Goal: Task Accomplishment & Management: Use online tool/utility

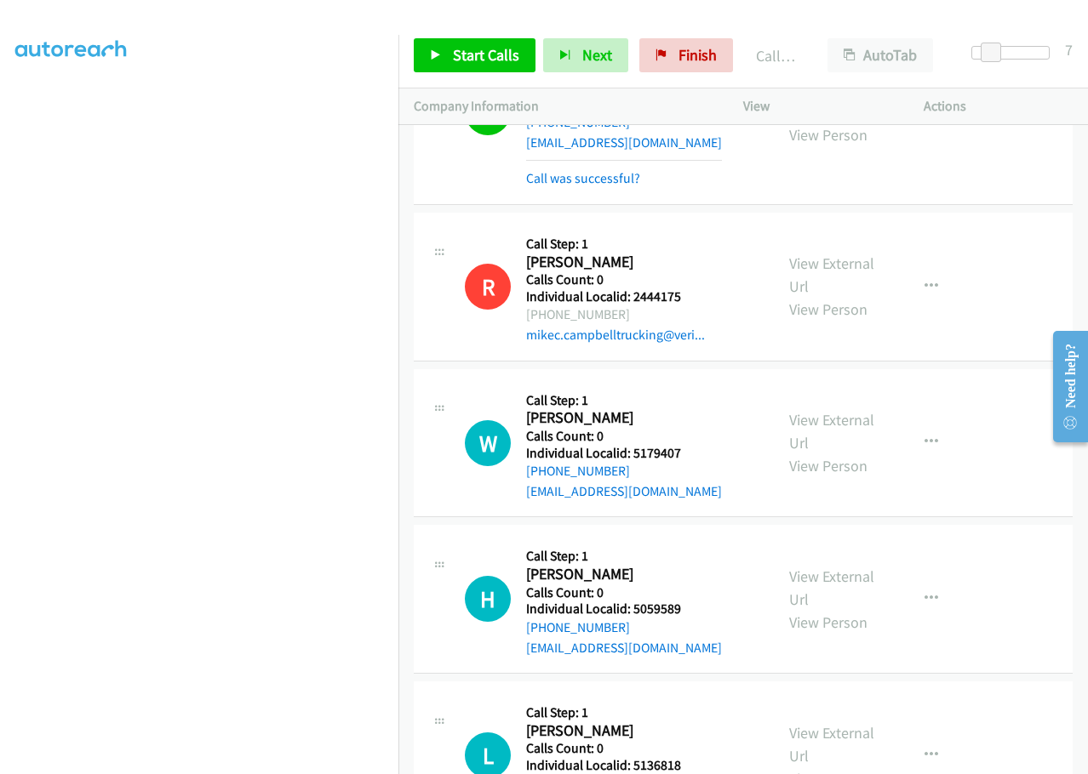
scroll to position [14851, 0]
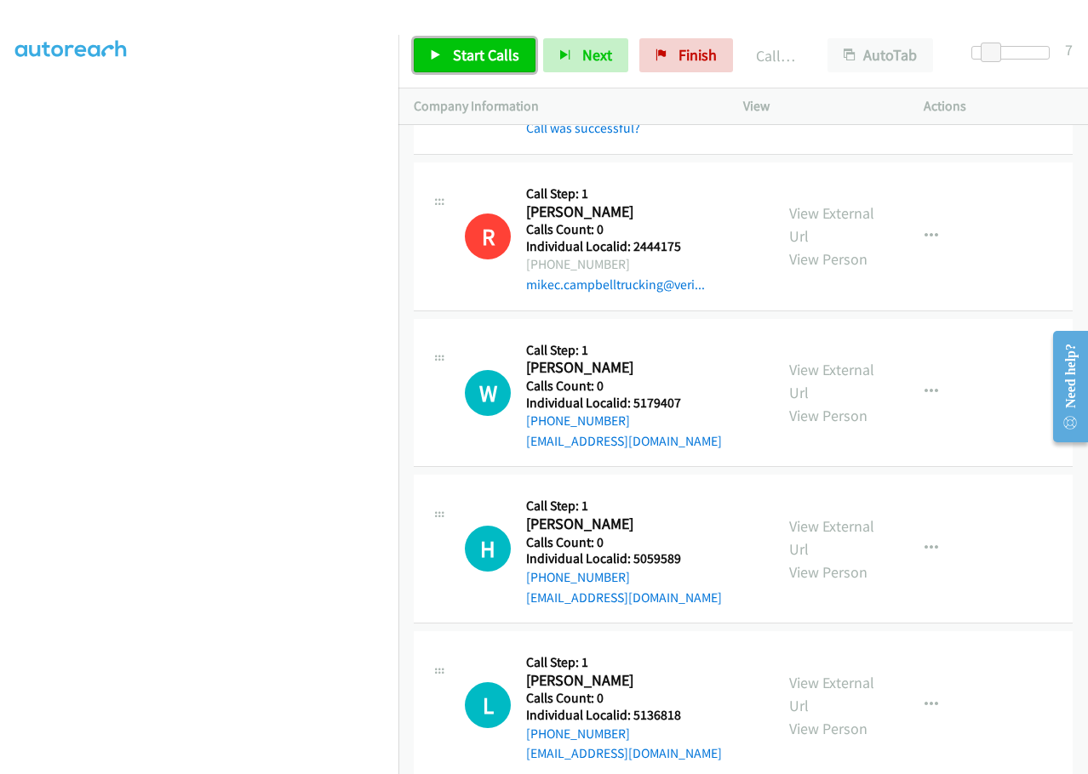
click at [478, 54] on span "Start Calls" at bounding box center [486, 55] width 66 height 20
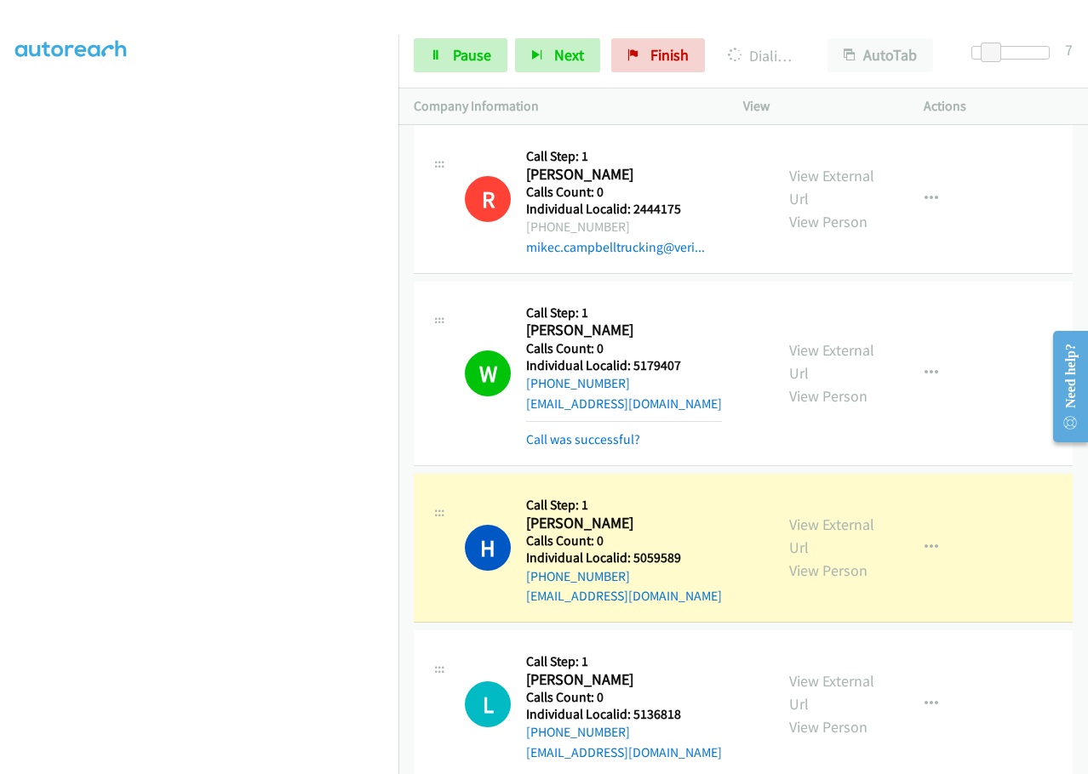
scroll to position [14872, 0]
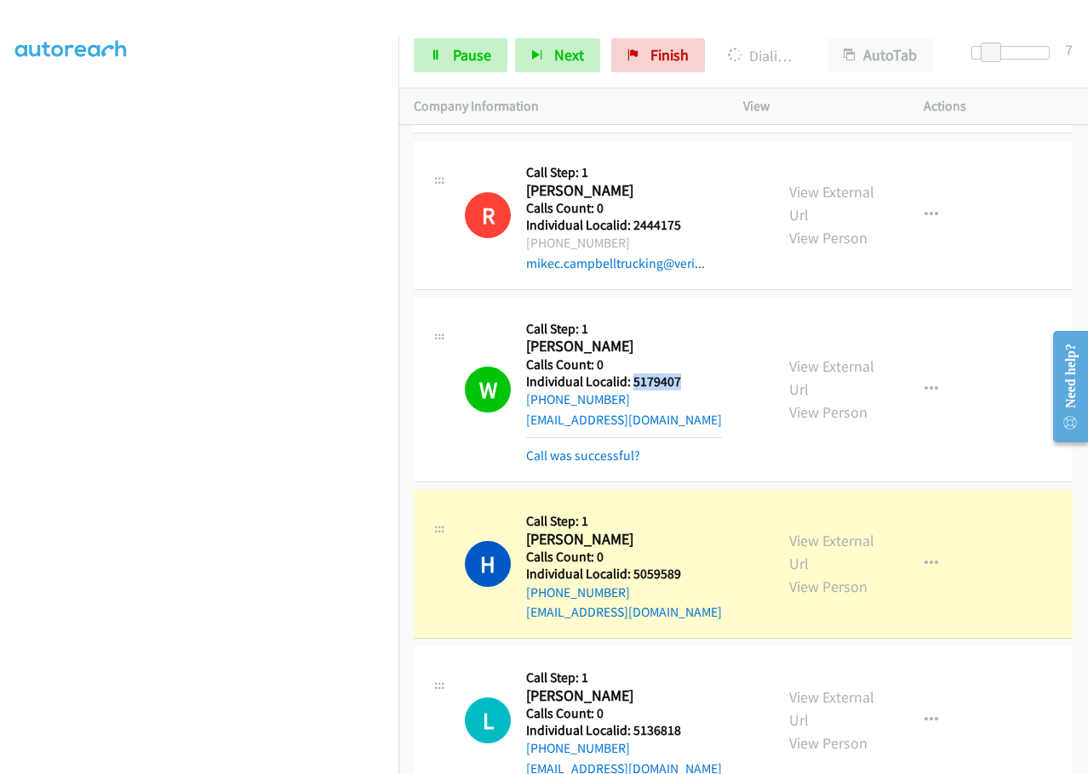
drag, startPoint x: 631, startPoint y: 200, endPoint x: 690, endPoint y: 199, distance: 58.7
click at [690, 313] on div "W Callback Scheduled Call Step: 1 [PERSON_NAME] America/New_York Calls Count: 0…" at bounding box center [612, 389] width 294 height 153
copy h5 "5179407"
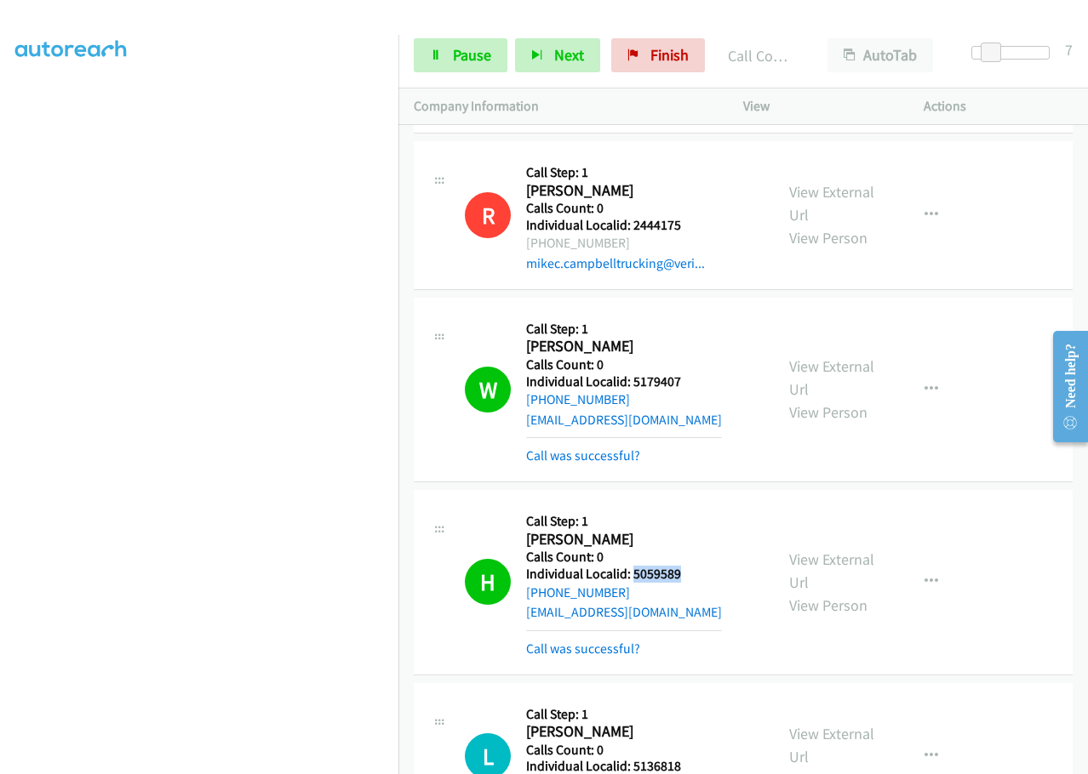
drag, startPoint x: 632, startPoint y: 391, endPoint x: 683, endPoint y: 390, distance: 50.2
click at [683, 566] on h5 "Individual Localid: 5059589" at bounding box center [624, 574] width 196 height 17
copy h5 "5059589"
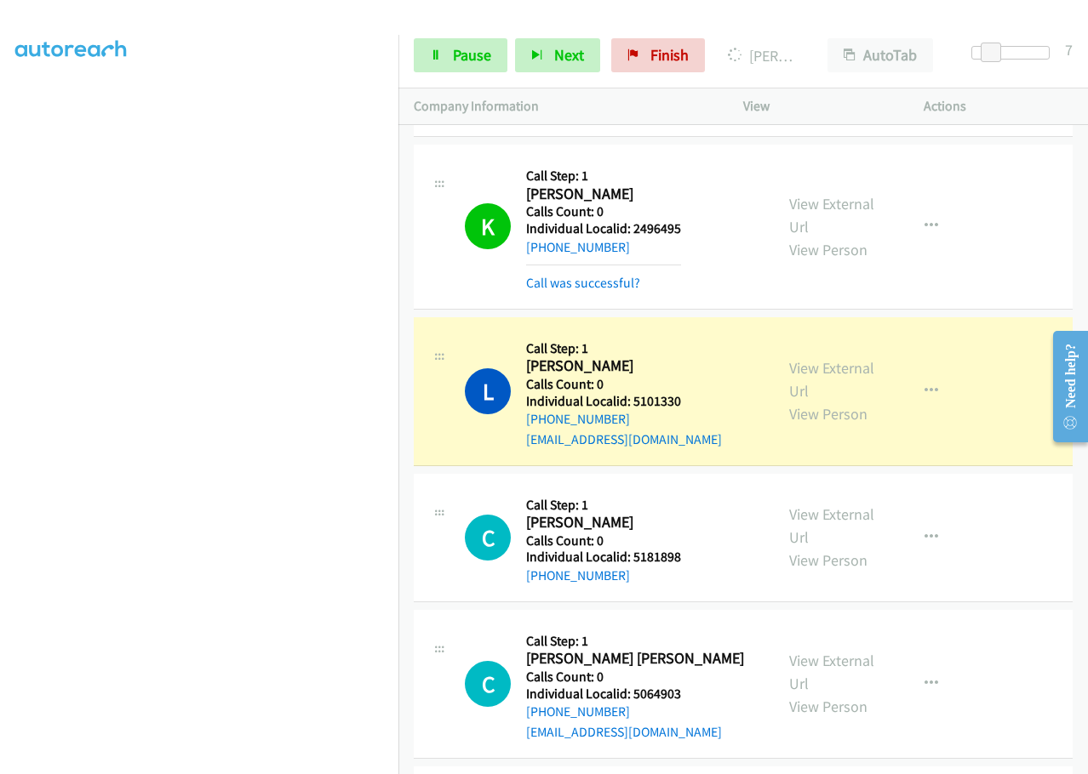
scroll to position [15596, 0]
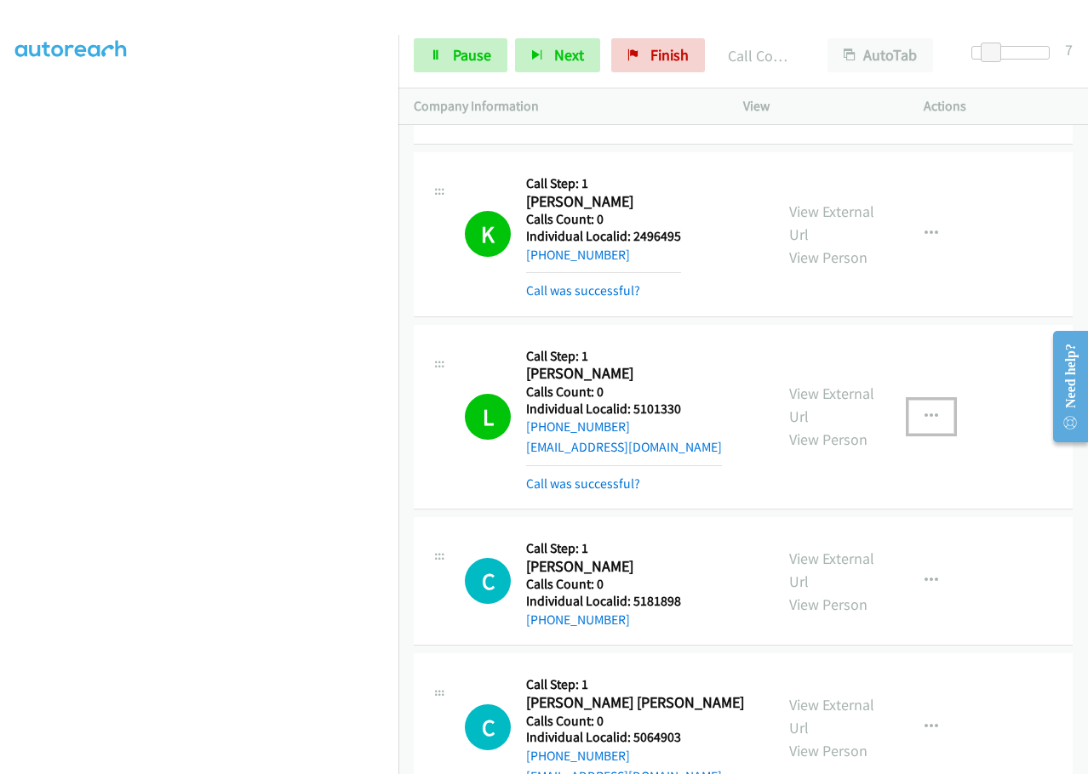
click at [924, 410] on icon "button" at bounding box center [931, 417] width 14 height 14
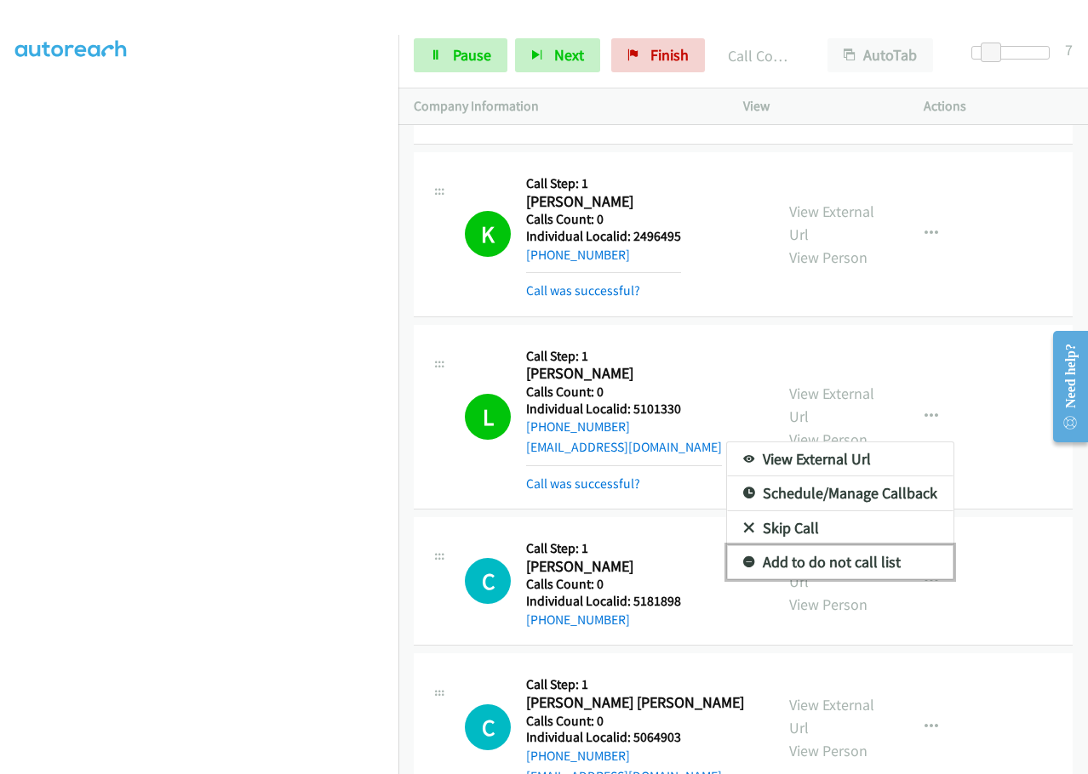
click at [743, 557] on icon at bounding box center [749, 563] width 12 height 12
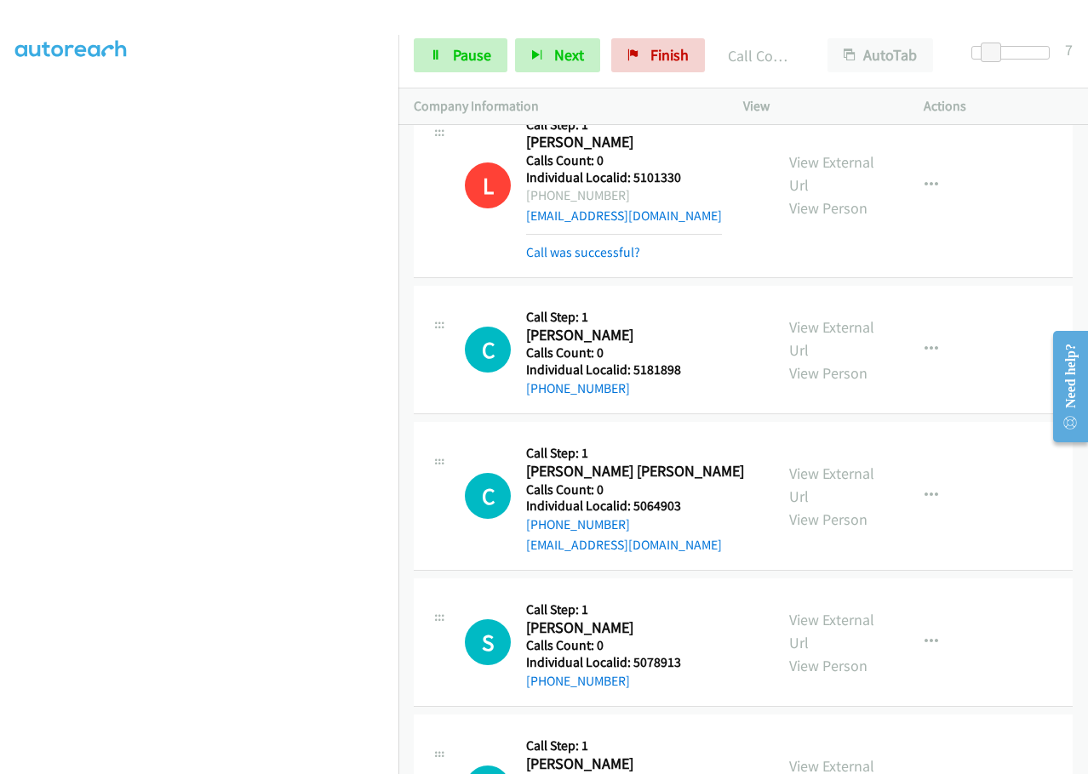
scroll to position [15830, 0]
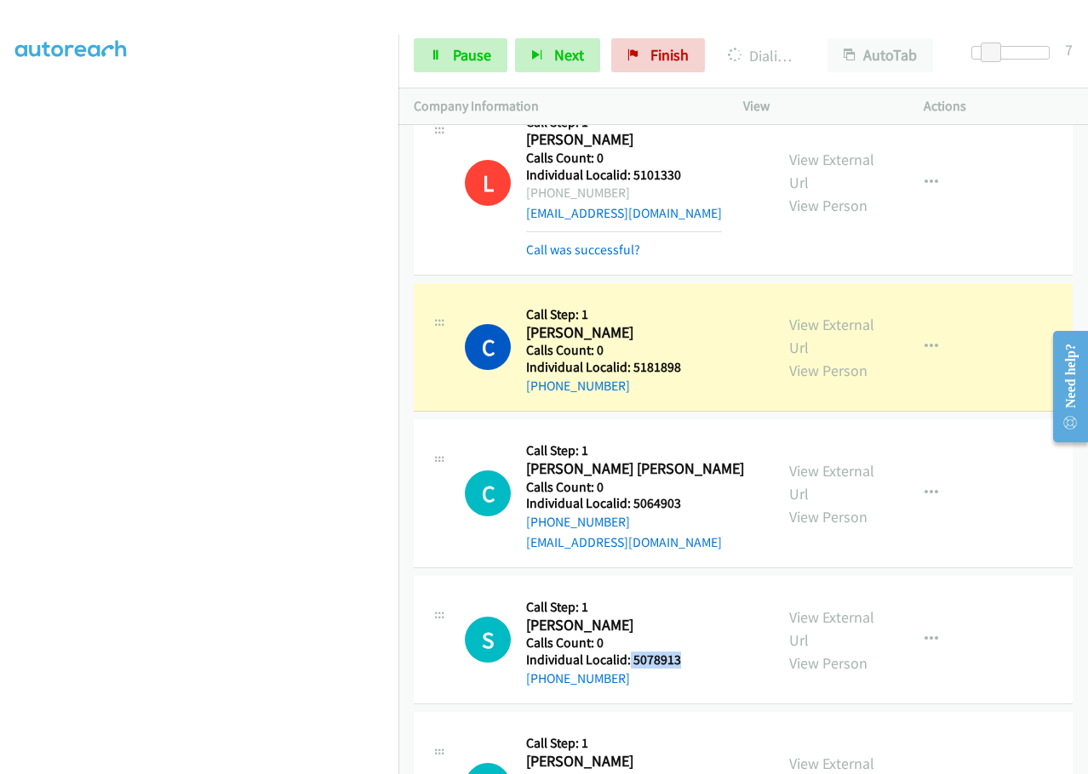
drag, startPoint x: 629, startPoint y: 483, endPoint x: 686, endPoint y: 481, distance: 57.0
click at [686, 591] on div "S Callback Scheduled Call Step: 1 [PERSON_NAME] America/New_York Calls Count: 0…" at bounding box center [612, 639] width 294 height 97
copy h5 "5078913"
drag, startPoint x: 630, startPoint y: 614, endPoint x: 694, endPoint y: 617, distance: 64.8
click at [694, 728] on div "L Callback Scheduled Call Step: 1 [PERSON_NAME] America/[GEOGRAPHIC_DATA] Calls…" at bounding box center [612, 786] width 294 height 117
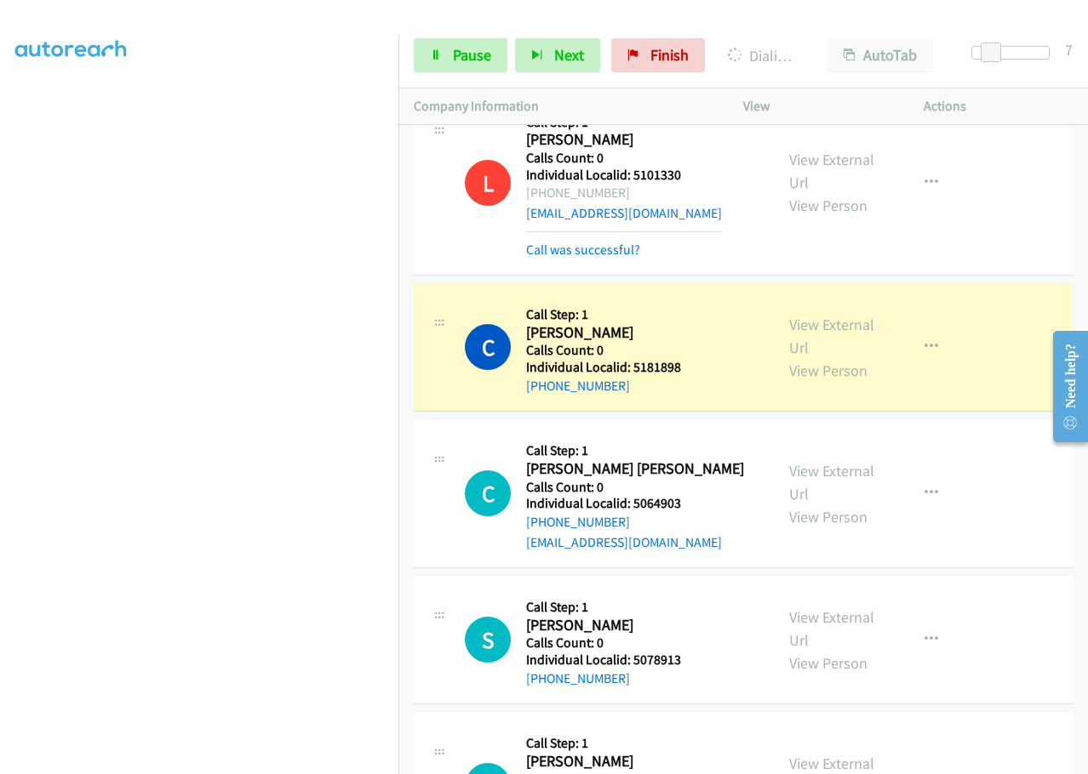
copy h5 "5180935"
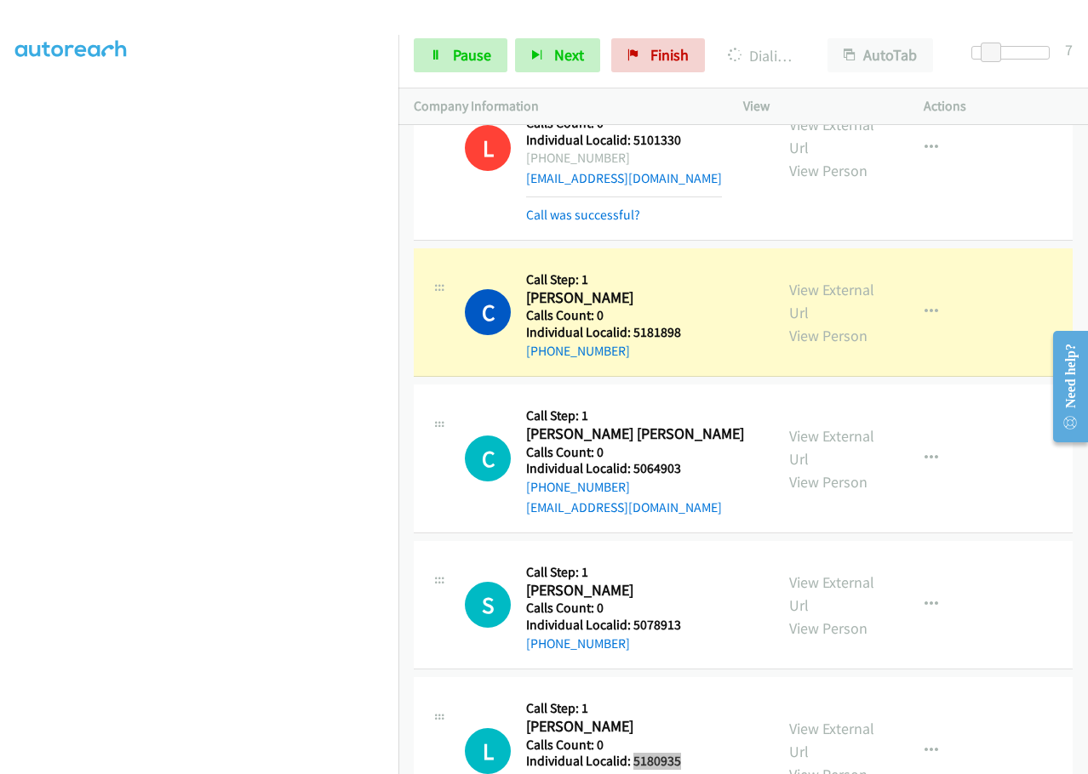
scroll to position [15979, 0]
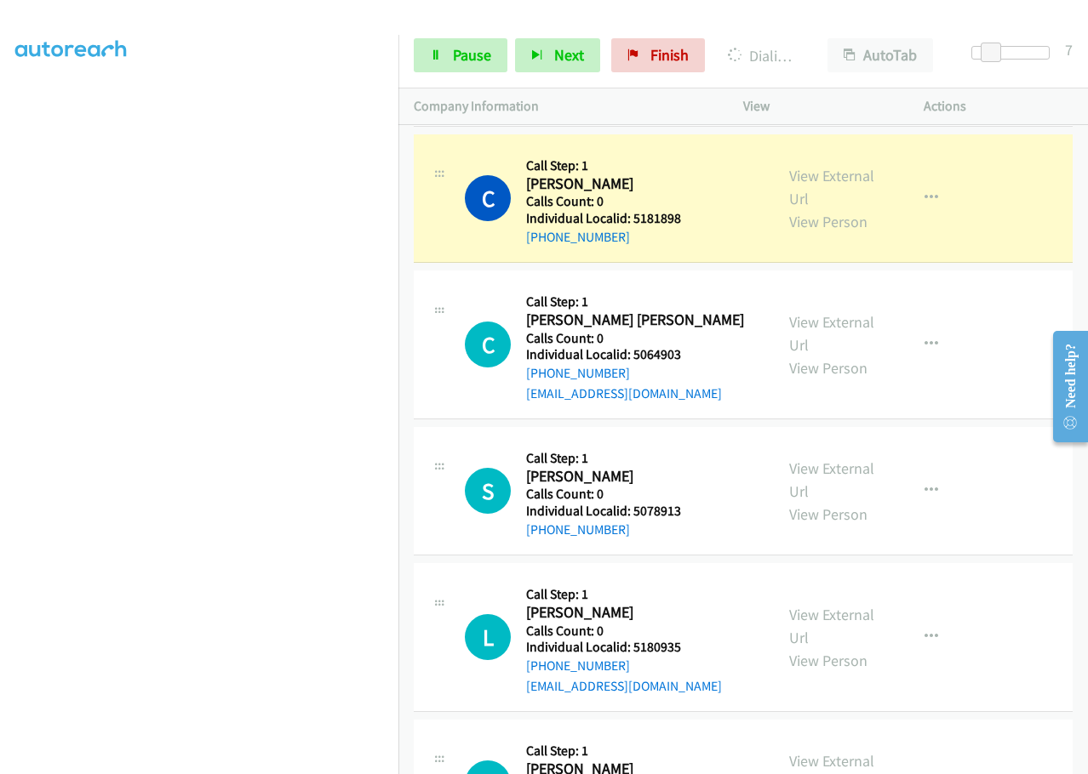
drag, startPoint x: 654, startPoint y: 626, endPoint x: 695, endPoint y: 622, distance: 41.8
click at [695, 735] on div "B Callback Scheduled Call Step: 1 [PERSON_NAME] America/New_York Calls Count: 0…" at bounding box center [612, 783] width 294 height 97
copy h5 "5019458"
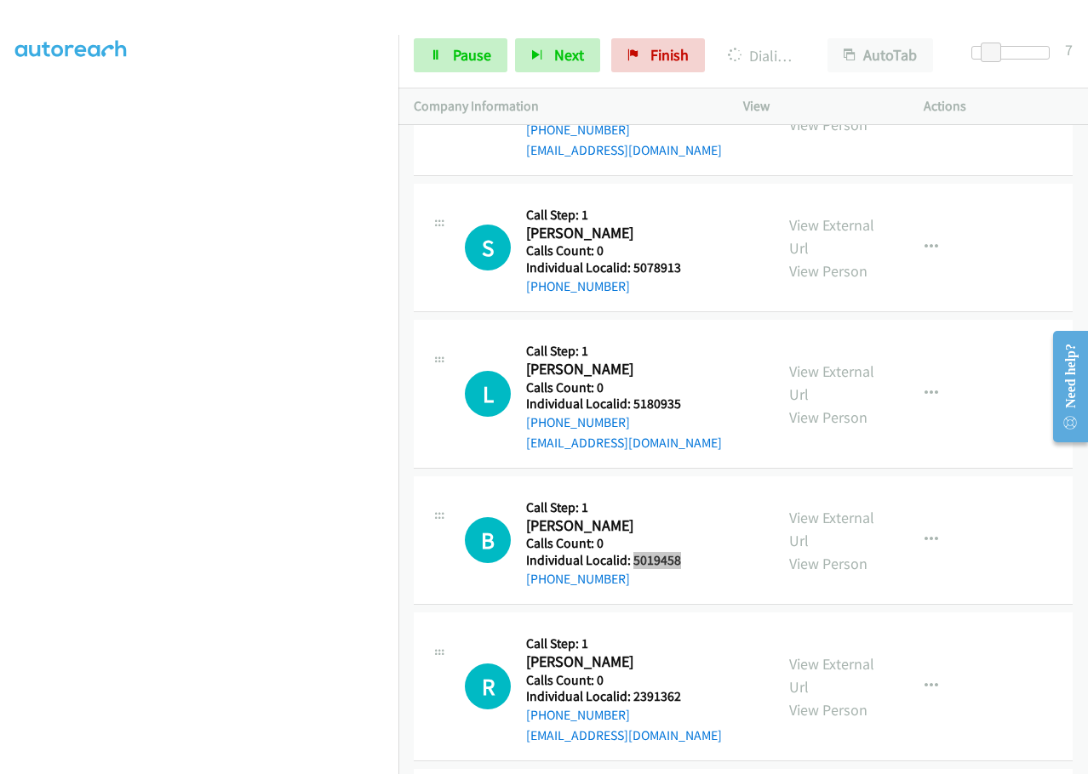
scroll to position [16234, 0]
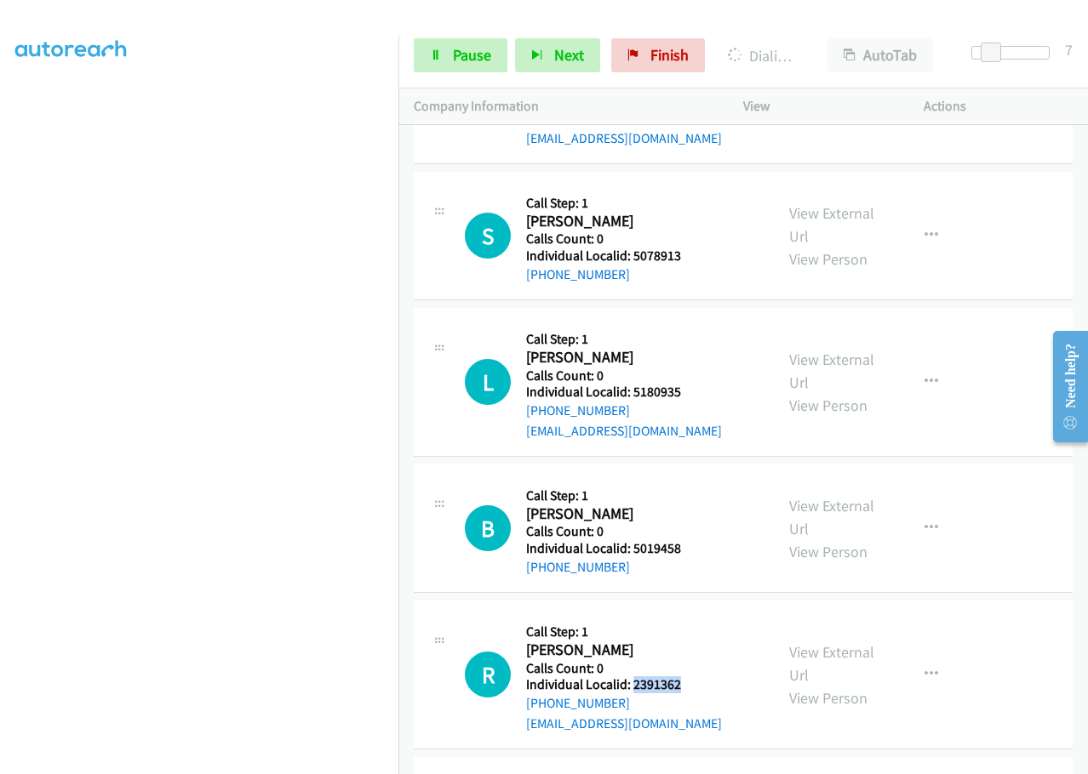
drag, startPoint x: 631, startPoint y: 506, endPoint x: 686, endPoint y: 503, distance: 55.4
click at [686, 616] on div "R Callback Scheduled Call Step: 1 [PERSON_NAME] America/New_York Calls Count: 0…" at bounding box center [612, 674] width 294 height 117
copy h5 "2391362"
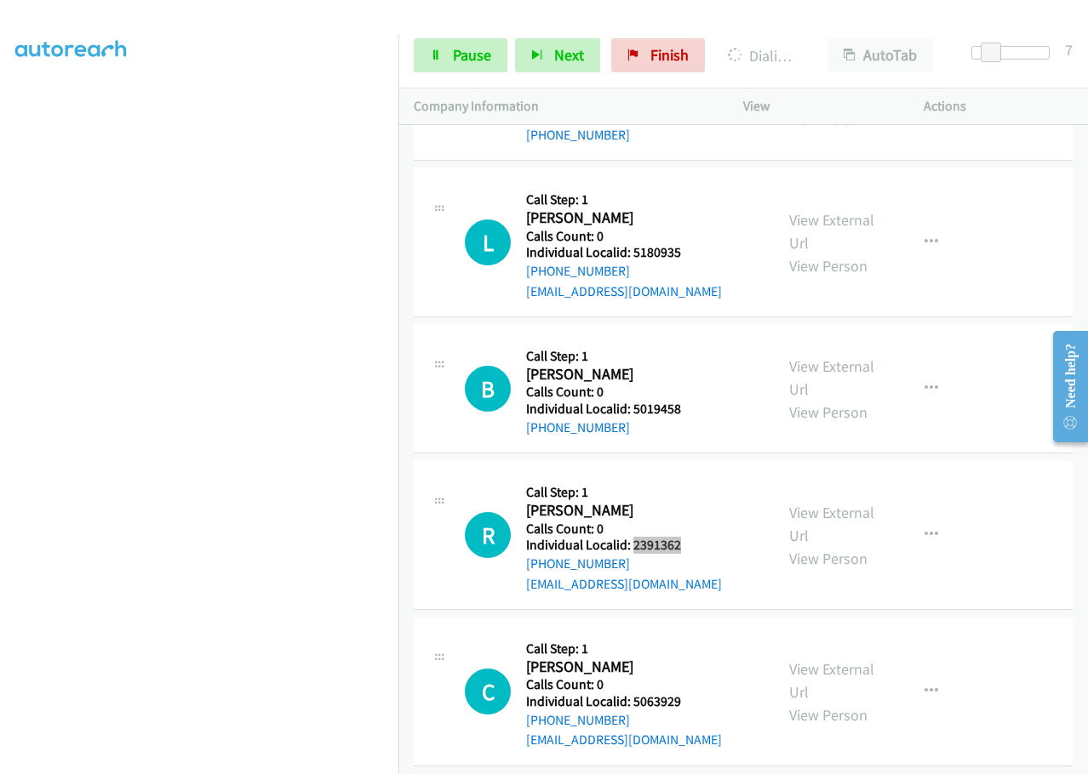
scroll to position [16404, 0]
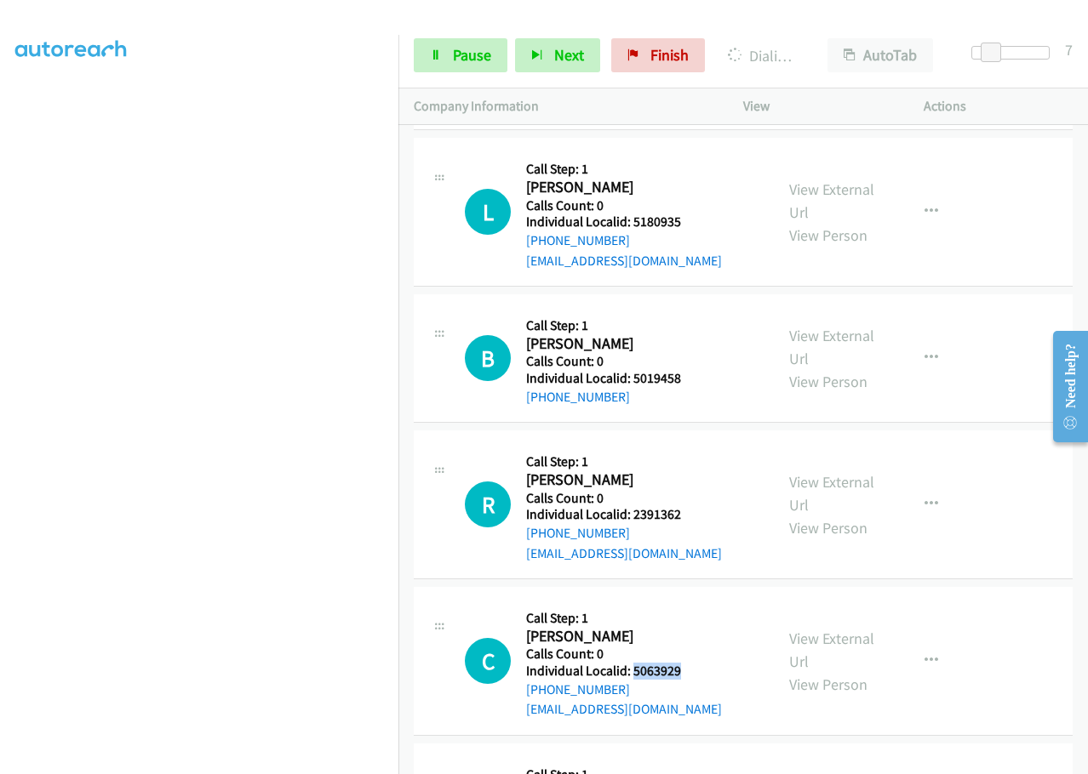
drag, startPoint x: 631, startPoint y: 495, endPoint x: 700, endPoint y: 495, distance: 68.9
click at [700, 603] on div "C Callback Scheduled Call Step: 1 [PERSON_NAME] America/[GEOGRAPHIC_DATA] Calls…" at bounding box center [612, 661] width 294 height 117
copy h5 "5063929"
drag, startPoint x: 631, startPoint y: 645, endPoint x: 689, endPoint y: 646, distance: 58.7
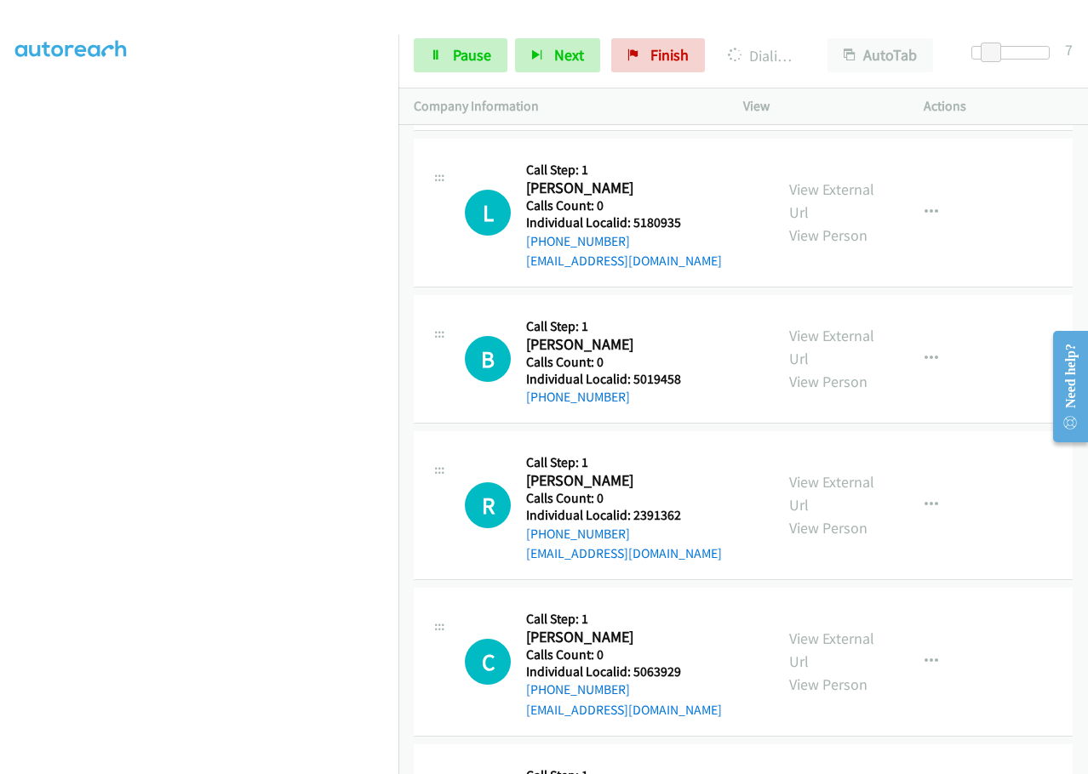
copy h5 "5098679"
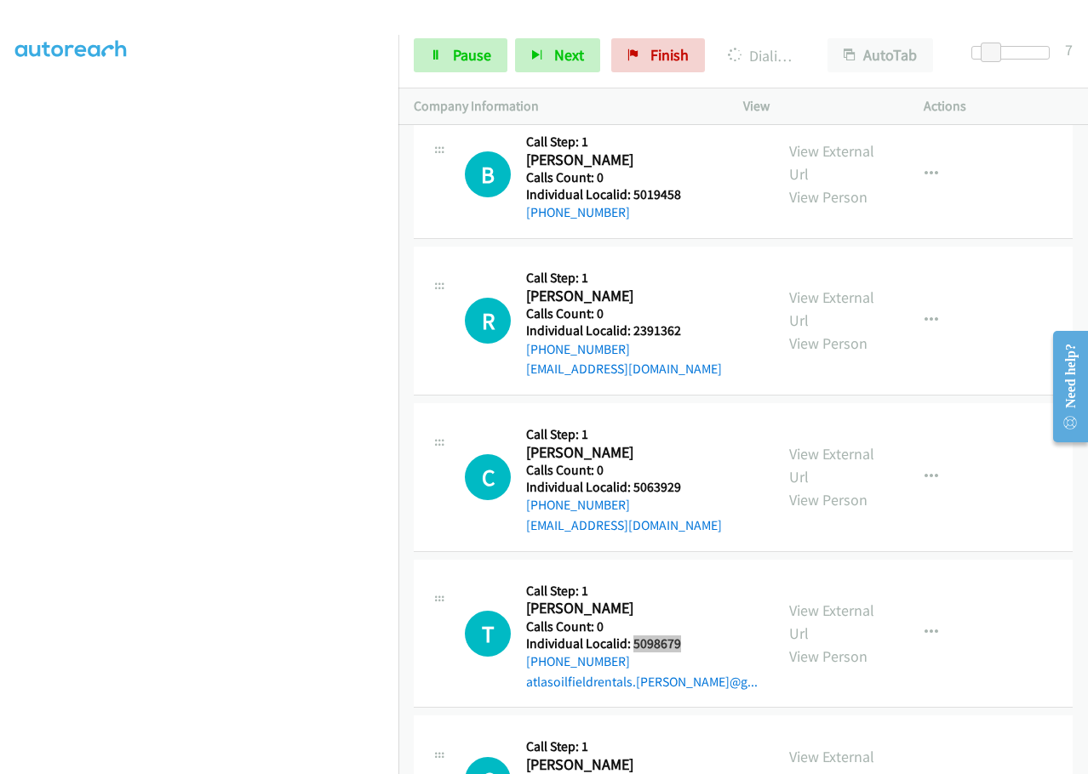
scroll to position [16674, 0]
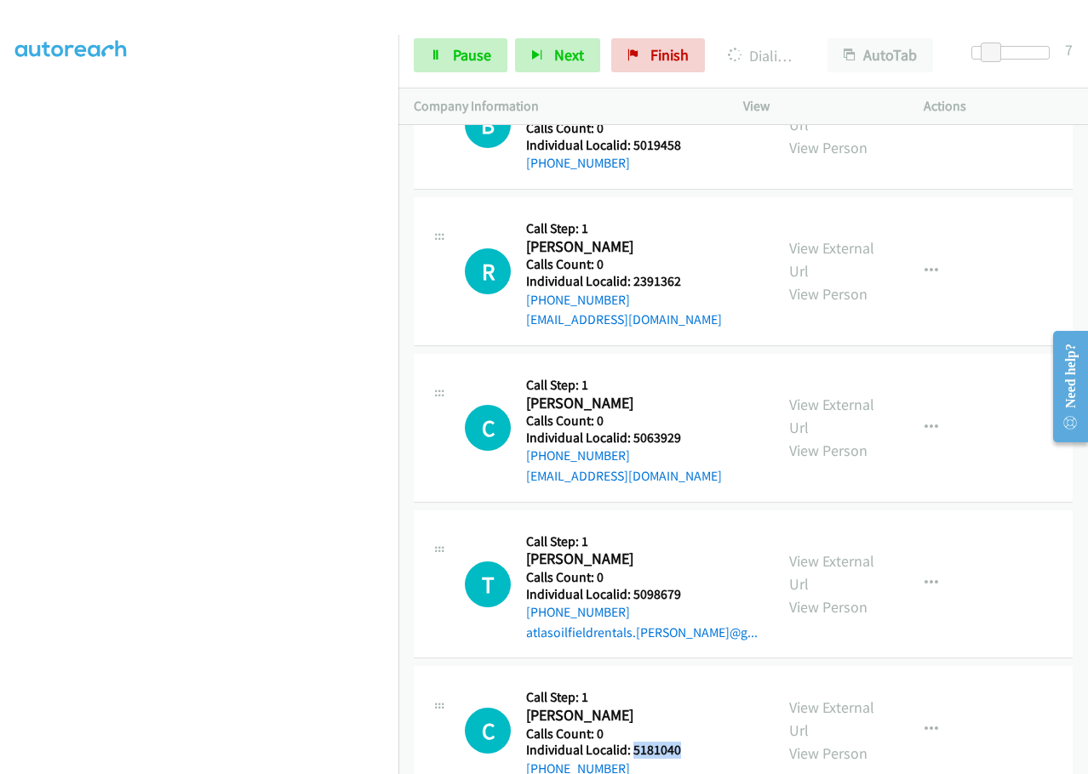
drag, startPoint x: 646, startPoint y: 570, endPoint x: 686, endPoint y: 572, distance: 40.0
click at [686, 682] on div "C Callback Scheduled Call Step: 1 [PERSON_NAME] America/[GEOGRAPHIC_DATA] Calls…" at bounding box center [612, 730] width 294 height 97
copy h5 "5181040"
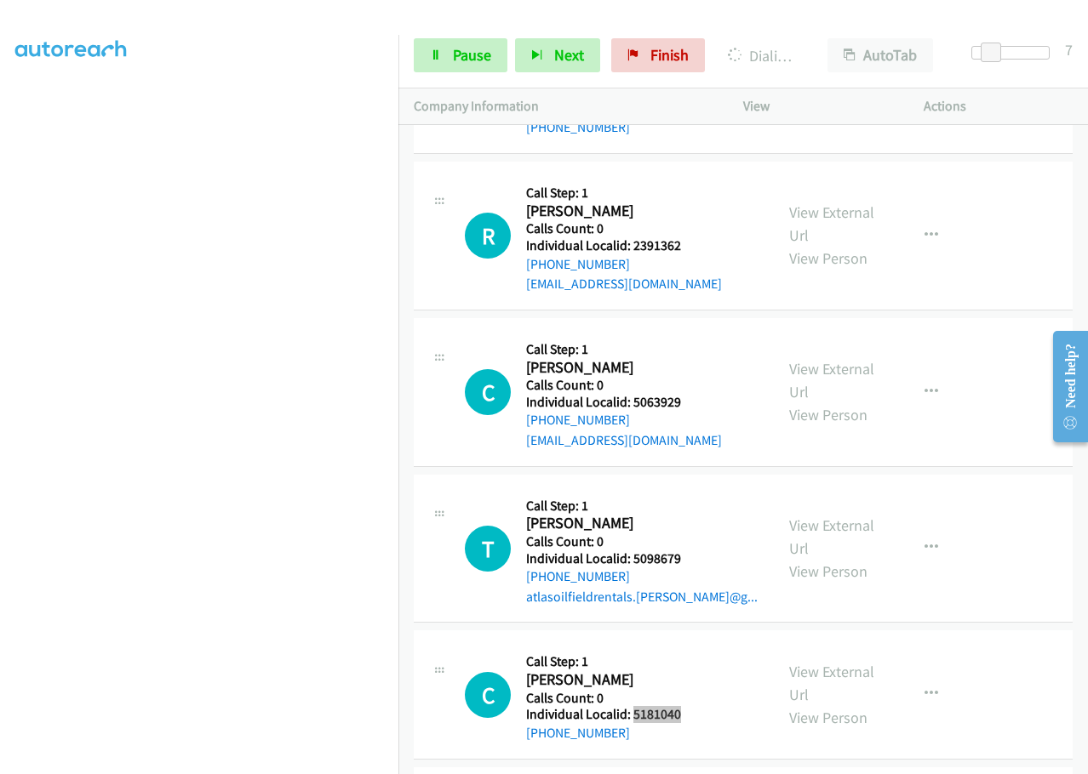
scroll to position [16759, 0]
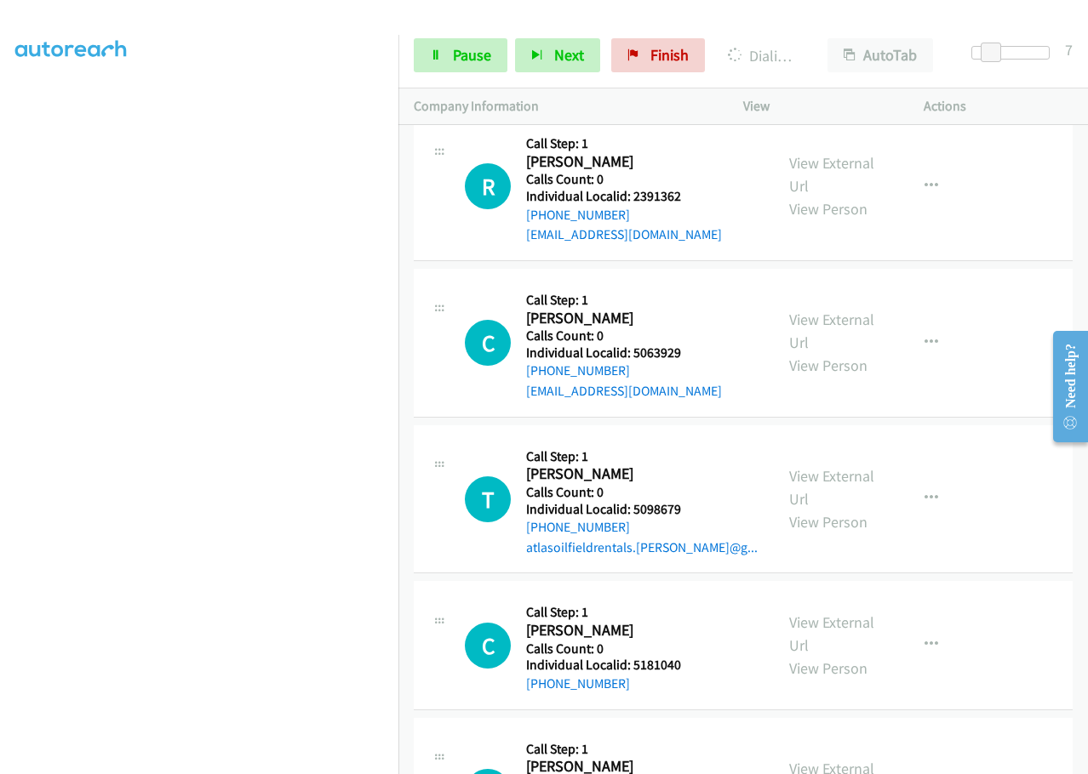
drag, startPoint x: 632, startPoint y: 624, endPoint x: 700, endPoint y: 624, distance: 67.2
copy h5 "5143875"
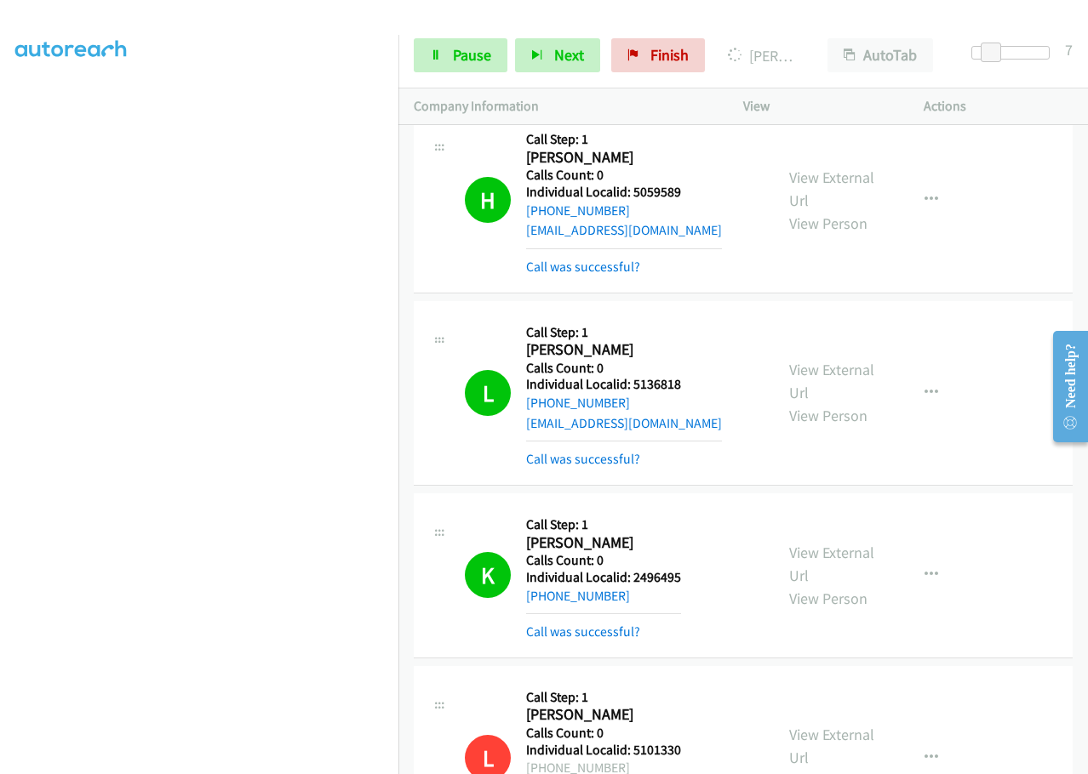
scroll to position [15263, 0]
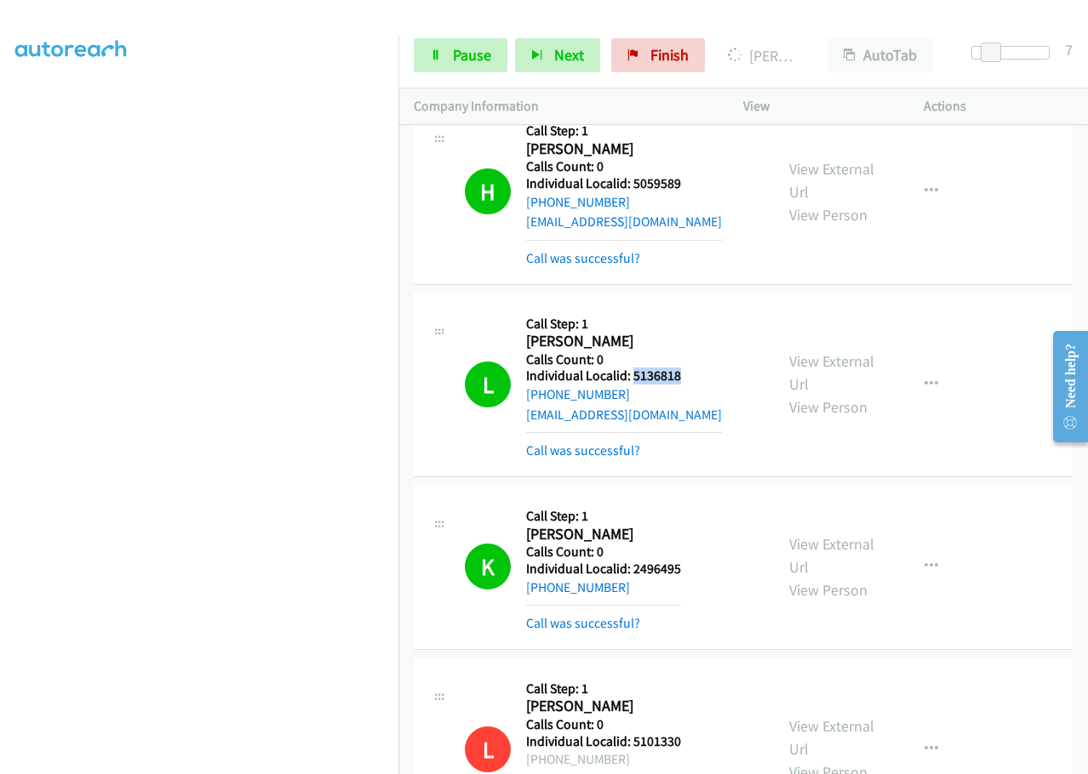
drag, startPoint x: 632, startPoint y: 196, endPoint x: 695, endPoint y: 200, distance: 63.1
click at [695, 308] on div "L Callback Scheduled Call Step: 1 [PERSON_NAME] America/[GEOGRAPHIC_DATA] Calls…" at bounding box center [612, 384] width 294 height 153
drag, startPoint x: 630, startPoint y: 389, endPoint x: 689, endPoint y: 385, distance: 58.9
click at [689, 500] on div "K Callback Scheduled Call Step: 1 [PERSON_NAME] [GEOGRAPHIC_DATA]/[GEOGRAPHIC_D…" at bounding box center [612, 567] width 294 height 134
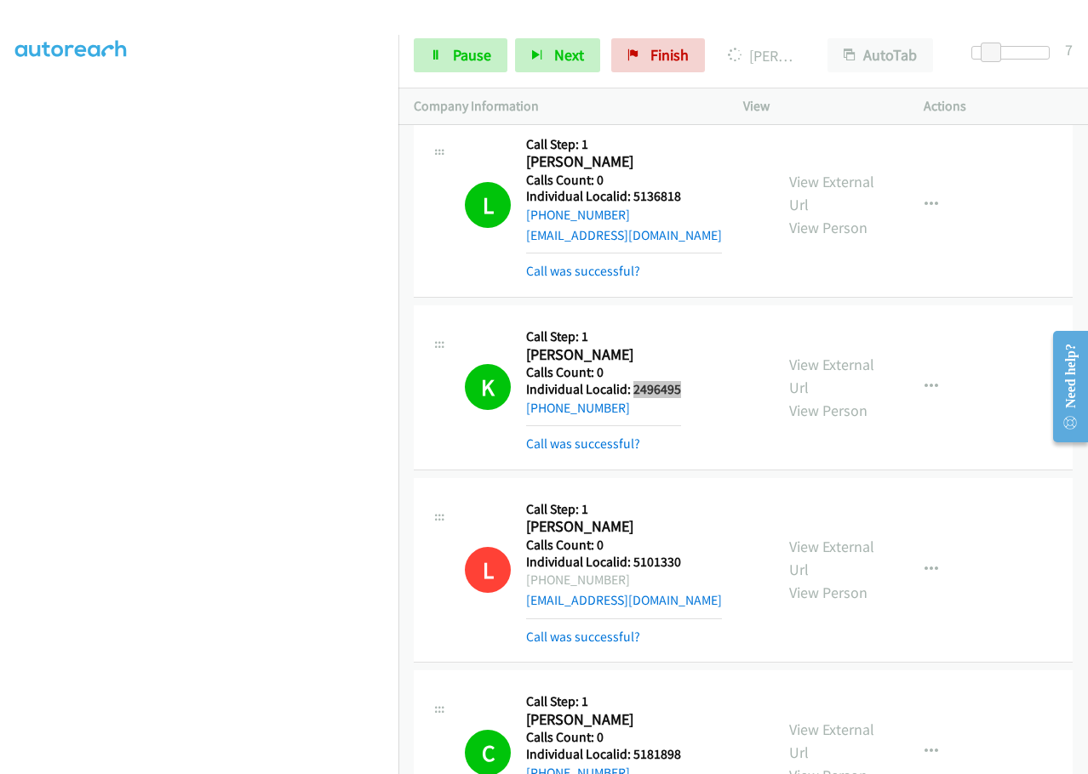
scroll to position [15454, 0]
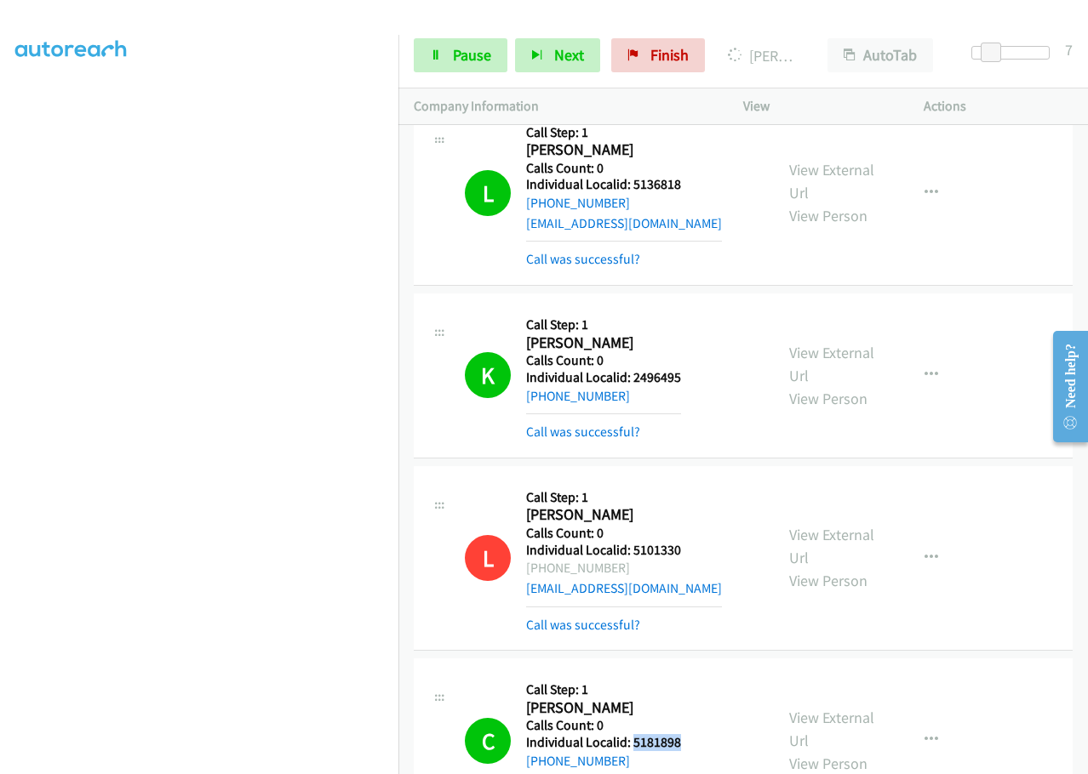
drag, startPoint x: 631, startPoint y: 563, endPoint x: 671, endPoint y: 563, distance: 40.0
click at [690, 674] on div "C Callback Scheduled Call Step: 1 [PERSON_NAME] America/New_York Calls Count: 0…" at bounding box center [612, 741] width 294 height 134
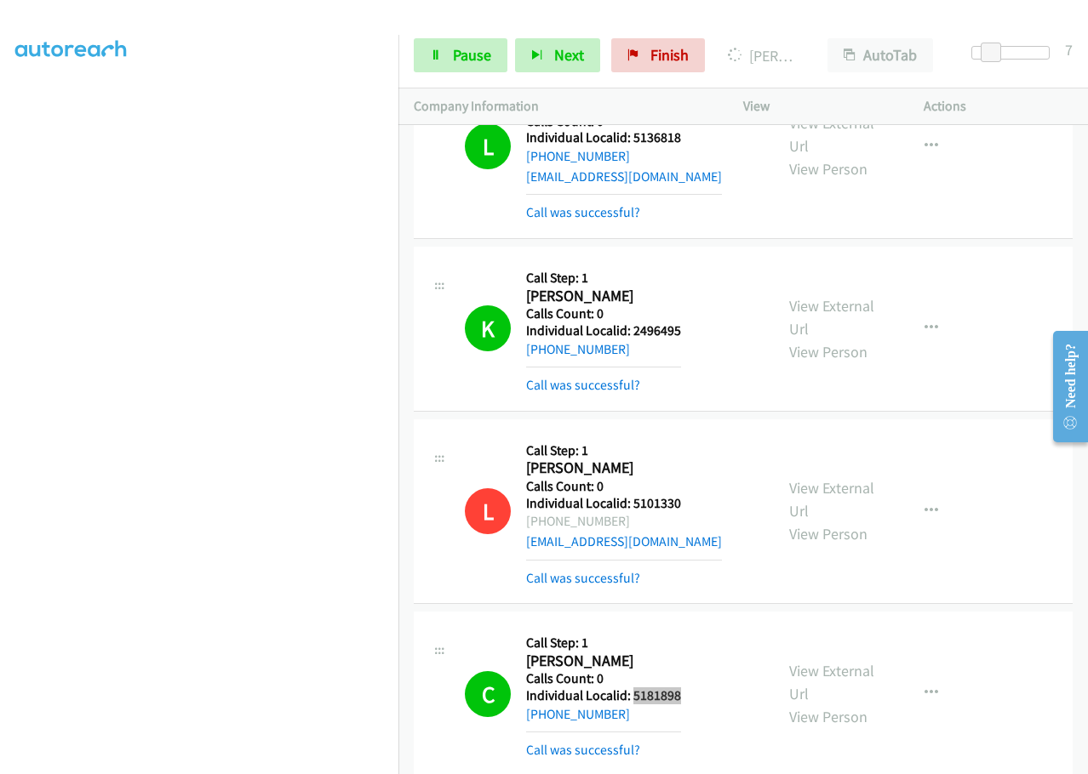
scroll to position [15624, 0]
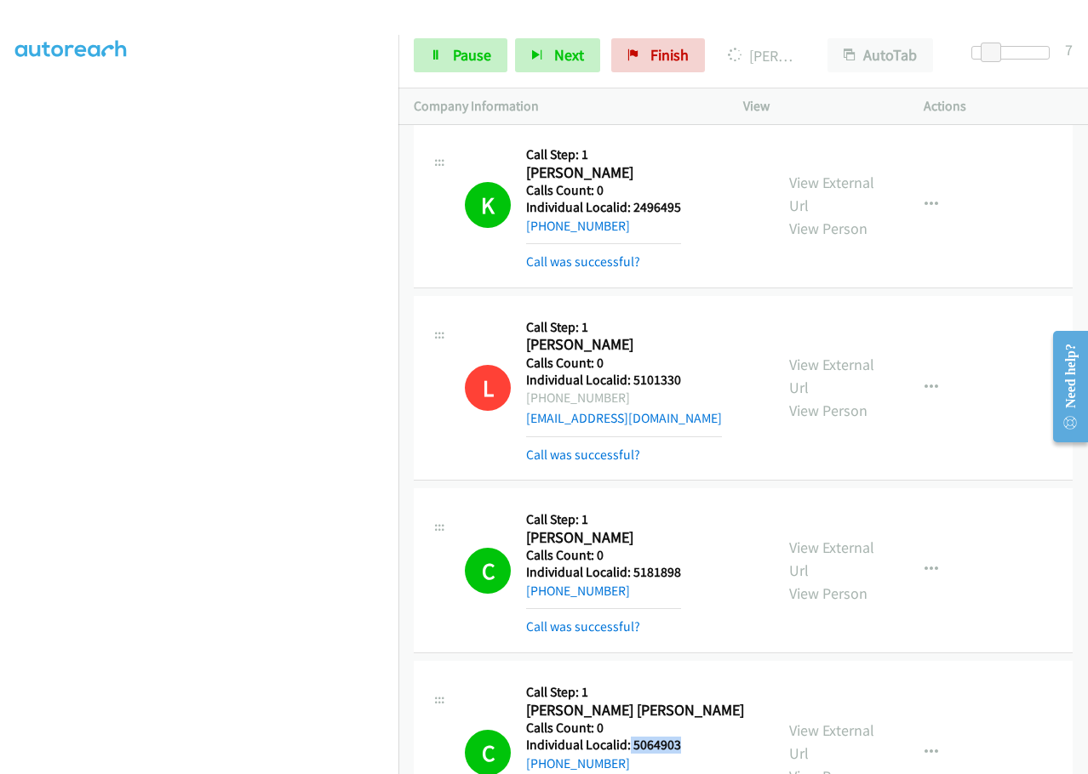
drag, startPoint x: 648, startPoint y: 564, endPoint x: 694, endPoint y: 564, distance: 46.0
click at [694, 677] on div "C Callback Scheduled Call Step: 1 [PERSON_NAME] [PERSON_NAME] America/New_York …" at bounding box center [612, 753] width 294 height 153
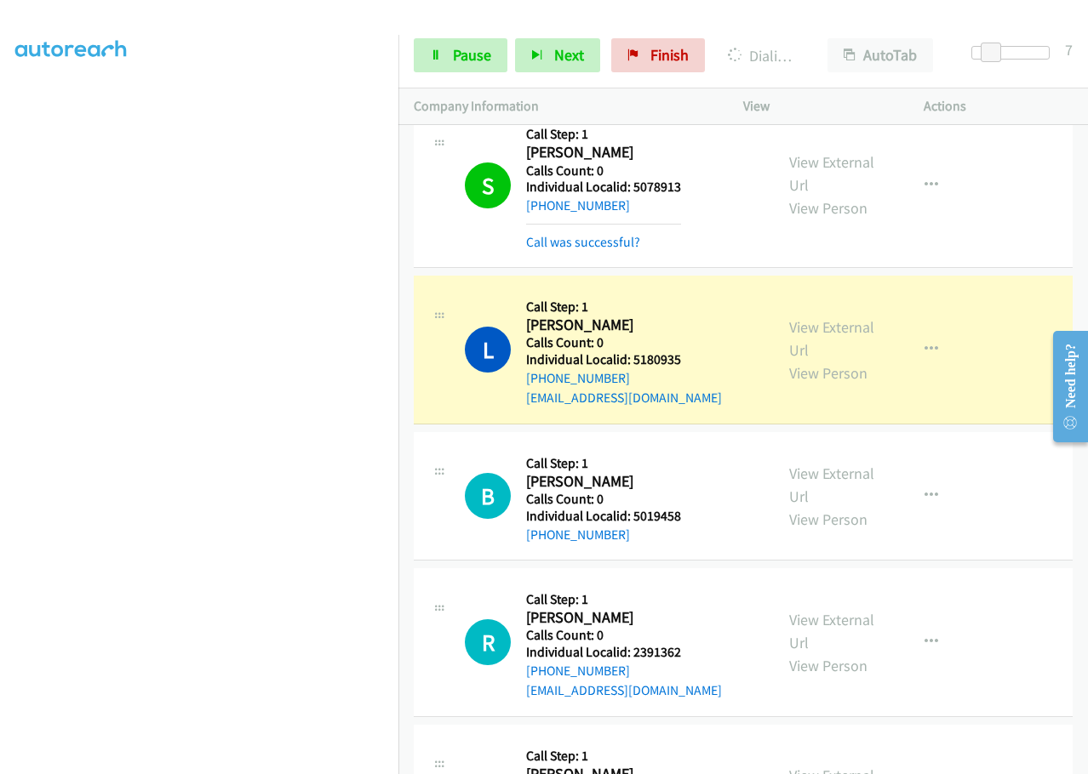
scroll to position [16327, 0]
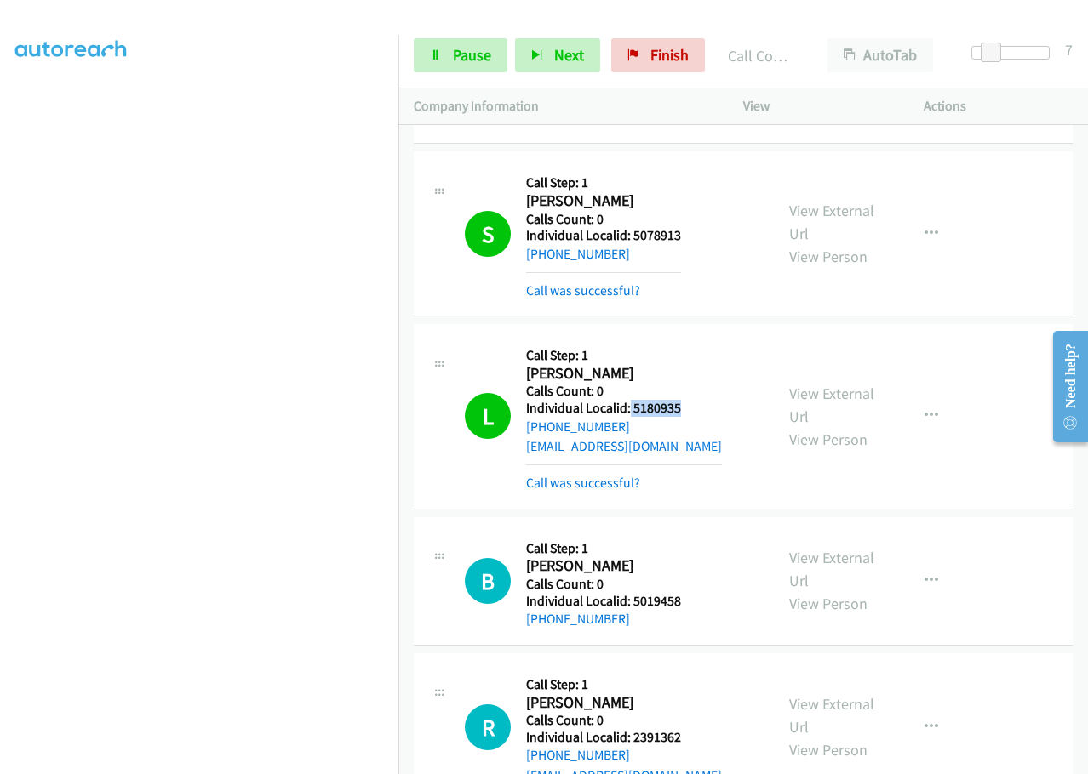
drag, startPoint x: 639, startPoint y: 223, endPoint x: 690, endPoint y: 224, distance: 51.1
click at [690, 340] on div "L Callback Scheduled Call Step: 1 [PERSON_NAME] America/[GEOGRAPHIC_DATA] Calls…" at bounding box center [612, 416] width 294 height 153
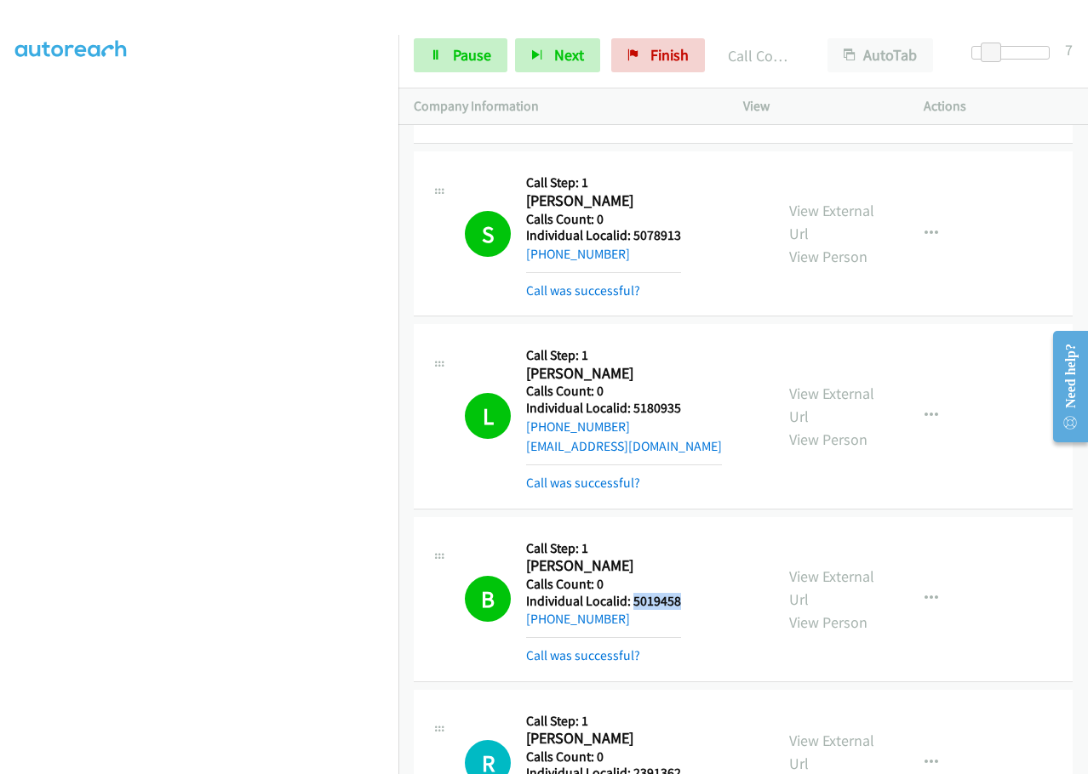
drag, startPoint x: 631, startPoint y: 414, endPoint x: 686, endPoint y: 420, distance: 55.6
click at [686, 533] on div "B Callback Scheduled Call Step: 1 [PERSON_NAME] America/New_York Calls Count: 0…" at bounding box center [612, 600] width 294 height 134
drag, startPoint x: 633, startPoint y: 592, endPoint x: 679, endPoint y: 593, distance: 46.0
click at [690, 706] on div "R Callback Scheduled Call Step: 1 [PERSON_NAME] America/New_York Calls Count: 0…" at bounding box center [612, 782] width 294 height 153
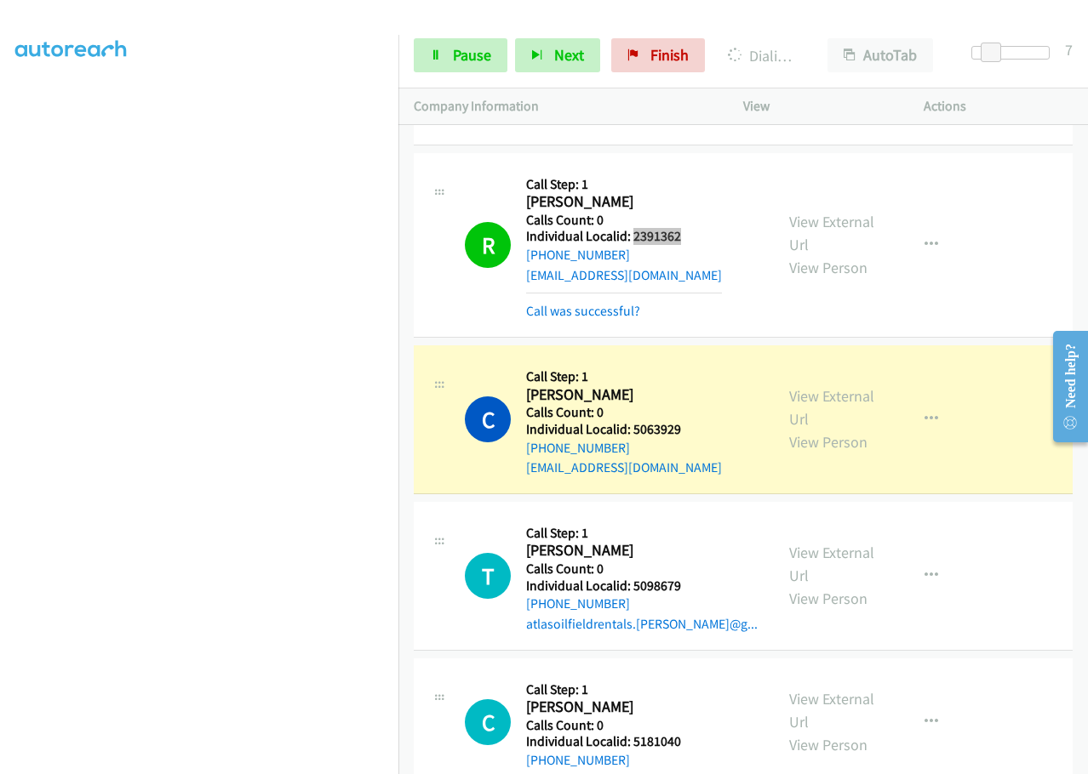
scroll to position [16859, 0]
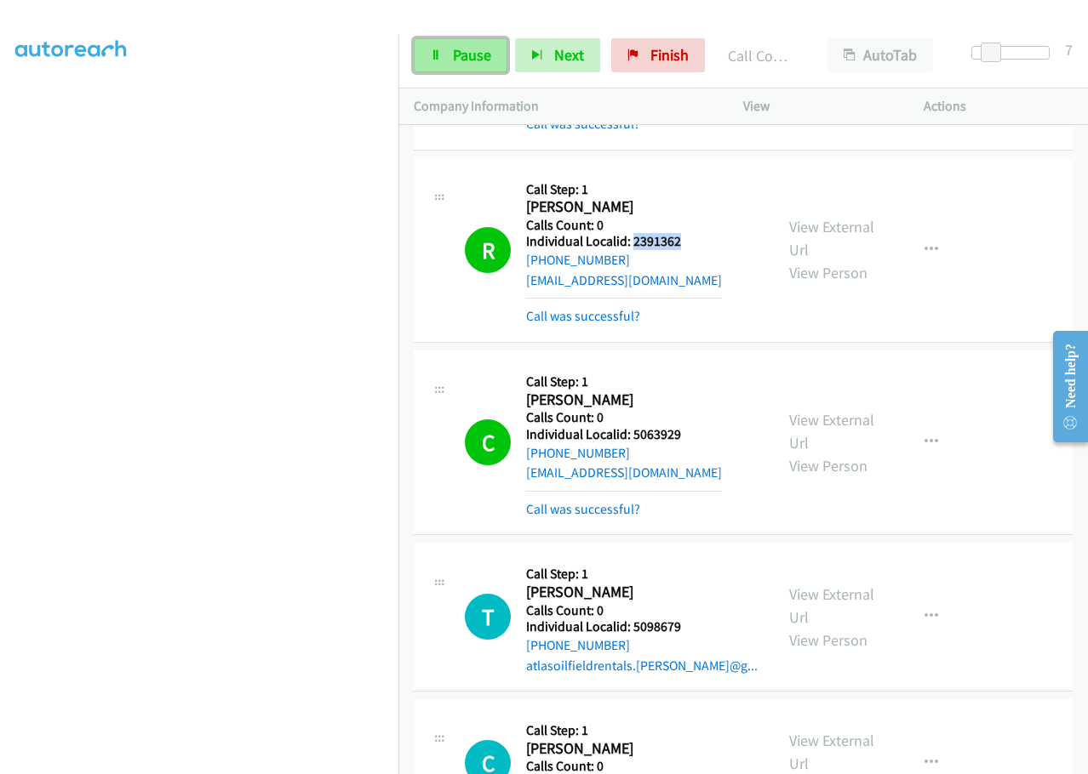
click at [482, 65] on link "Pause" at bounding box center [461, 55] width 94 height 34
click at [483, 62] on span "Start Calls" at bounding box center [486, 55] width 66 height 20
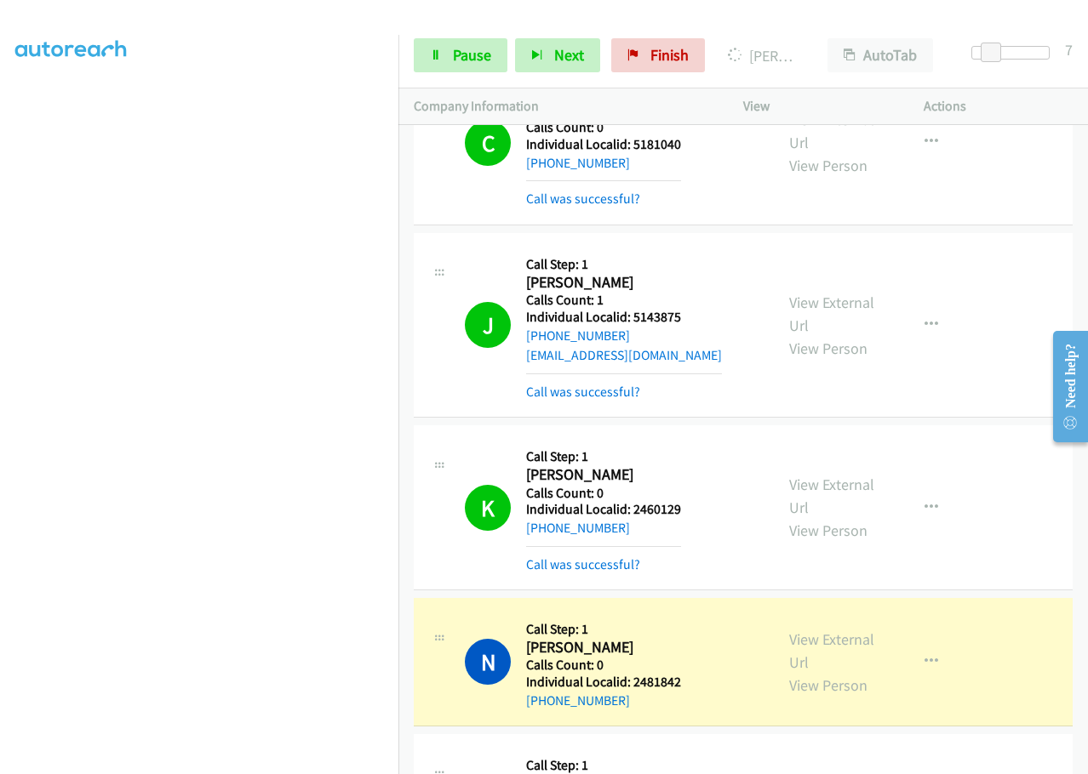
scroll to position [17518, 0]
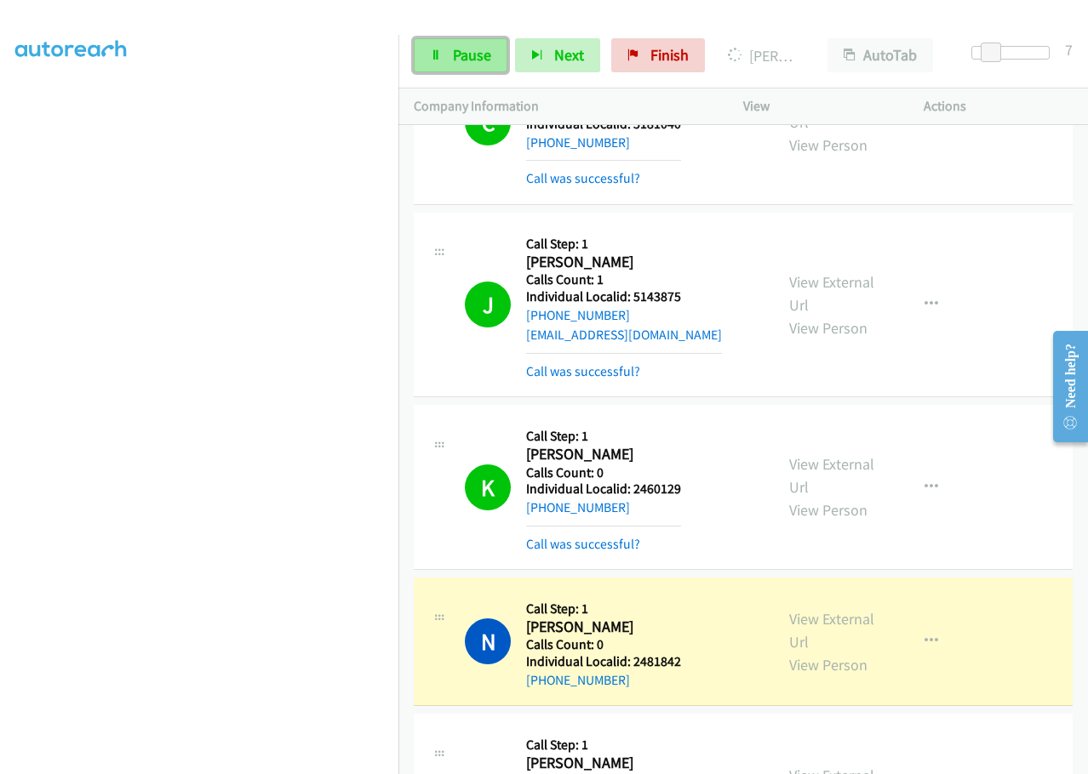
click at [469, 61] on span "Pause" at bounding box center [472, 55] width 38 height 20
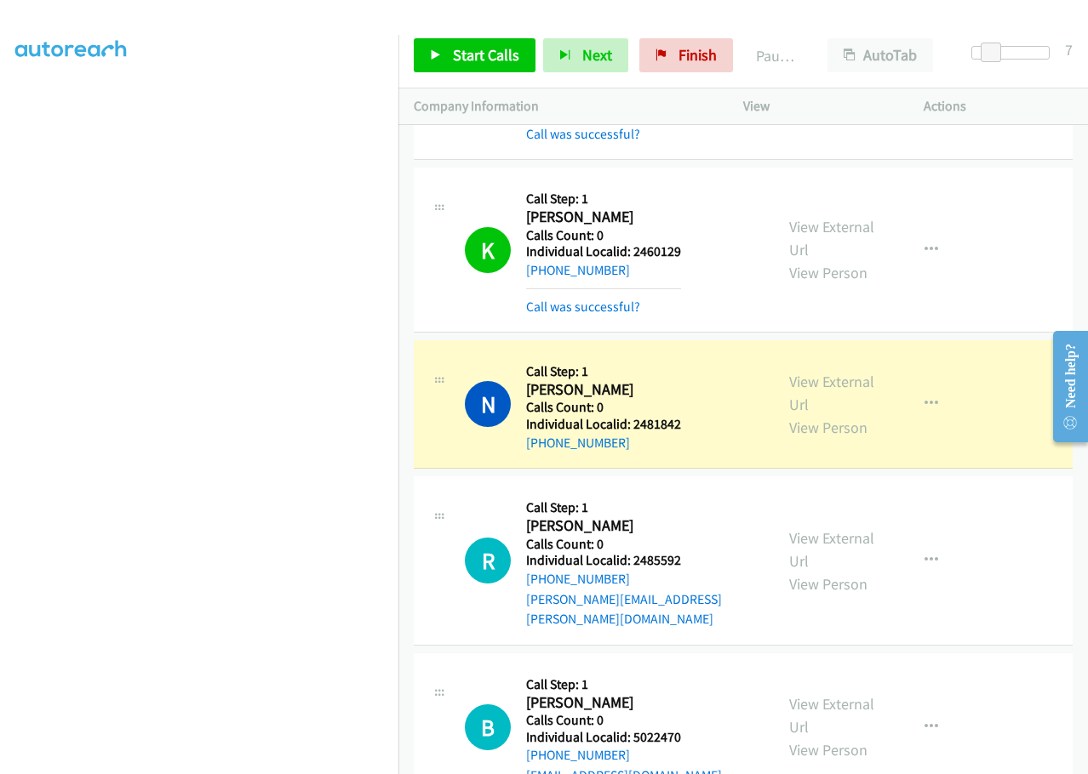
scroll to position [17795, 0]
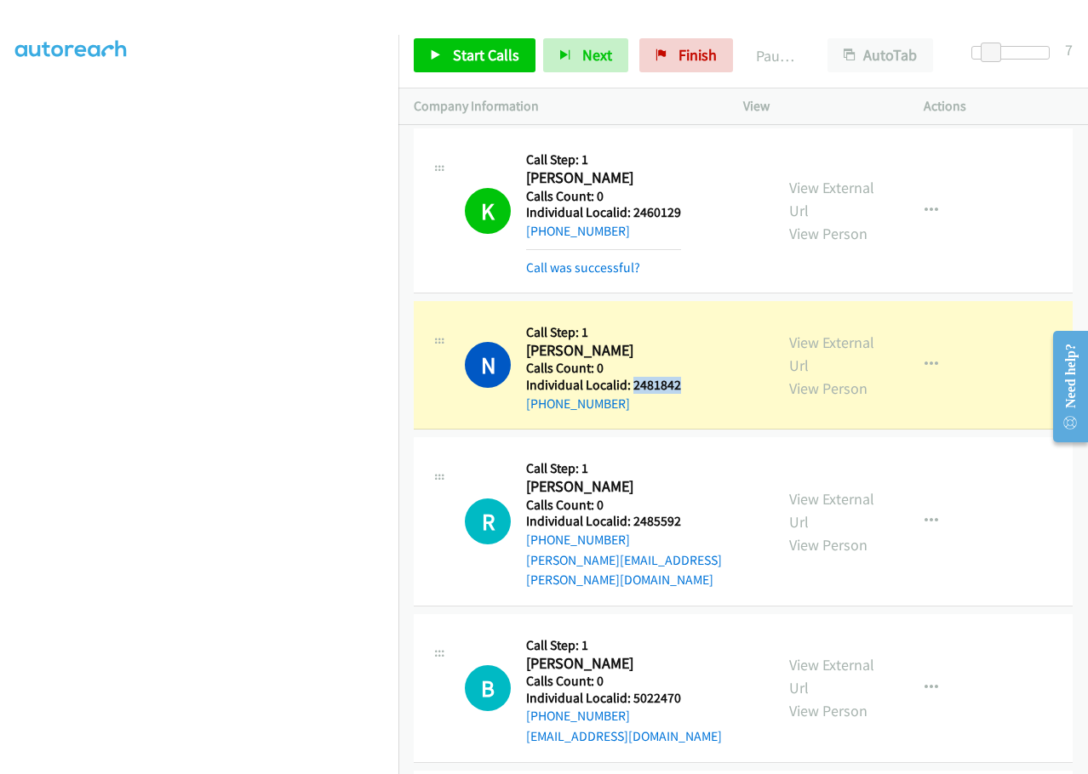
drag, startPoint x: 631, startPoint y: 205, endPoint x: 686, endPoint y: 205, distance: 54.5
click at [686, 317] on div "N Callback Scheduled Call Step: 1 [PERSON_NAME] America/New_York Calls Count: 0…" at bounding box center [612, 365] width 294 height 97
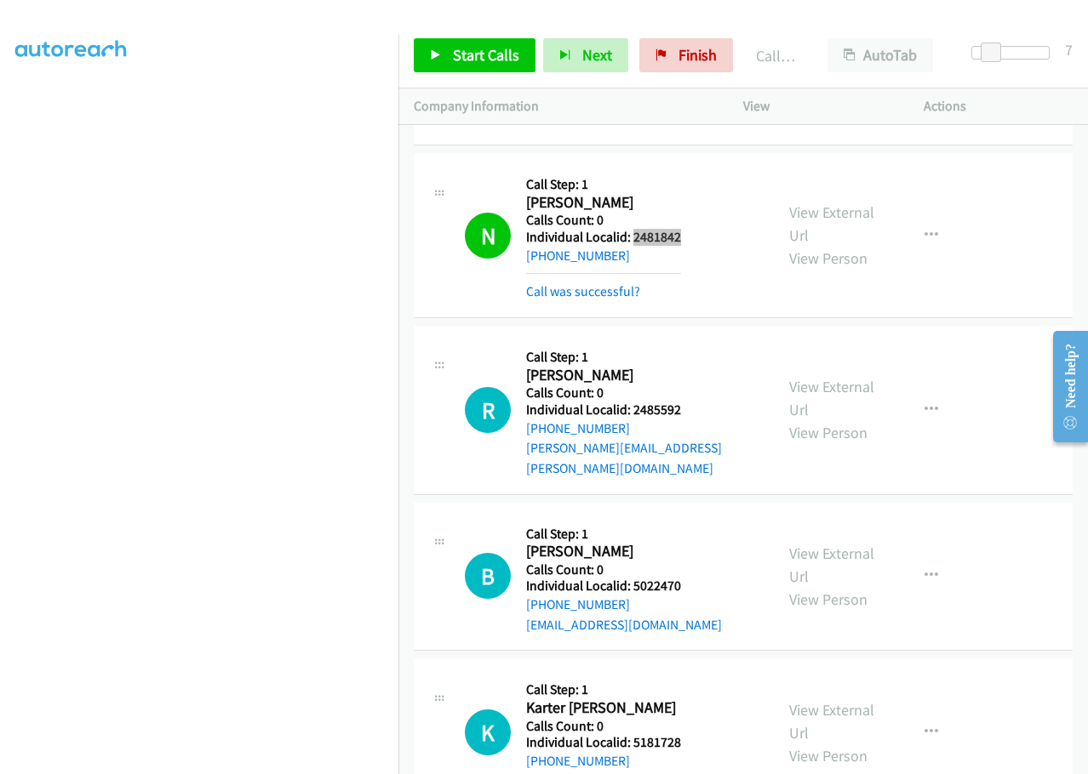
scroll to position [17944, 0]
drag, startPoint x: 630, startPoint y: 229, endPoint x: 693, endPoint y: 229, distance: 63.0
click at [693, 340] on div "R Callback Scheduled Call Step: 1 [PERSON_NAME] America/[GEOGRAPHIC_DATA] Calls…" at bounding box center [612, 408] width 294 height 137
drag, startPoint x: 631, startPoint y: 382, endPoint x: 711, endPoint y: 385, distance: 80.0
click at [711, 517] on div "B Callback Scheduled Call Step: 1 [PERSON_NAME] America/[GEOGRAPHIC_DATA] Calls…" at bounding box center [612, 575] width 294 height 117
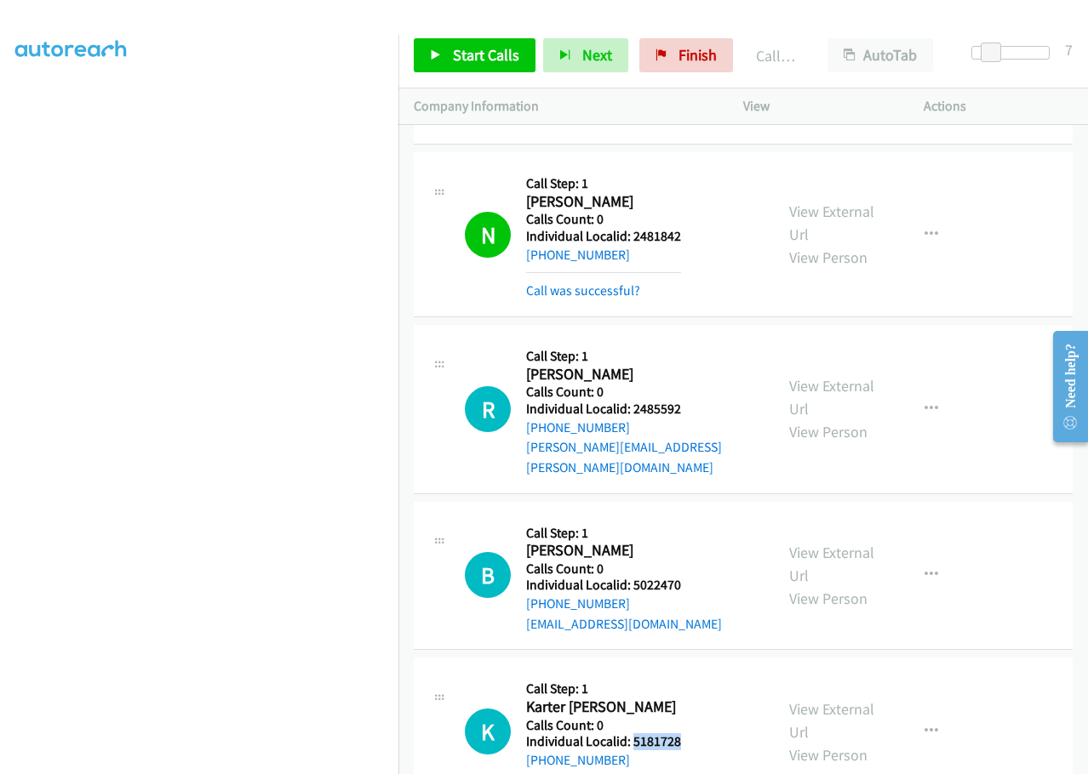
drag, startPoint x: 633, startPoint y: 541, endPoint x: 693, endPoint y: 538, distance: 59.7
click at [693, 673] on div "K Callback Scheduled Call Step: 1 Karter [PERSON_NAME] America/New_York Calls C…" at bounding box center [612, 731] width 294 height 117
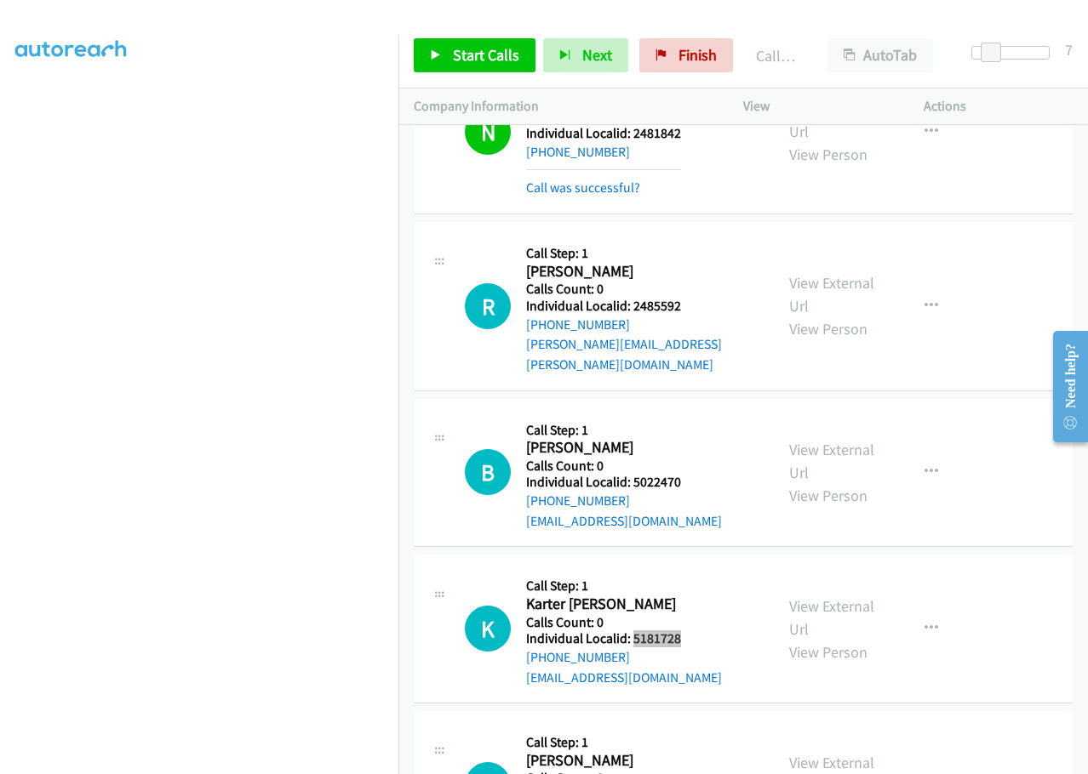
scroll to position [18050, 0]
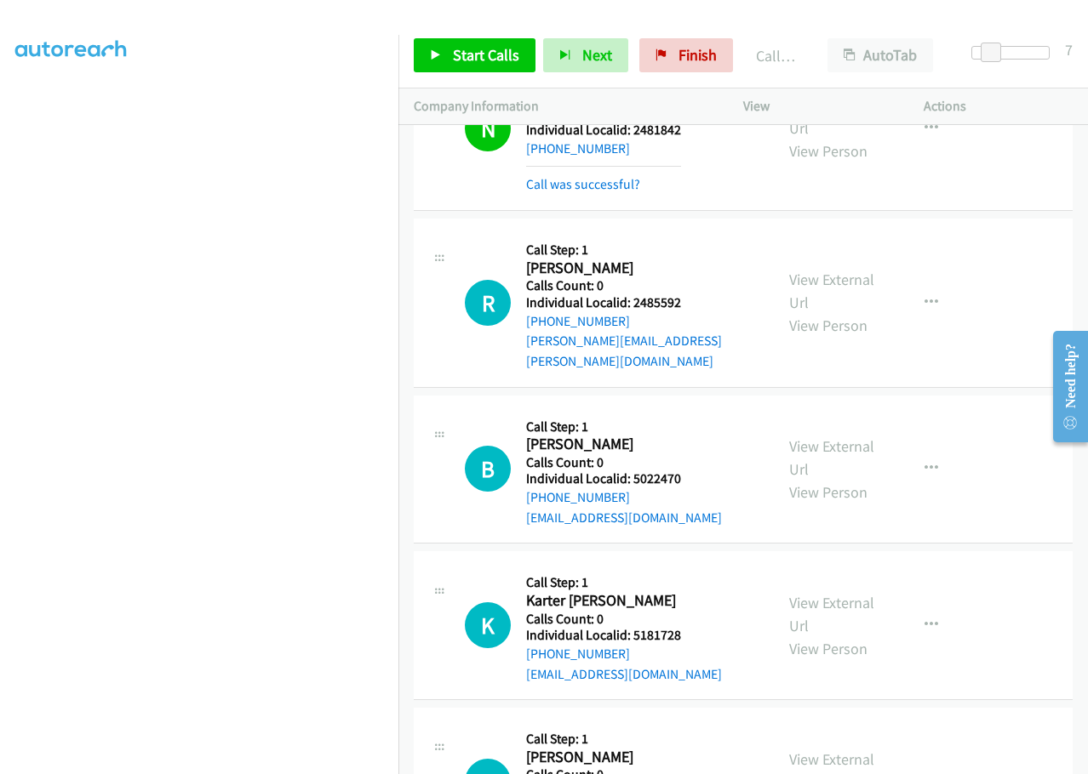
drag, startPoint x: 633, startPoint y: 588, endPoint x: 683, endPoint y: 587, distance: 49.4
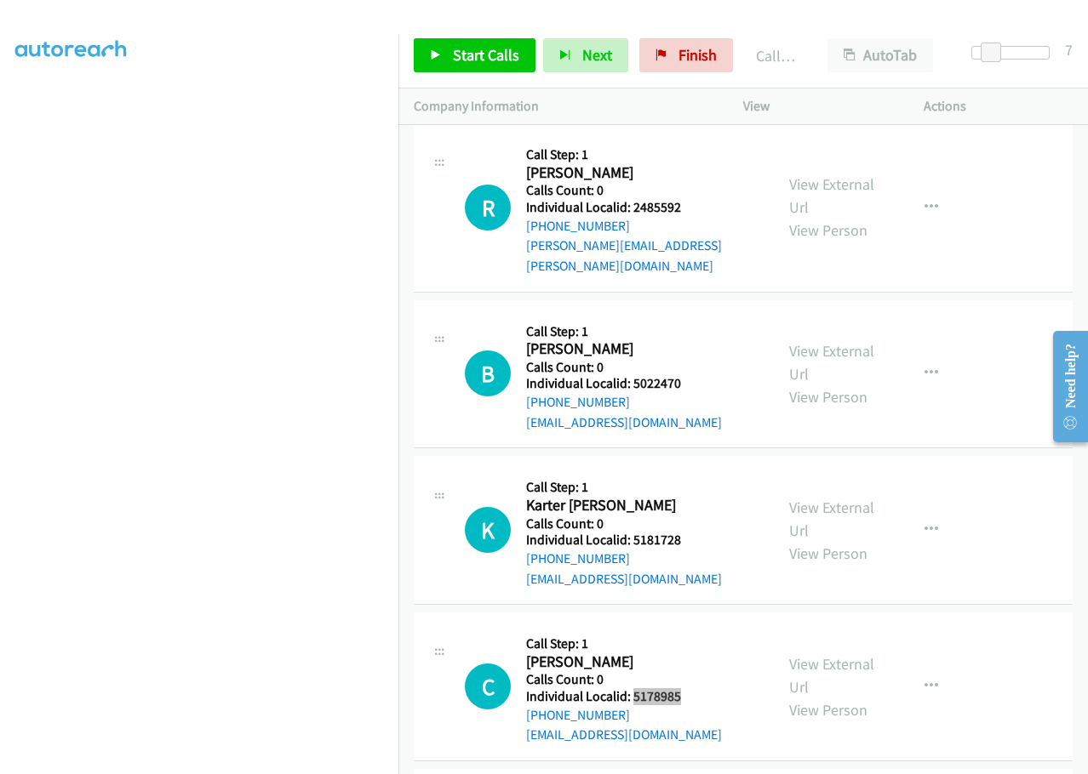
scroll to position [18156, 0]
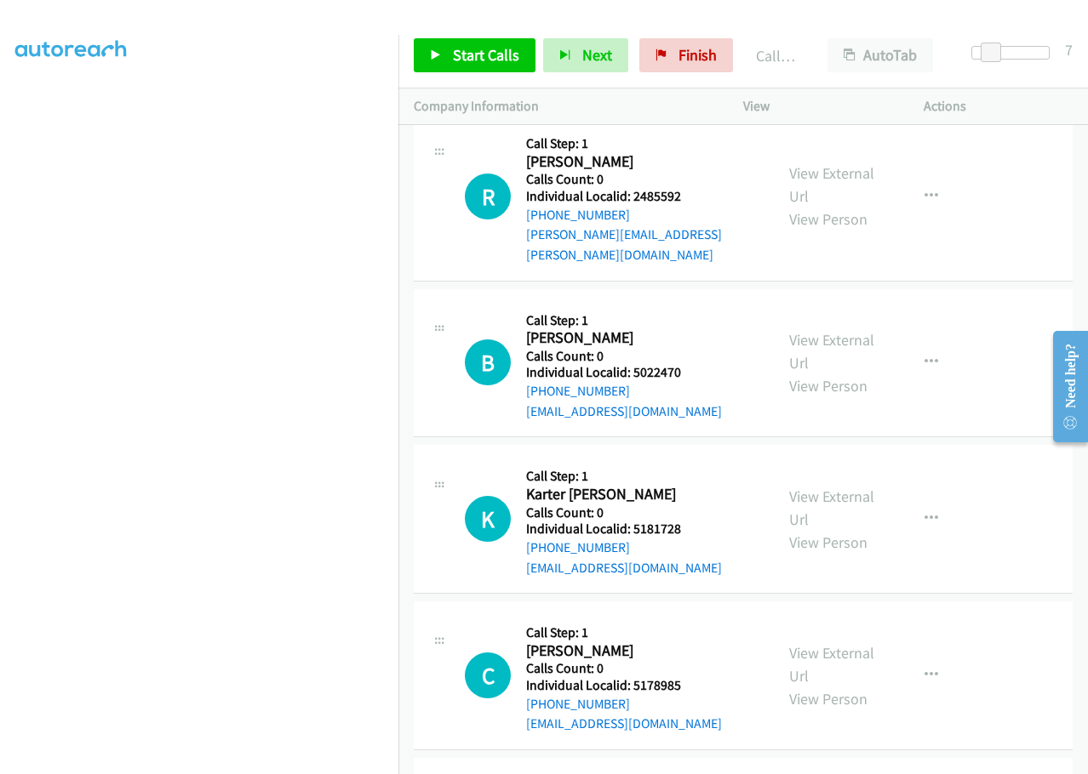
drag, startPoint x: 631, startPoint y: 641, endPoint x: 689, endPoint y: 636, distance: 58.1
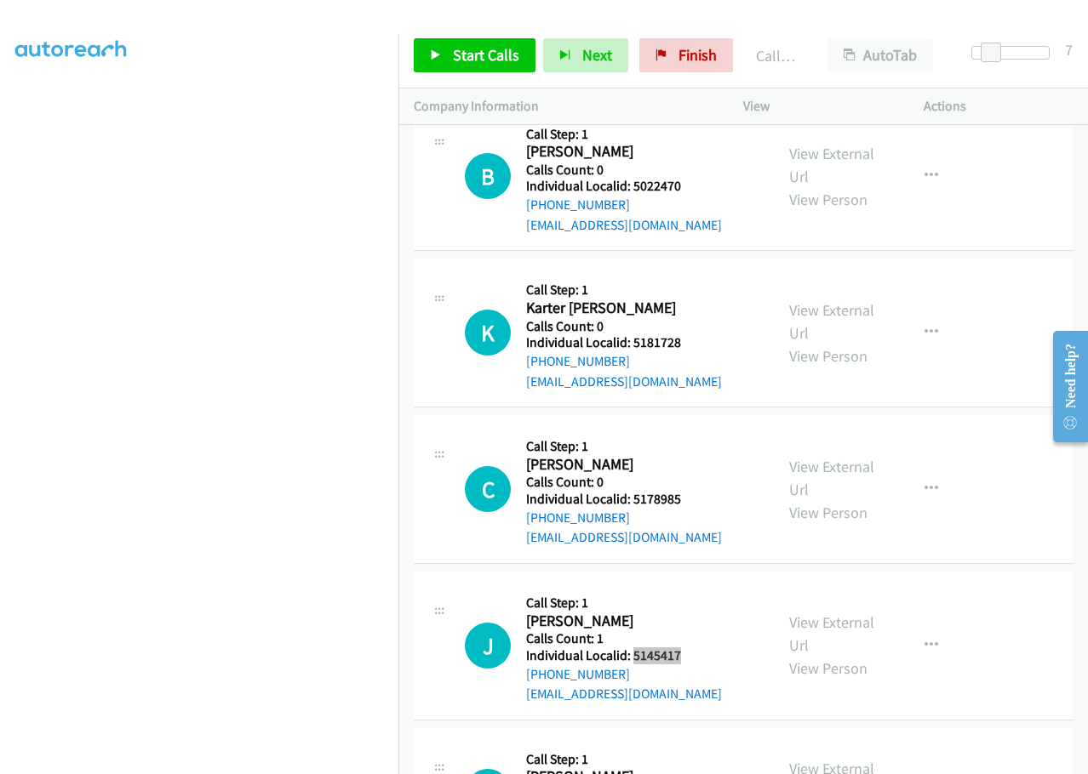
scroll to position [18348, 0]
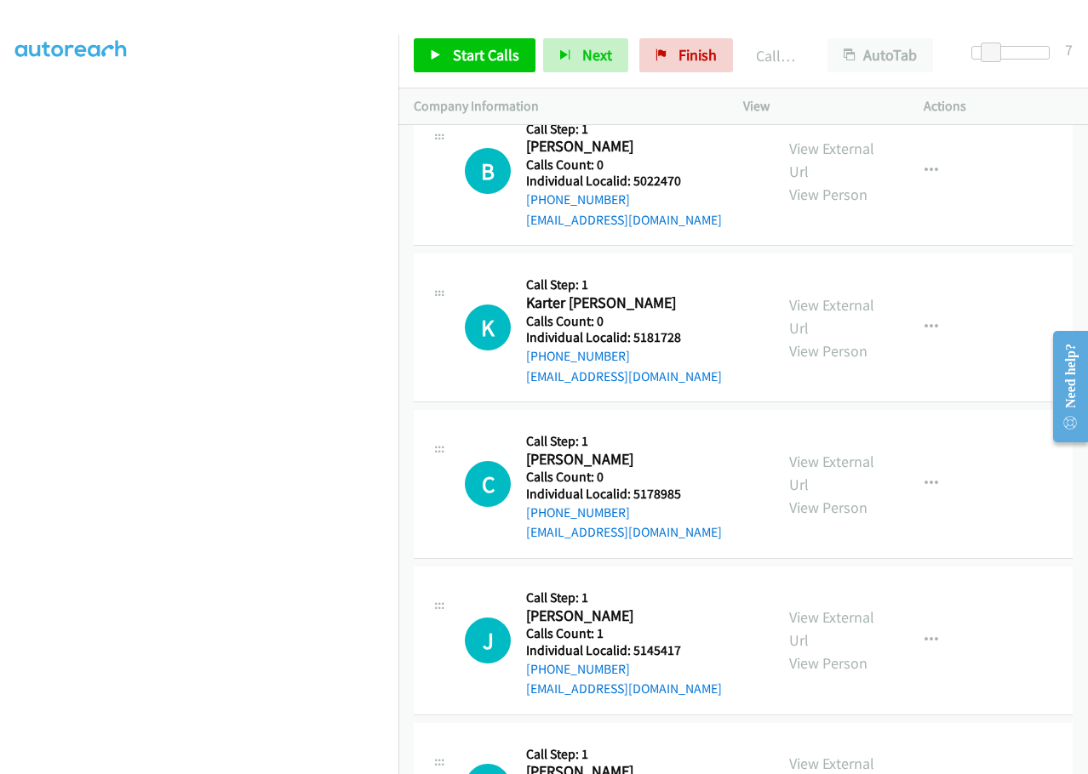
drag, startPoint x: 629, startPoint y: 608, endPoint x: 706, endPoint y: 603, distance: 76.7
click at [706, 739] on div "L Callback Scheduled Call Step: 1 [PERSON_NAME] [GEOGRAPHIC_DATA]/North_Dakota/…" at bounding box center [612, 787] width 294 height 97
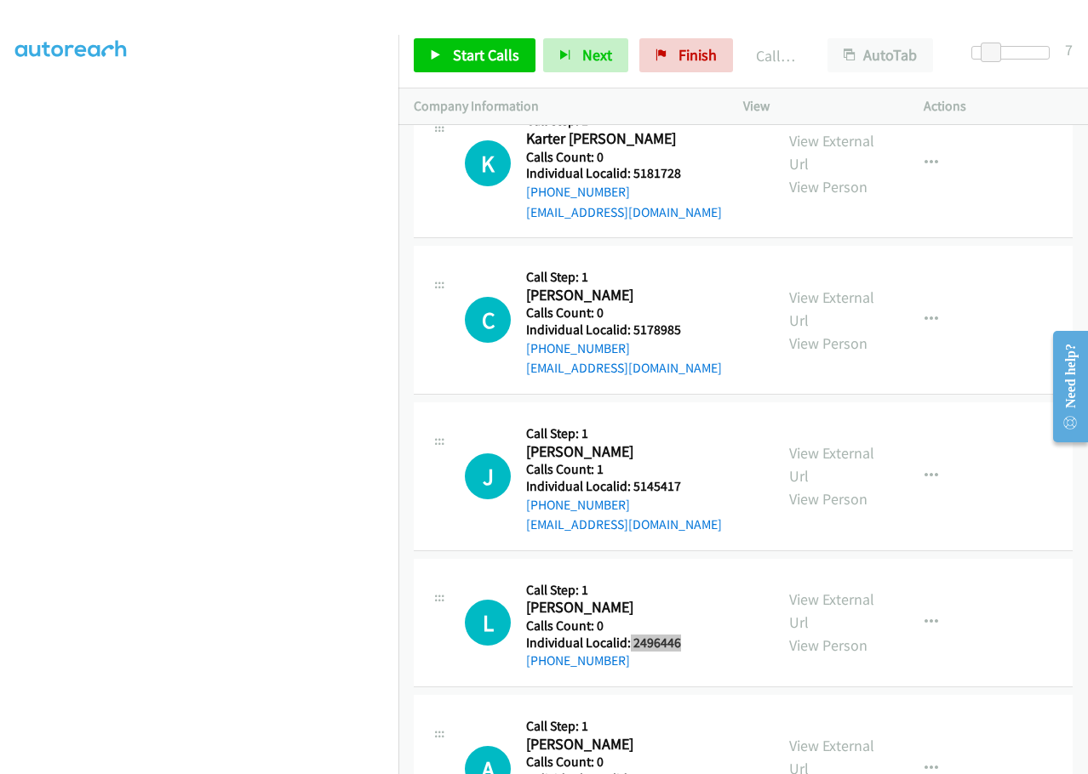
scroll to position [18539, 0]
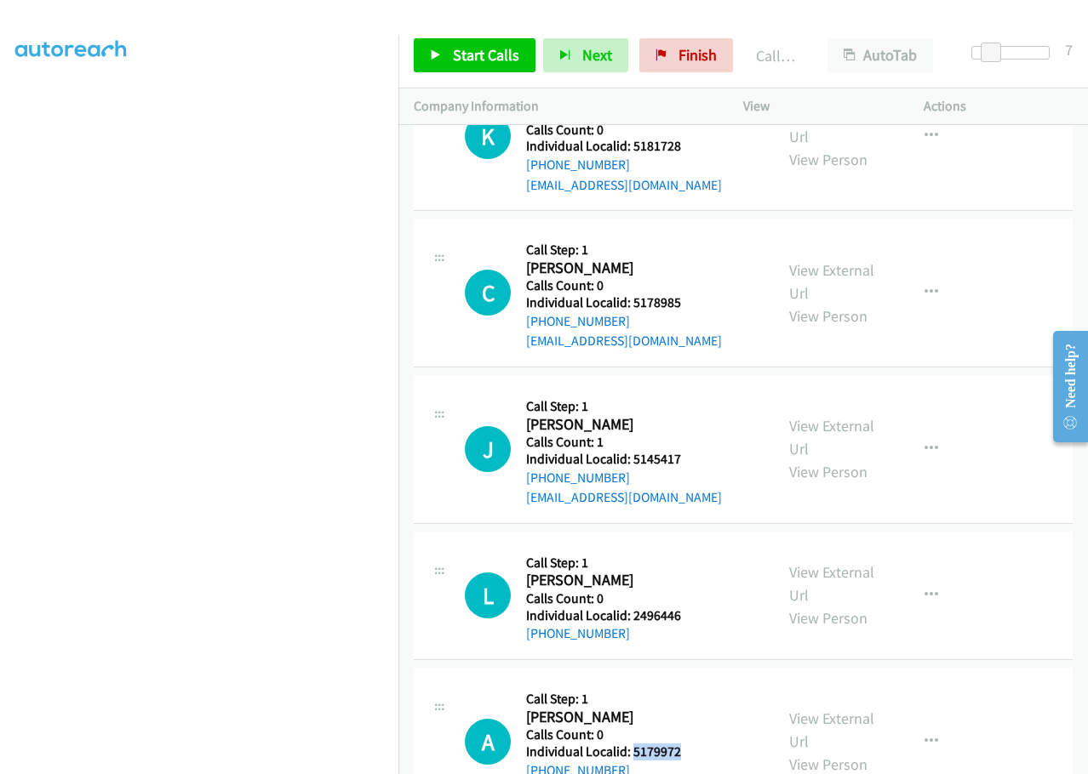
drag, startPoint x: 631, startPoint y: 551, endPoint x: 692, endPoint y: 551, distance: 61.3
click at [695, 744] on h5 "Individual Localid: 5179972" at bounding box center [616, 752] width 180 height 17
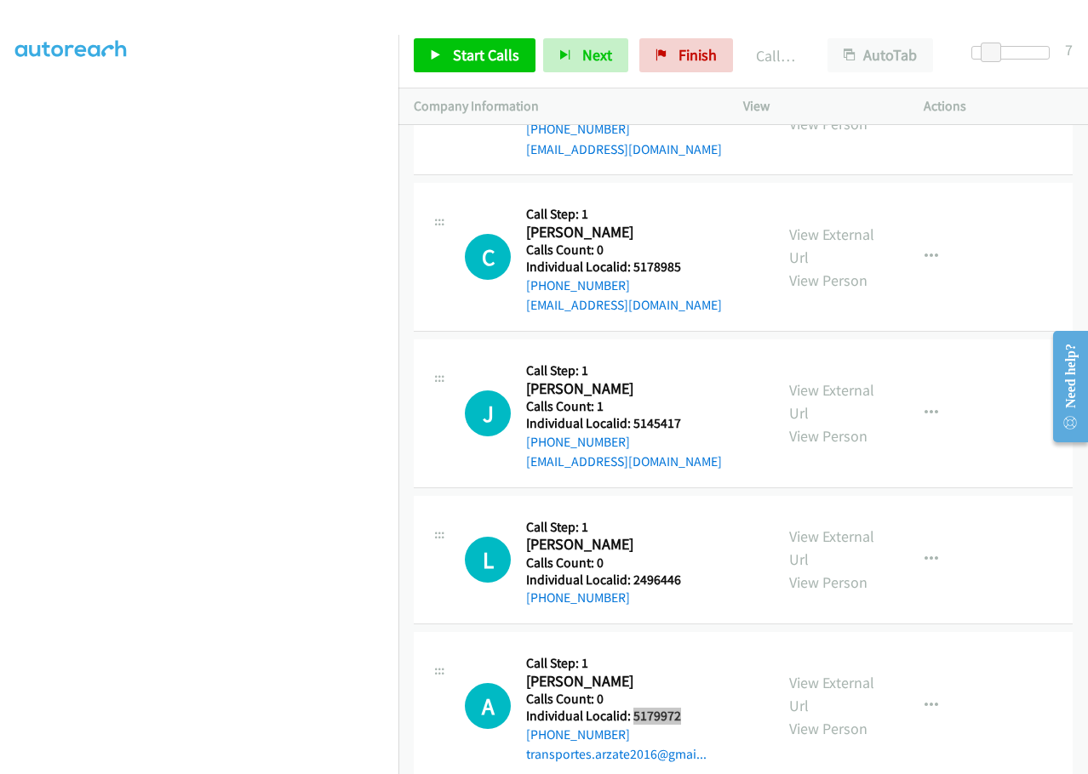
scroll to position [18624, 0]
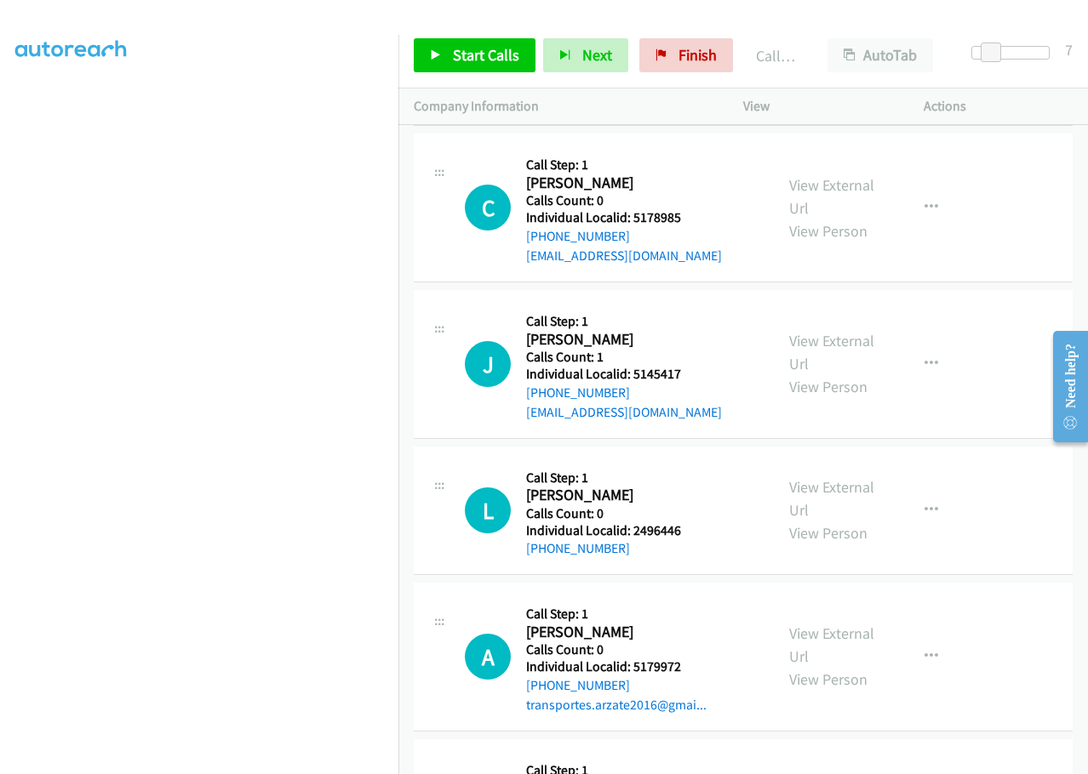
drag, startPoint x: 632, startPoint y: 625, endPoint x: 689, endPoint y: 620, distance: 56.4
click at [909, 640] on button "button" at bounding box center [931, 657] width 46 height 34
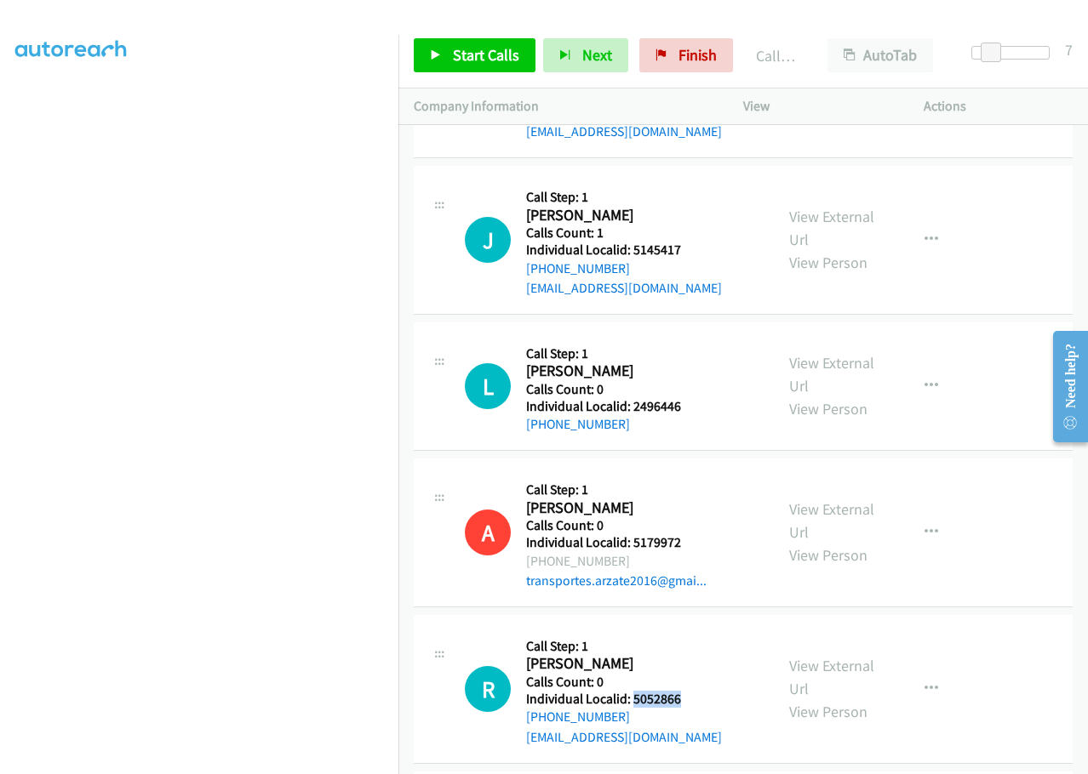
scroll to position [18752, 0]
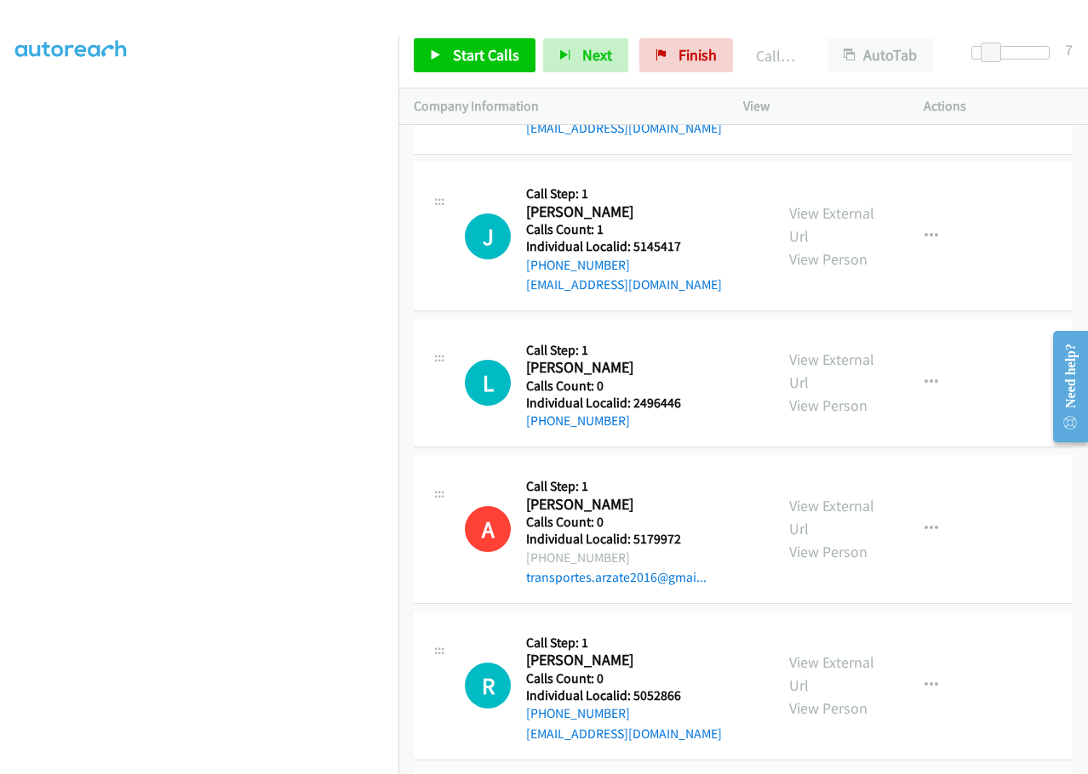
drag, startPoint x: 631, startPoint y: 650, endPoint x: 689, endPoint y: 647, distance: 58.0
click at [467, 49] on span "Start Calls" at bounding box center [486, 55] width 66 height 20
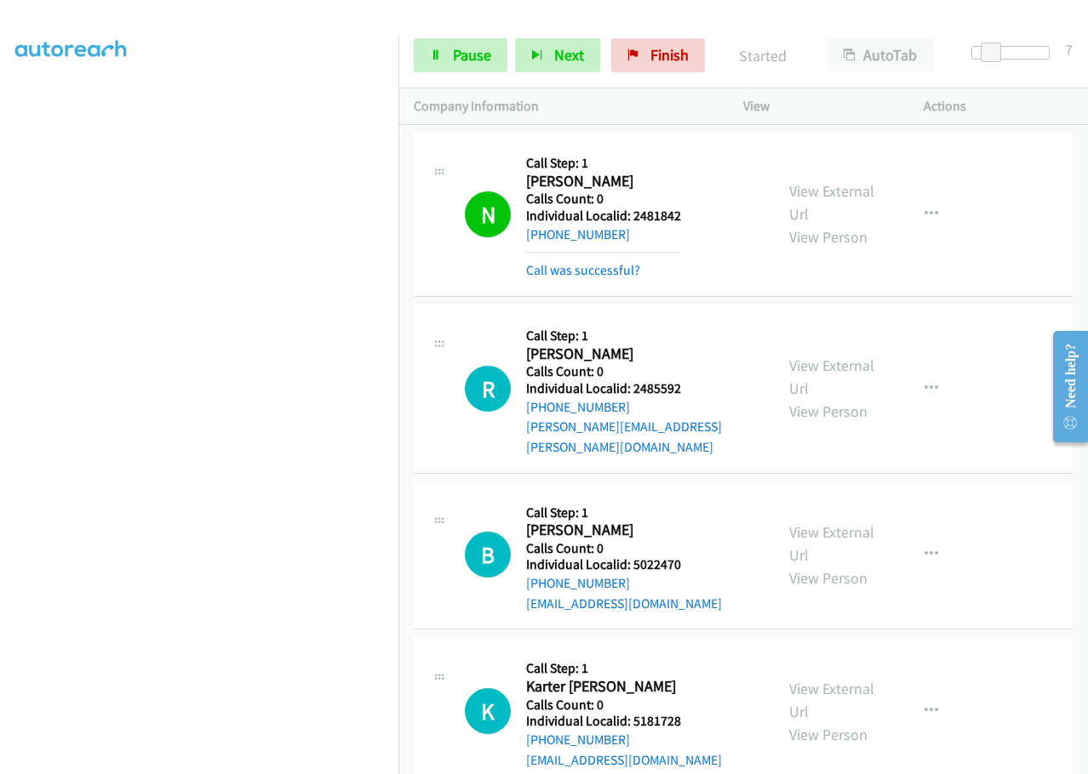
scroll to position [17986, 0]
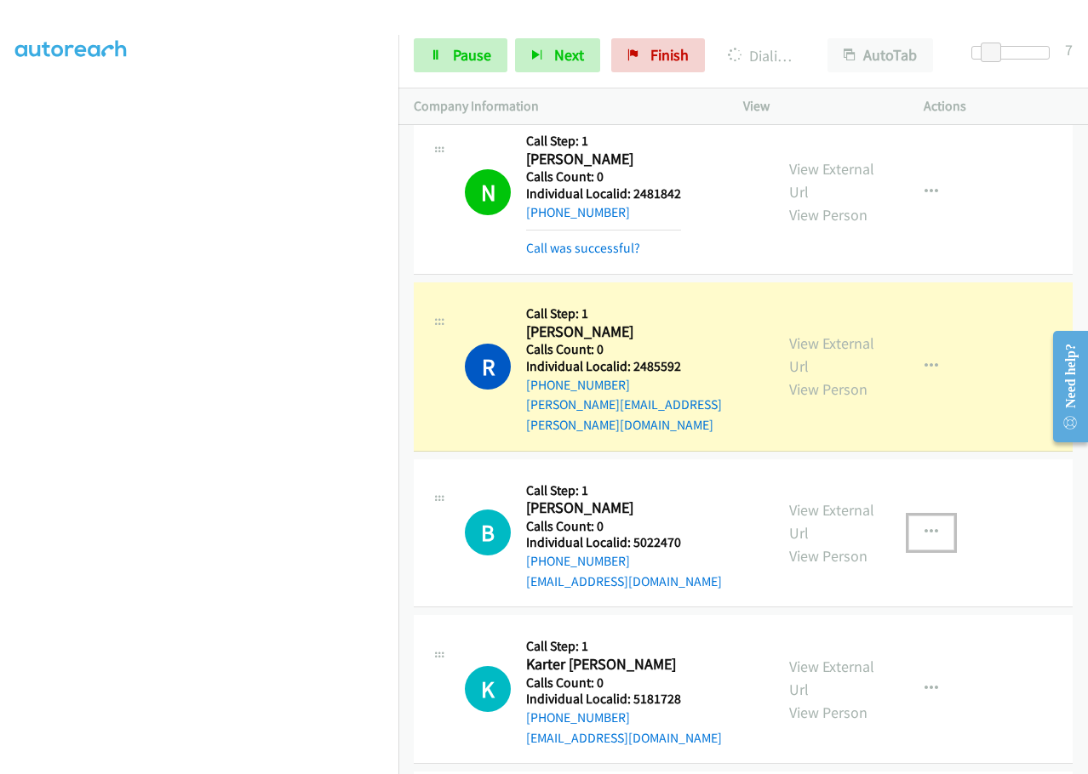
click at [924, 526] on icon "button" at bounding box center [931, 533] width 14 height 14
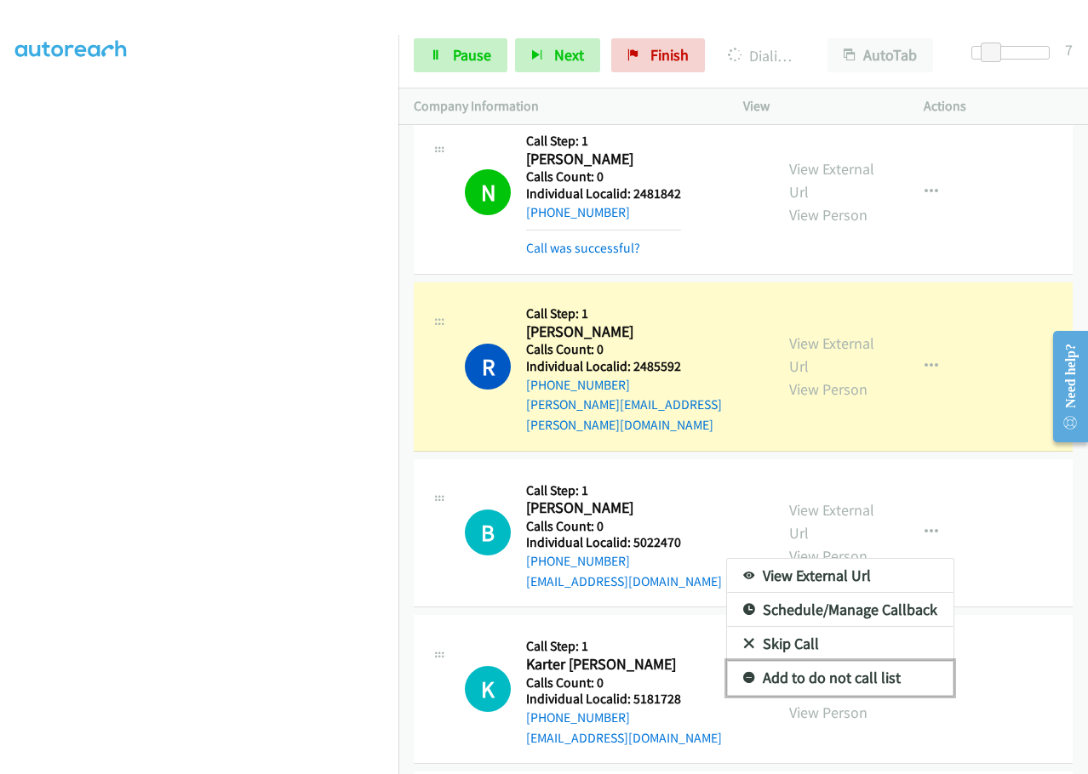
click at [743, 673] on icon at bounding box center [749, 679] width 12 height 12
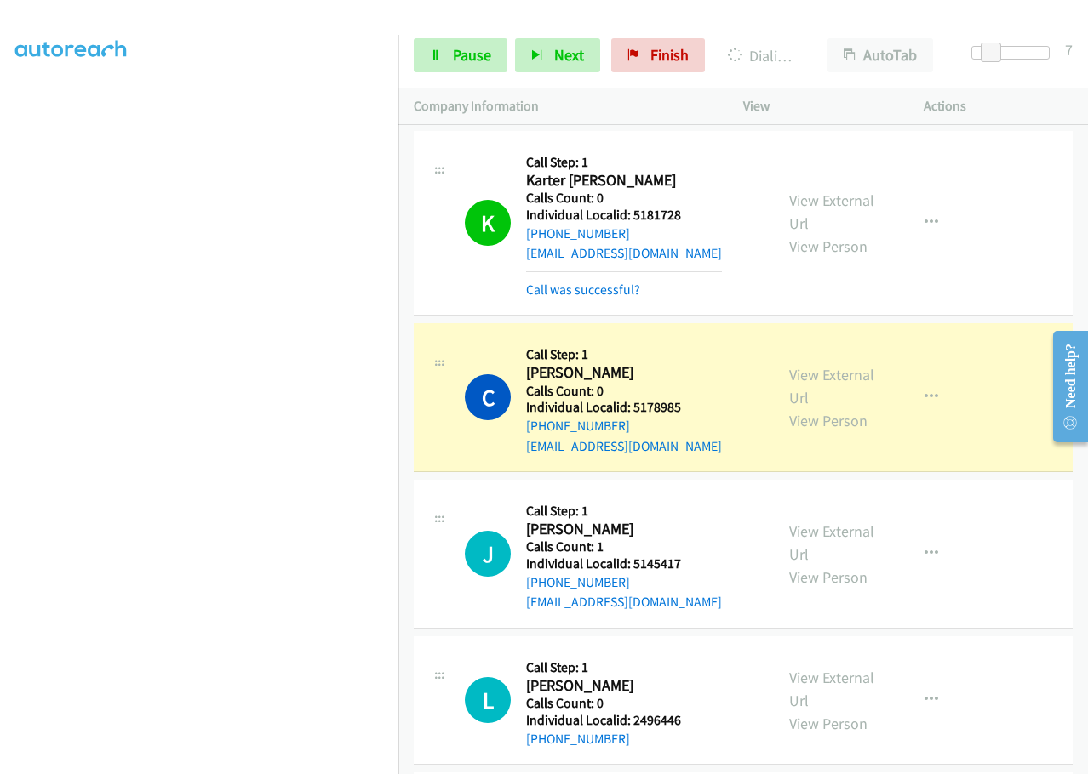
scroll to position [18497, 0]
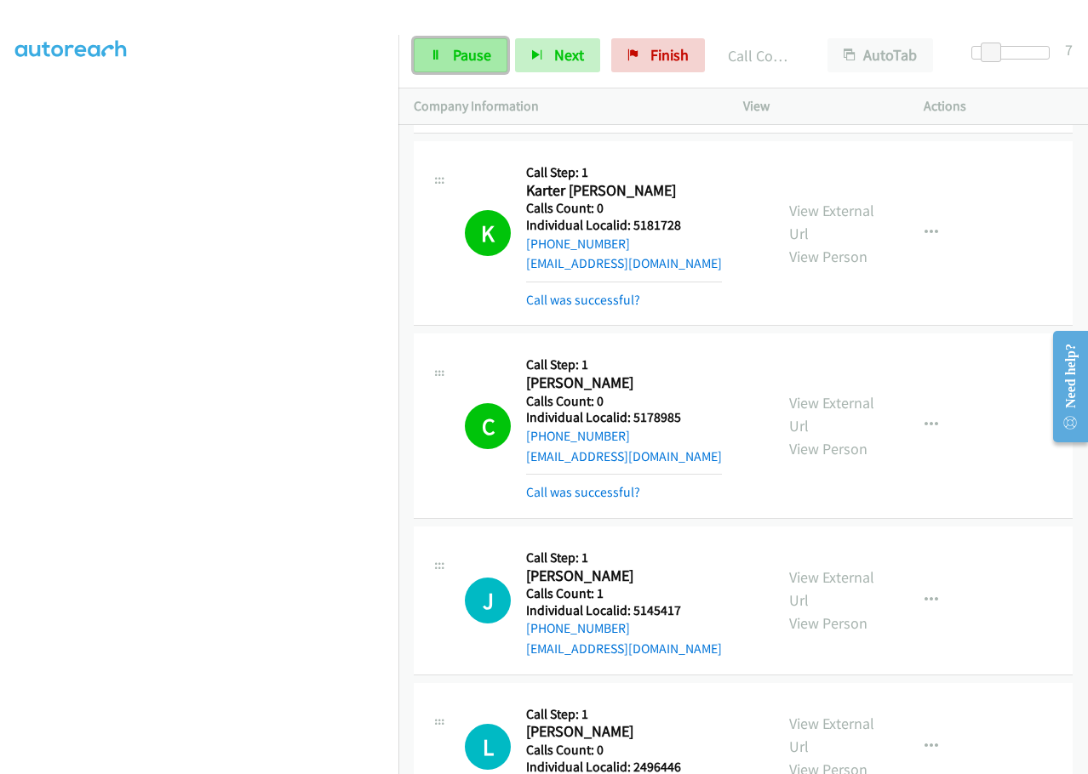
click at [483, 60] on span "Pause" at bounding box center [472, 55] width 38 height 20
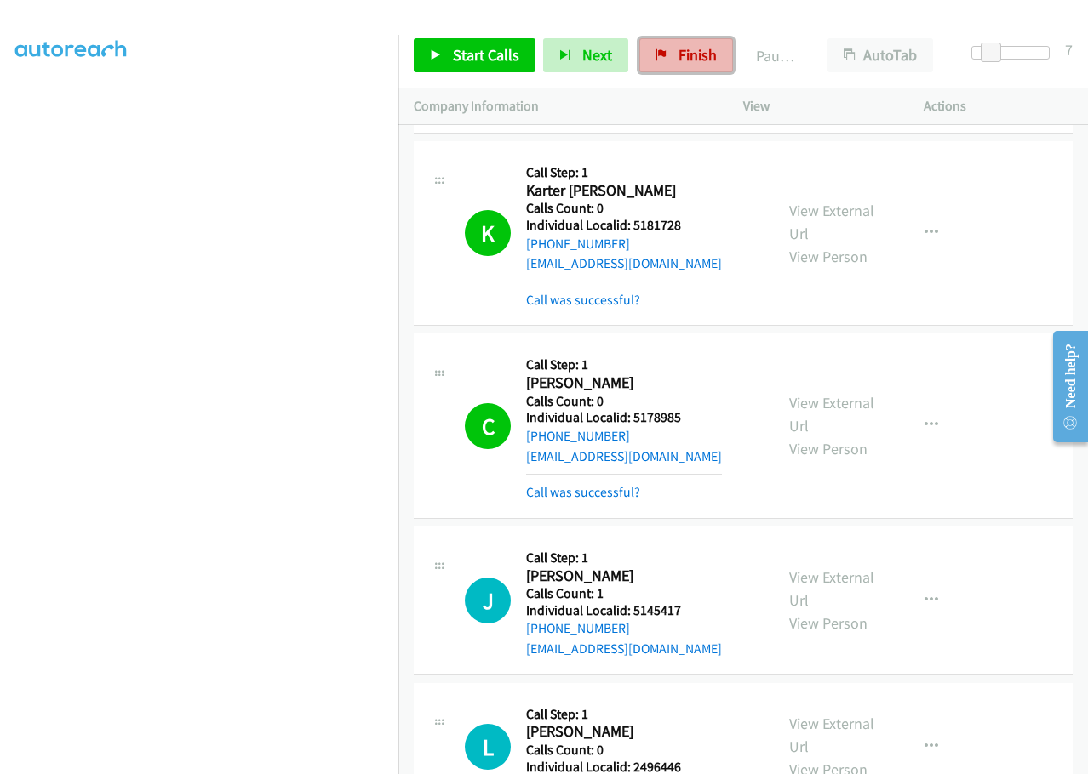
click at [689, 49] on span "Finish" at bounding box center [697, 55] width 38 height 20
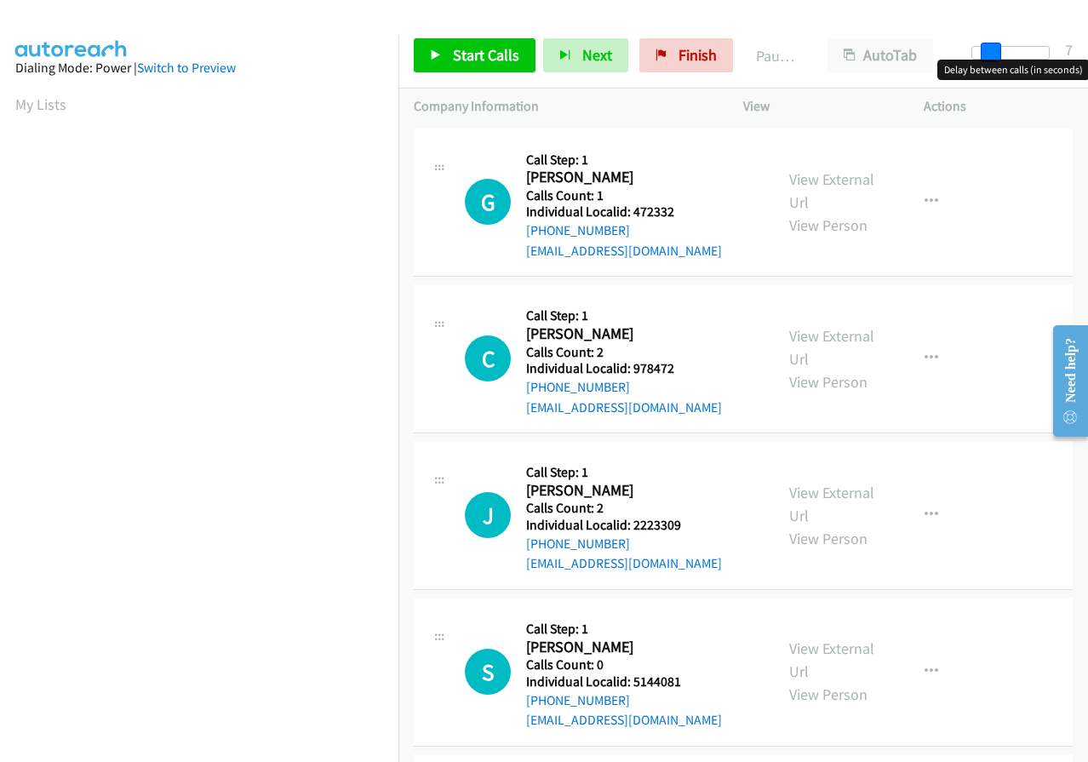
drag, startPoint x: 974, startPoint y: 54, endPoint x: 991, endPoint y: 55, distance: 17.9
click at [991, 55] on span at bounding box center [990, 53] width 20 height 20
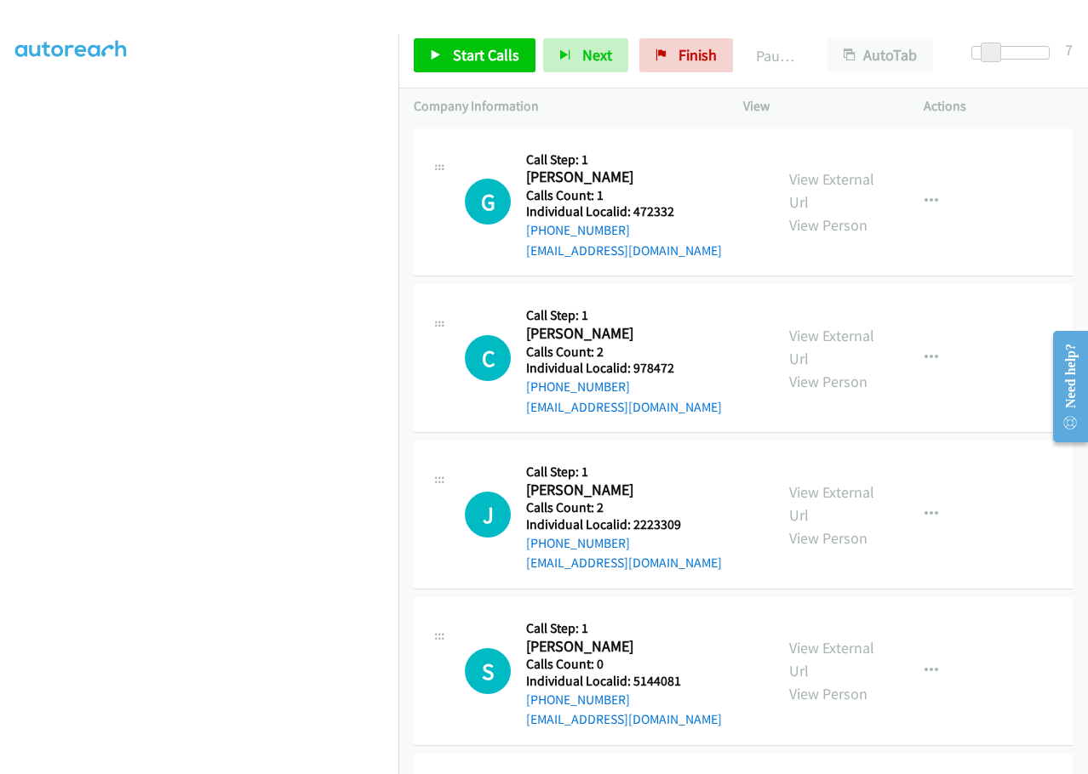
scroll to position [180, 0]
drag, startPoint x: 640, startPoint y: 213, endPoint x: 678, endPoint y: 214, distance: 38.3
click at [684, 214] on h5 "Individual Localid: 472332" at bounding box center [624, 211] width 196 height 17
copy h5 "472332"
drag, startPoint x: 630, startPoint y: 367, endPoint x: 694, endPoint y: 366, distance: 63.8
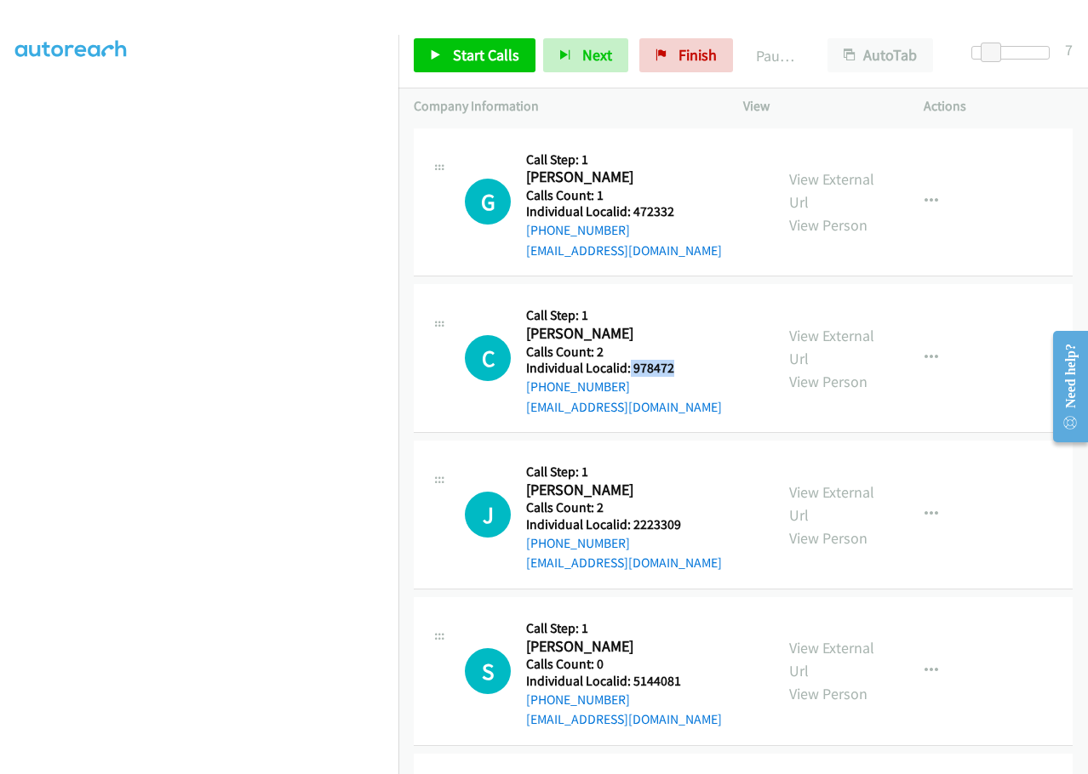
click at [694, 366] on h5 "Individual Localid: 978472" at bounding box center [624, 368] width 196 height 17
copy h5 "978472"
drag, startPoint x: 631, startPoint y: 526, endPoint x: 695, endPoint y: 526, distance: 63.8
click at [695, 526] on h5 "Individual Localid: 2223309" at bounding box center [624, 525] width 196 height 17
copy h5 "2223309"
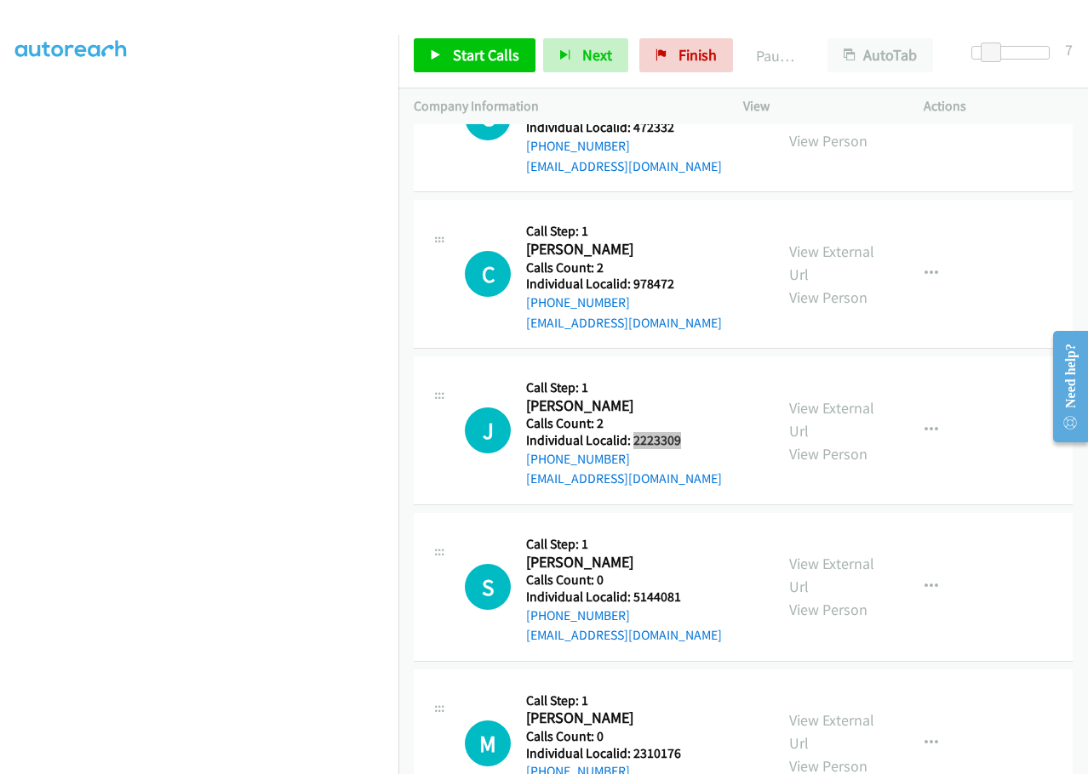
scroll to position [85, 0]
drag, startPoint x: 632, startPoint y: 592, endPoint x: 683, endPoint y: 592, distance: 50.2
click at [683, 592] on h5 "Individual Localid: 5144081" at bounding box center [624, 596] width 196 height 17
copy h5 "5144081"
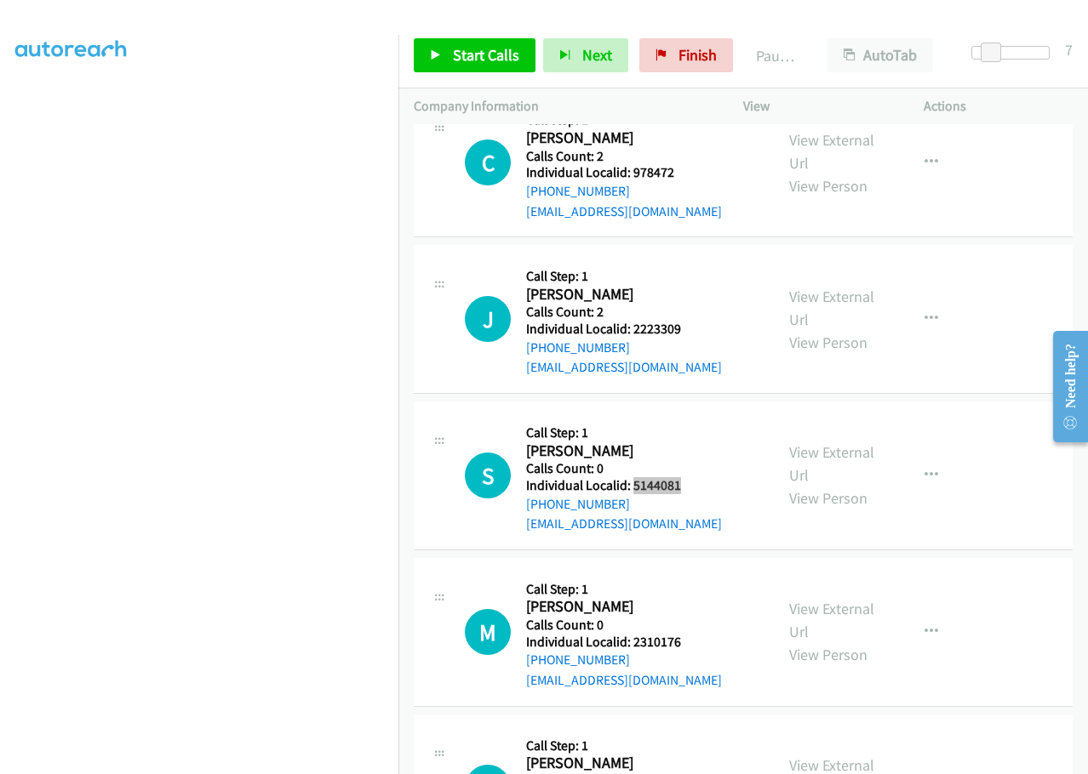
scroll to position [213, 0]
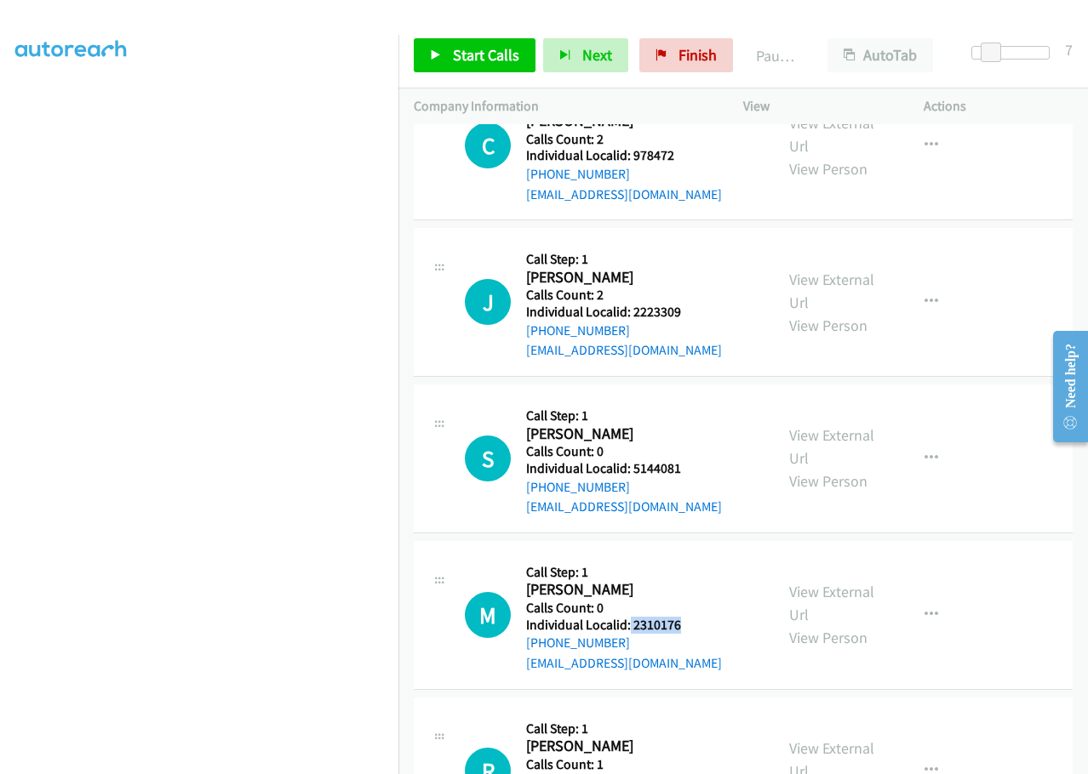
drag, startPoint x: 627, startPoint y: 625, endPoint x: 700, endPoint y: 625, distance: 72.3
click at [700, 625] on h5 "Individual Localid: 2310176" at bounding box center [624, 625] width 196 height 17
copy h5 "2310176"
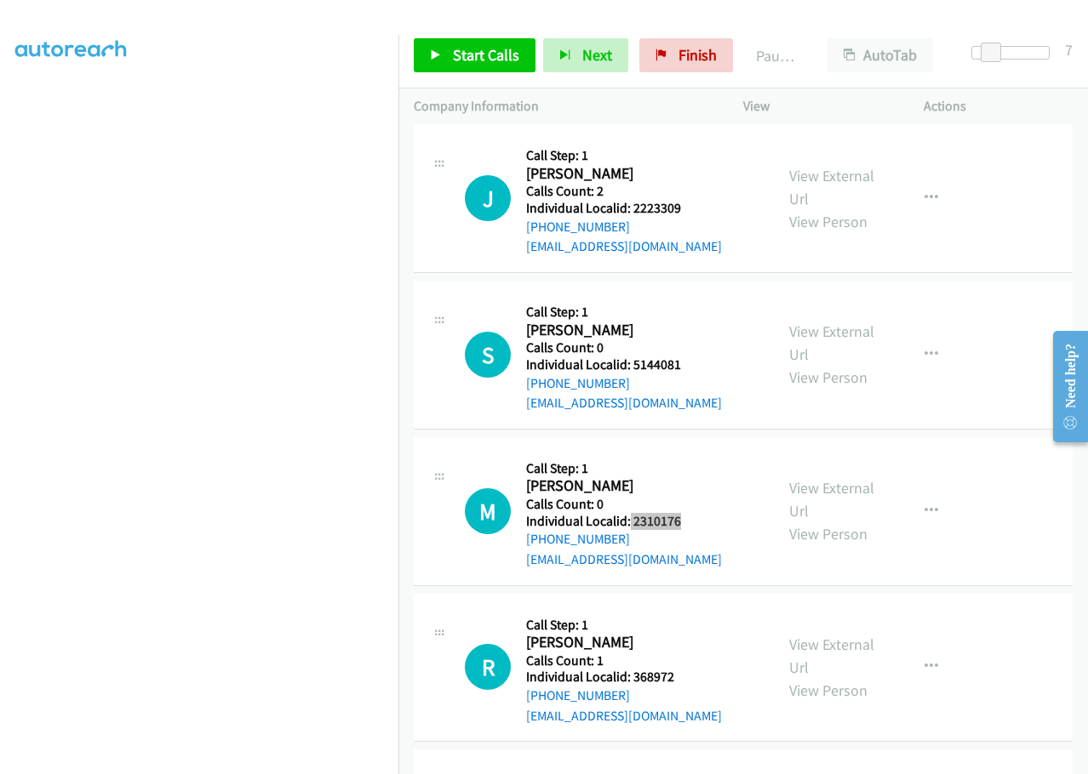
scroll to position [319, 0]
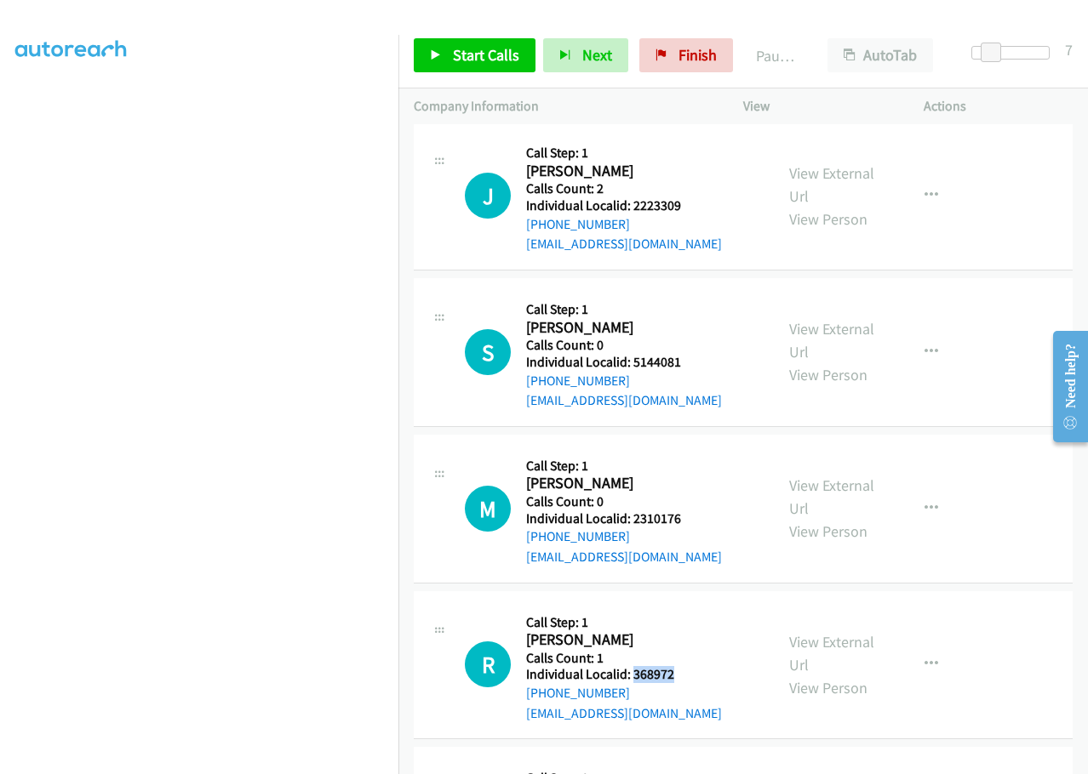
drag, startPoint x: 633, startPoint y: 676, endPoint x: 685, endPoint y: 670, distance: 52.3
click at [685, 670] on h5 "Individual Localid: 368972" at bounding box center [624, 674] width 196 height 17
copy h5 "368972"
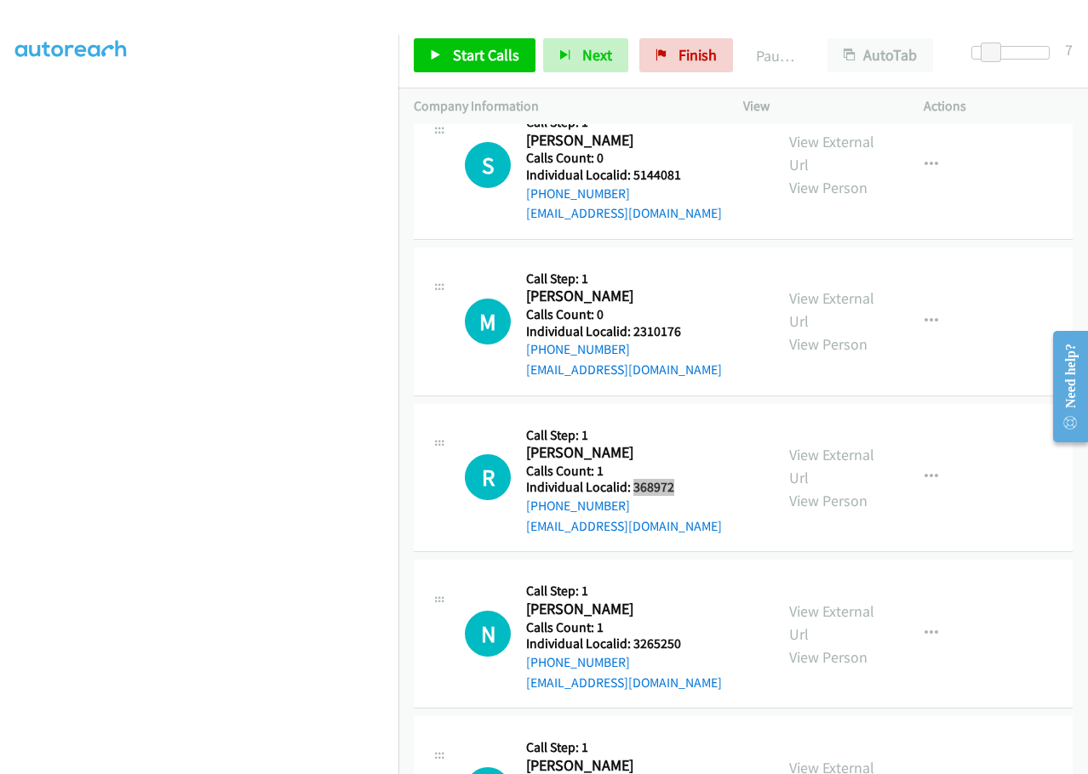
scroll to position [511, 0]
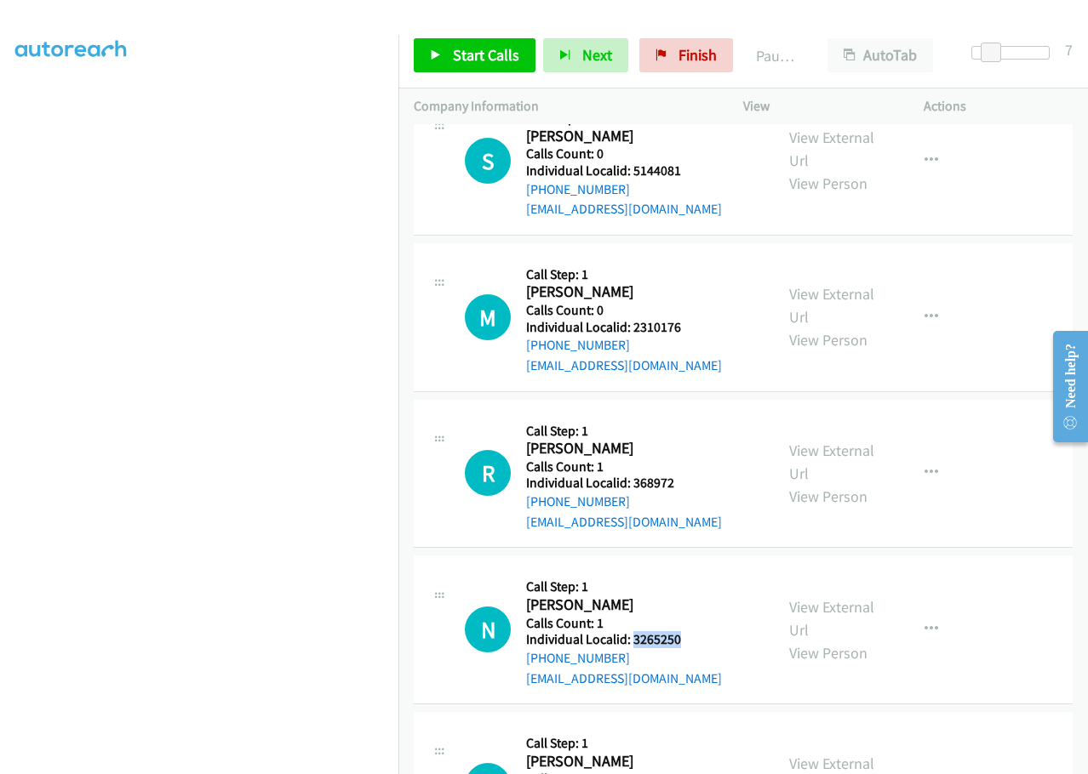
drag, startPoint x: 632, startPoint y: 641, endPoint x: 682, endPoint y: 642, distance: 49.4
click at [682, 642] on h5 "Individual Localid: 3265250" at bounding box center [624, 639] width 196 height 17
copy h5 "3265250"
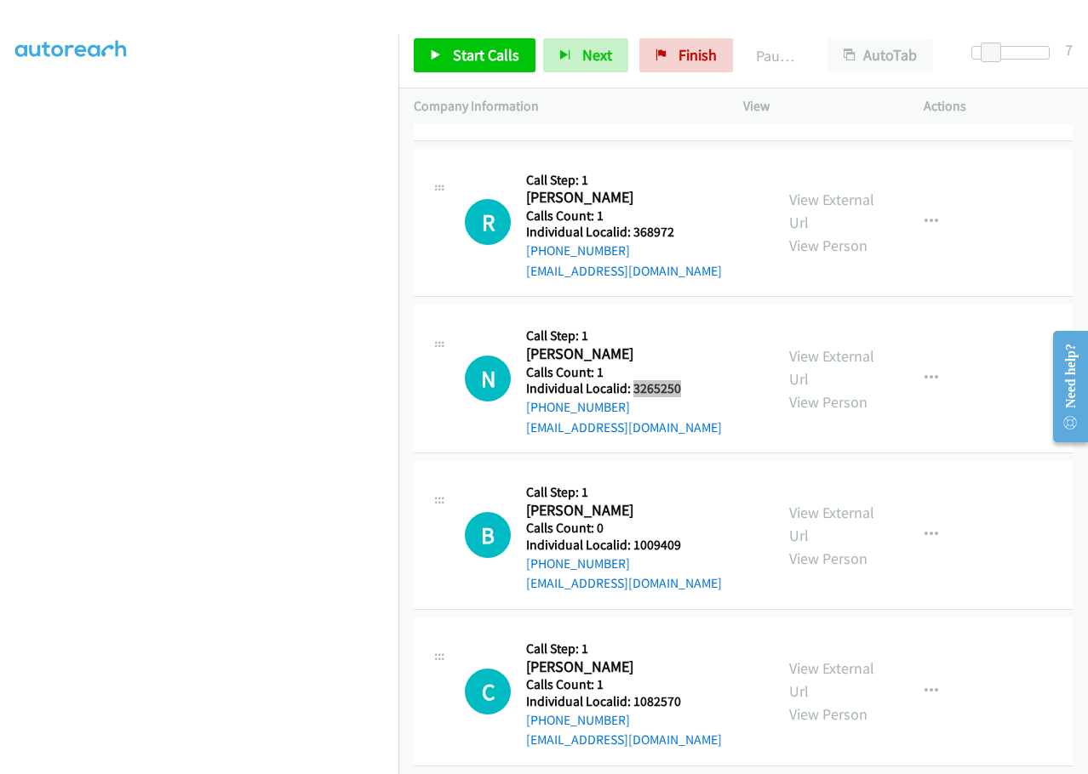
scroll to position [894, 0]
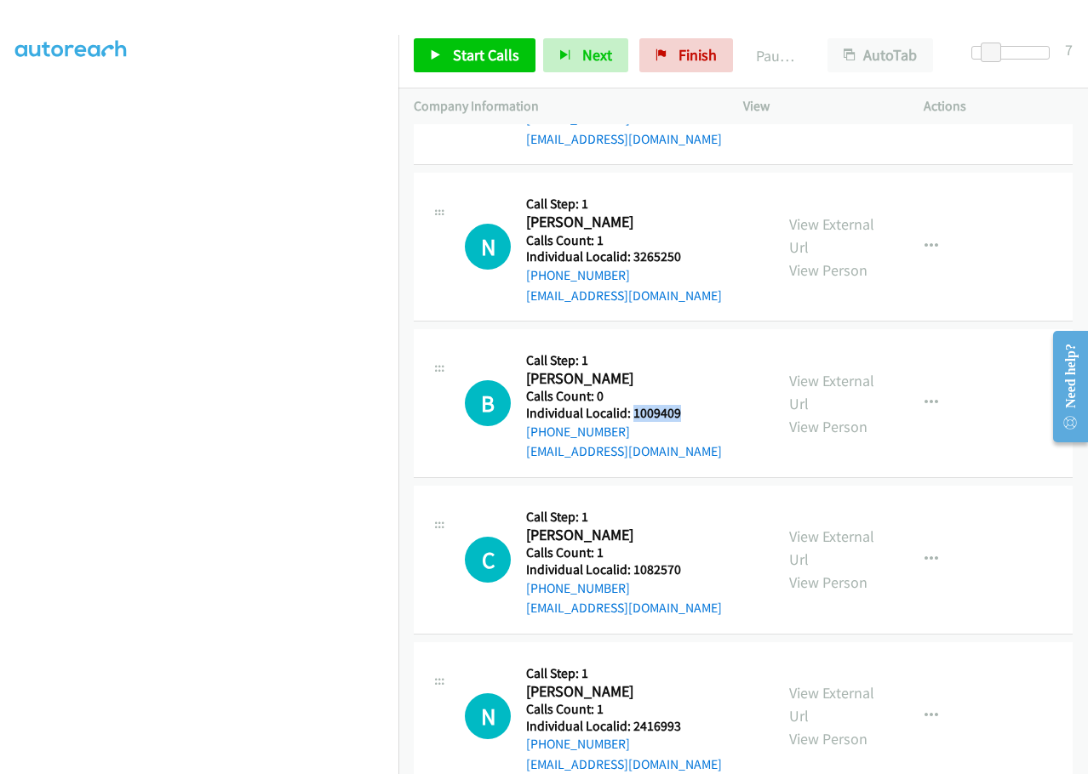
drag, startPoint x: 631, startPoint y: 412, endPoint x: 692, endPoint y: 416, distance: 60.6
click at [692, 416] on h5 "Individual Localid: 1009409" at bounding box center [624, 413] width 196 height 17
copy h5 "1009409"
drag, startPoint x: 631, startPoint y: 574, endPoint x: 686, endPoint y: 573, distance: 54.5
click at [686, 574] on h5 "Individual Localid: 1082570" at bounding box center [624, 570] width 196 height 17
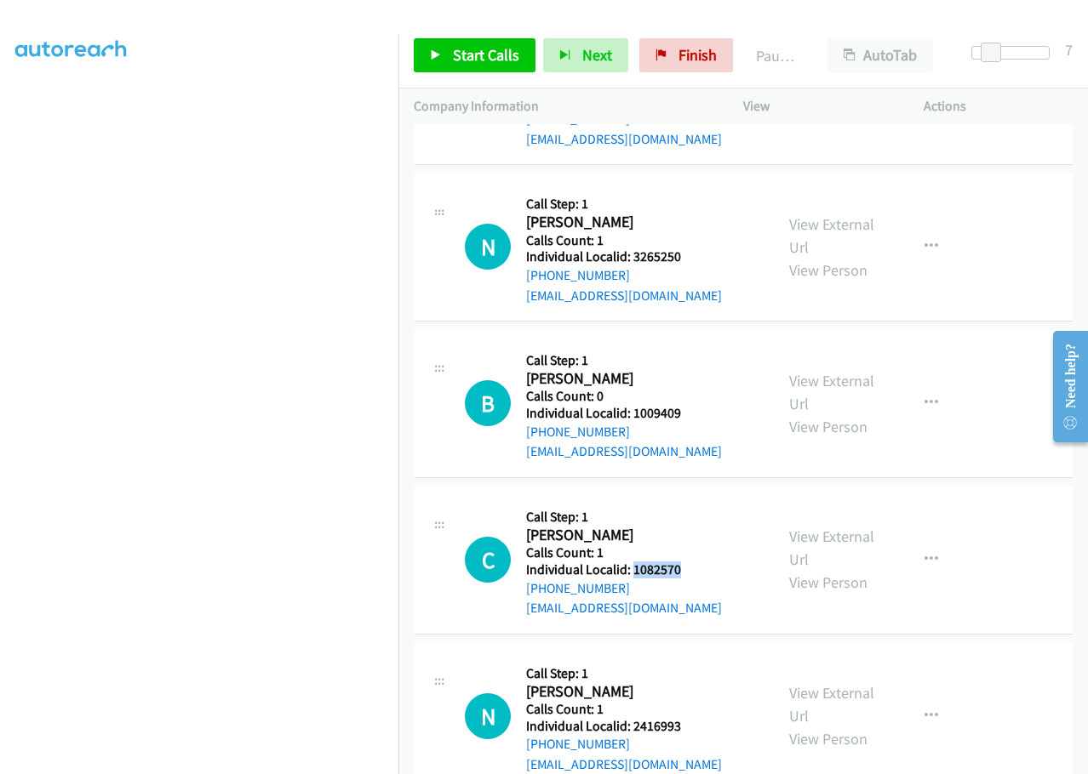
copy h5 "1082570"
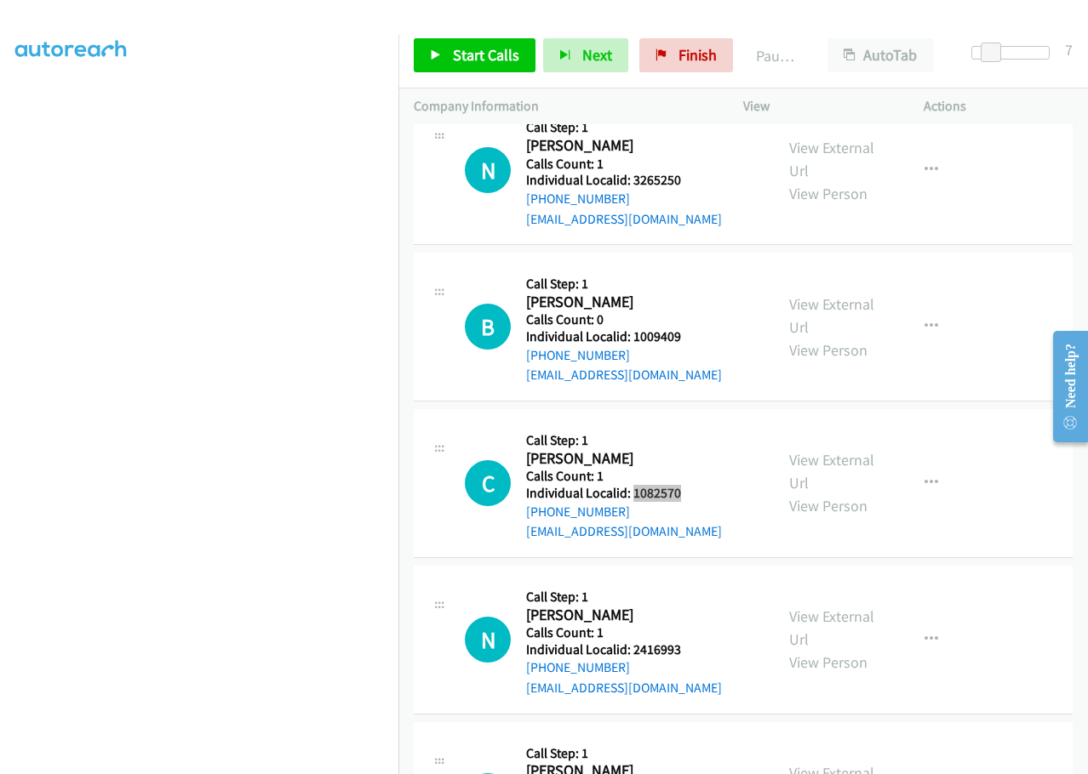
scroll to position [979, 0]
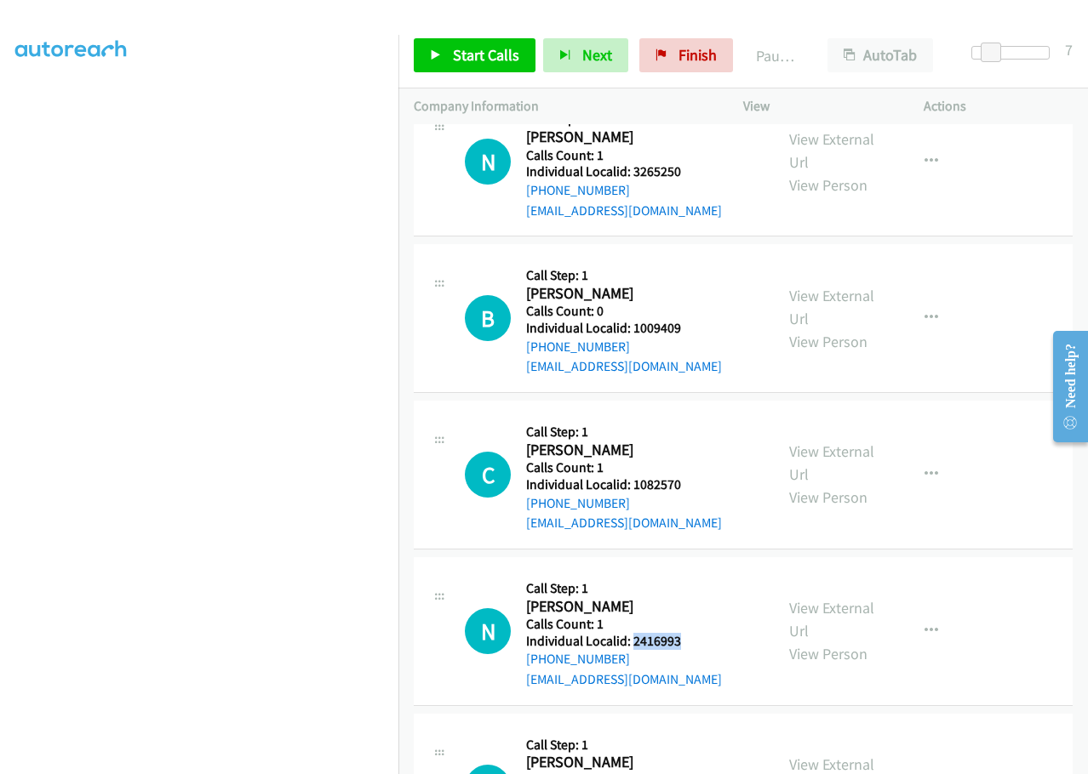
drag, startPoint x: 633, startPoint y: 642, endPoint x: 686, endPoint y: 644, distance: 52.8
click at [686, 644] on h5 "Individual Localid: 2416993" at bounding box center [624, 641] width 196 height 17
copy h5 "2416993"
click at [431, 50] on icon at bounding box center [436, 56] width 12 height 12
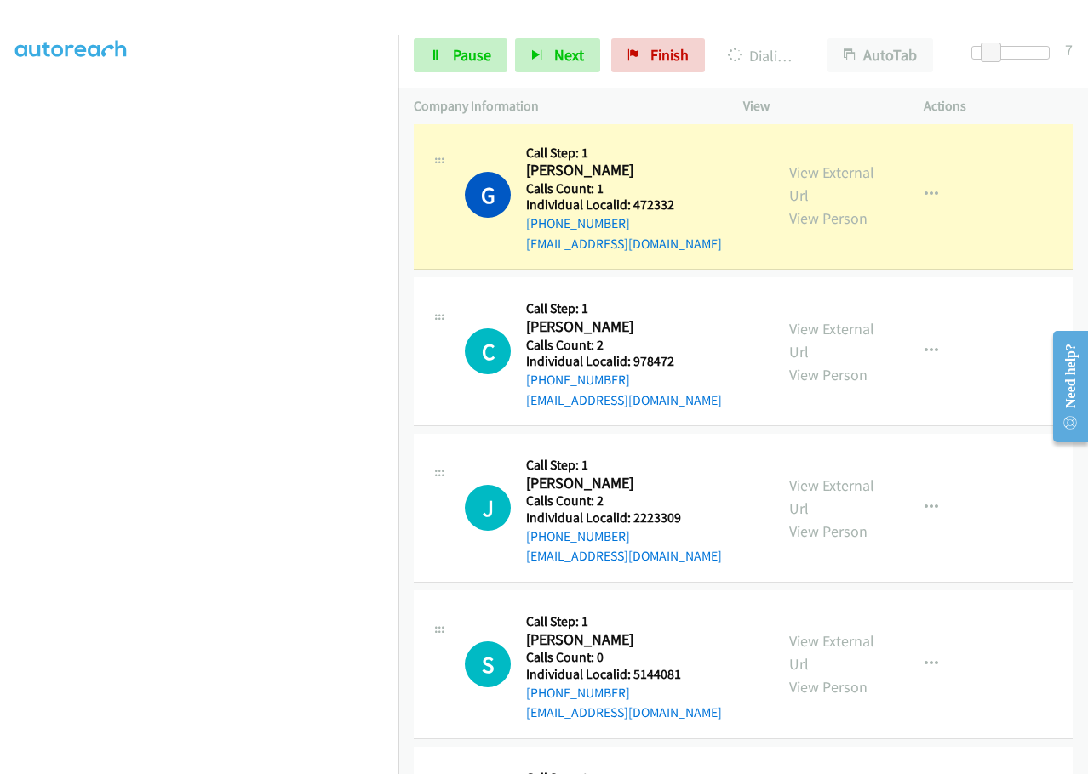
scroll to position [0, 0]
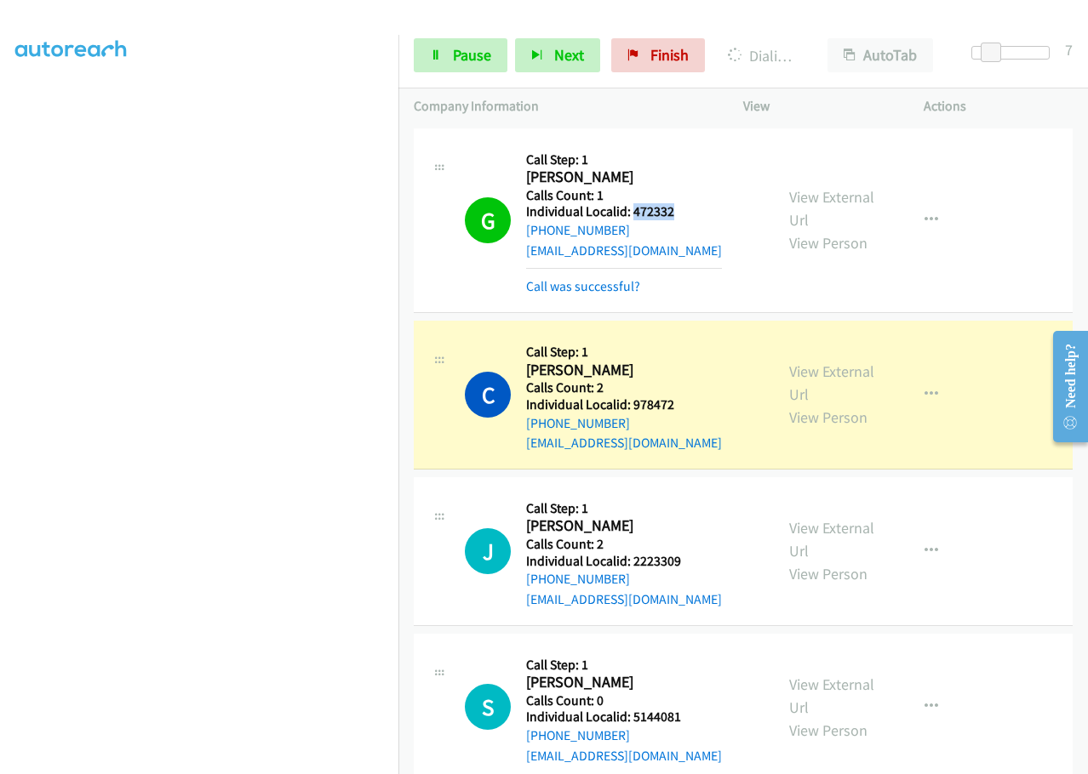
drag, startPoint x: 630, startPoint y: 210, endPoint x: 683, endPoint y: 214, distance: 53.7
click at [683, 214] on h5 "Individual Localid: 472332" at bounding box center [624, 211] width 196 height 17
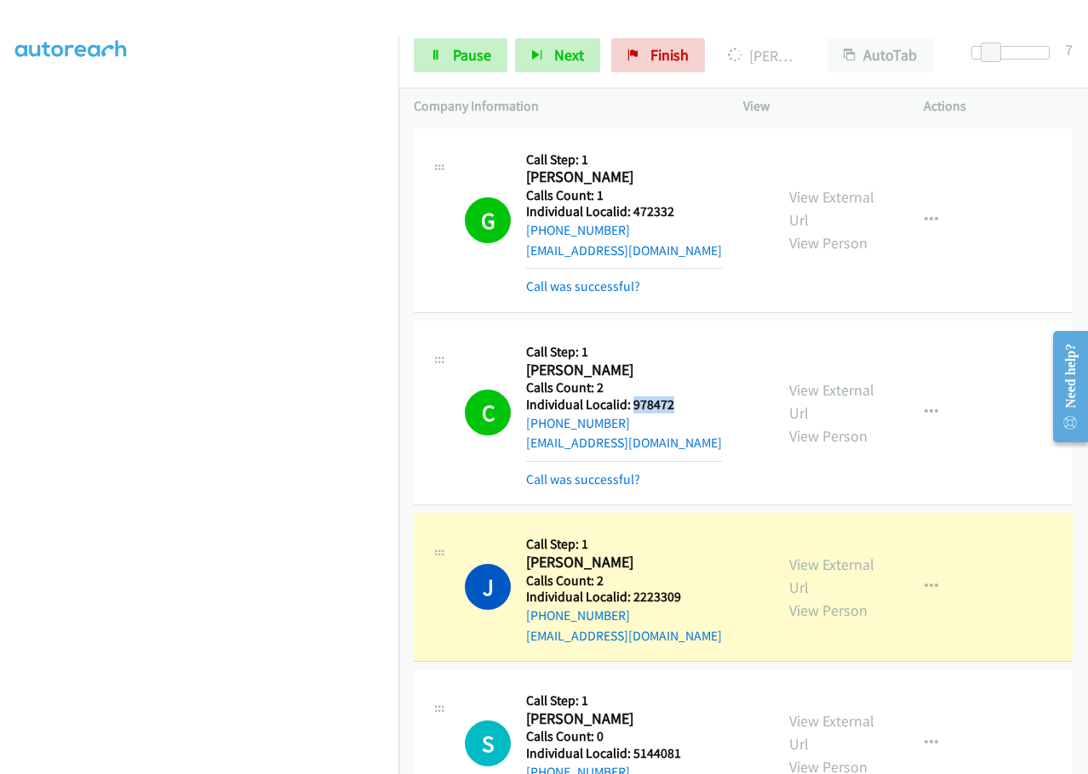
drag, startPoint x: 632, startPoint y: 406, endPoint x: 691, endPoint y: 406, distance: 58.7
click at [691, 406] on h5 "Individual Localid: 978472" at bounding box center [624, 405] width 196 height 17
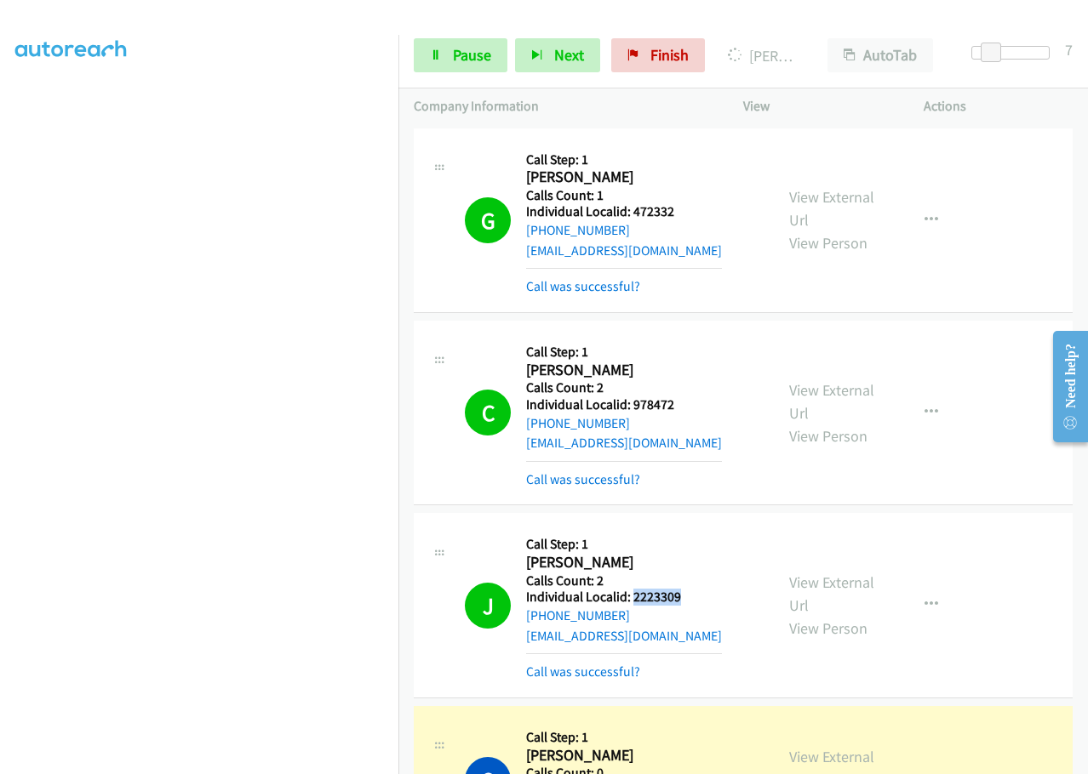
drag, startPoint x: 633, startPoint y: 593, endPoint x: 685, endPoint y: 594, distance: 51.9
click at [691, 594] on h5 "Individual Localid: 2223309" at bounding box center [624, 597] width 196 height 17
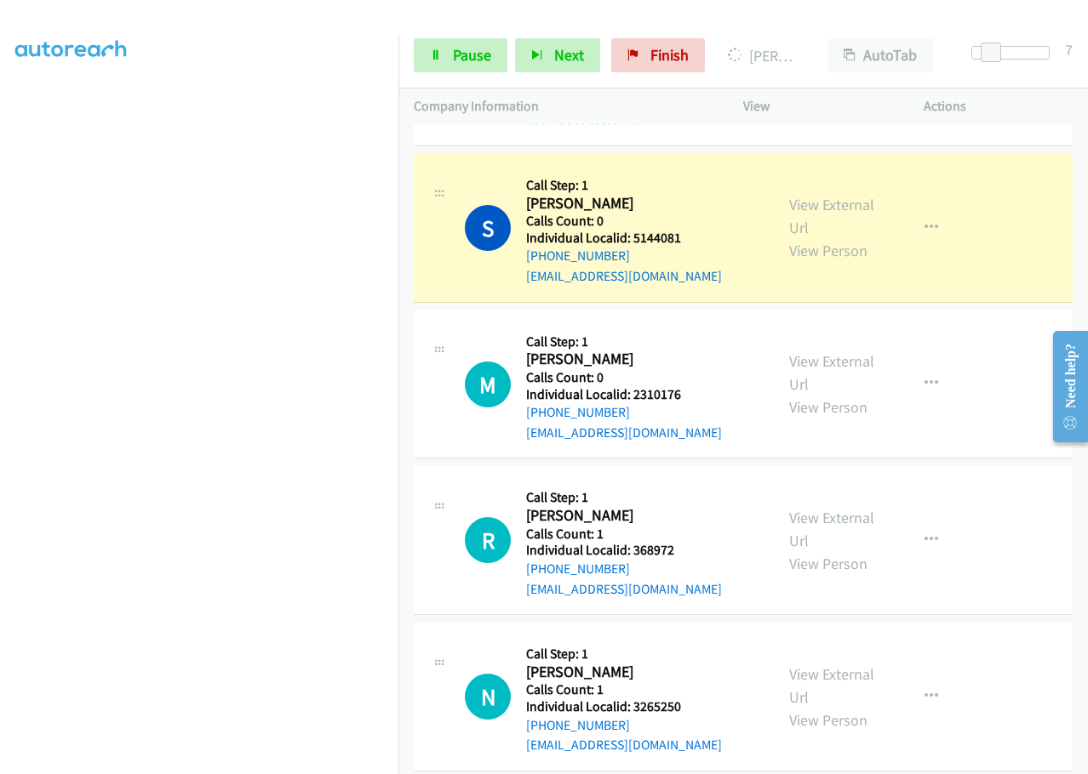
scroll to position [553, 0]
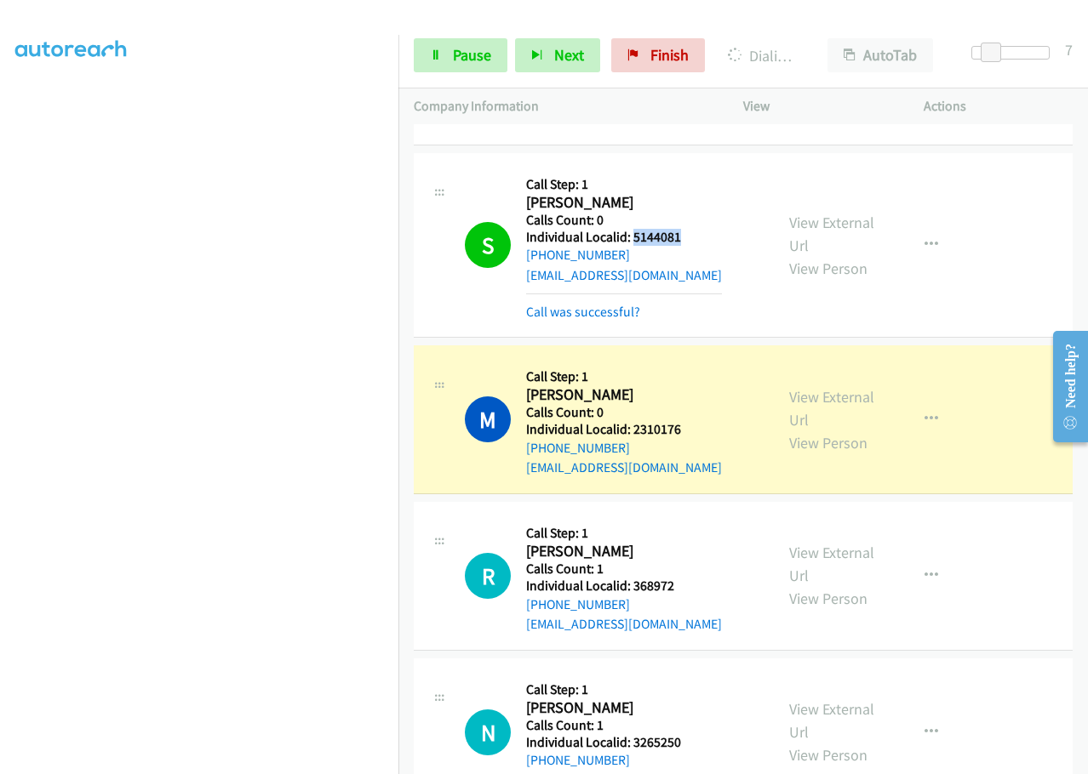
drag, startPoint x: 631, startPoint y: 237, endPoint x: 684, endPoint y: 231, distance: 53.9
click at [684, 231] on h5 "Individual Localid: 5144081" at bounding box center [624, 237] width 196 height 17
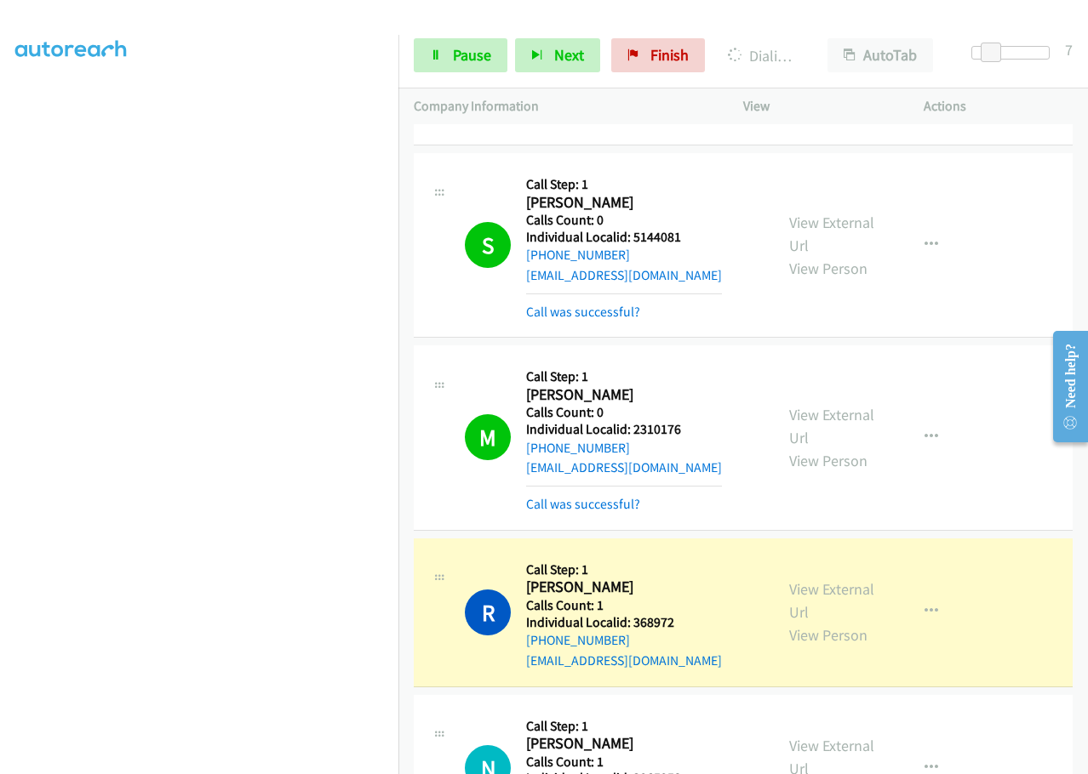
drag, startPoint x: 647, startPoint y: 232, endPoint x: 705, endPoint y: 473, distance: 247.7
click at [705, 473] on div "M Callback Scheduled Call Step: 1 Mallory Mason America/New_York Calls Count: 0…" at bounding box center [612, 437] width 294 height 153
drag, startPoint x: 629, startPoint y: 435, endPoint x: 688, endPoint y: 432, distance: 58.8
click at [688, 432] on h5 "Individual Localid: 2310176" at bounding box center [624, 429] width 196 height 17
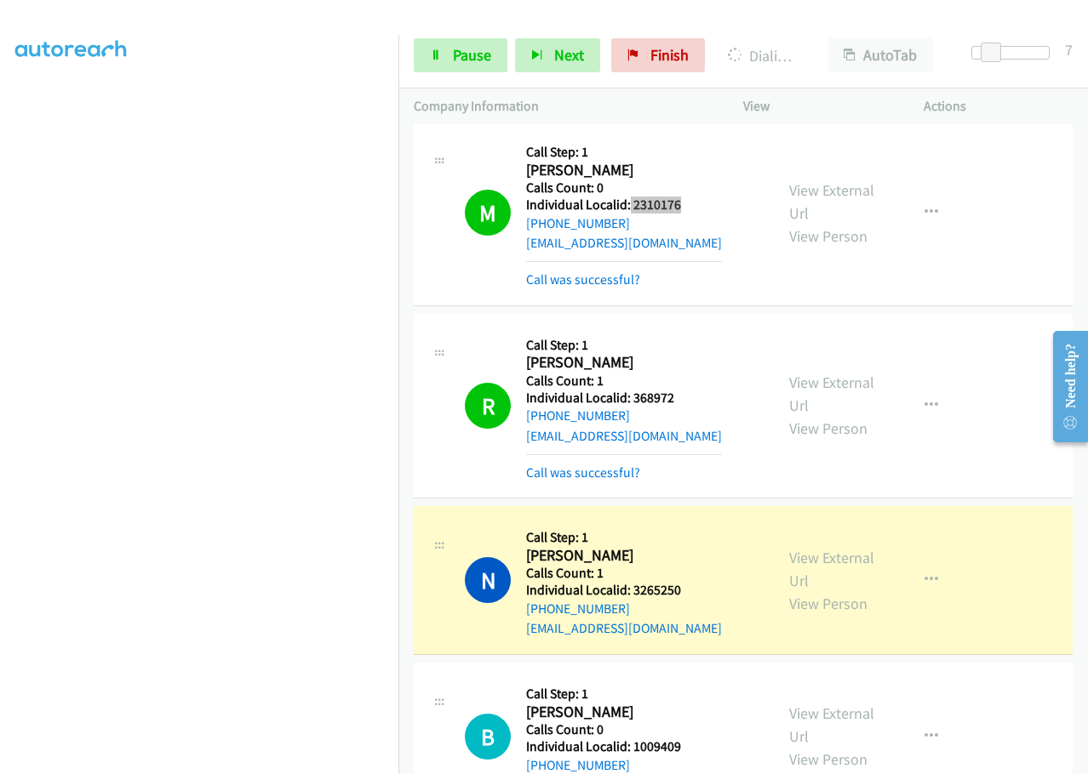
scroll to position [851, 0]
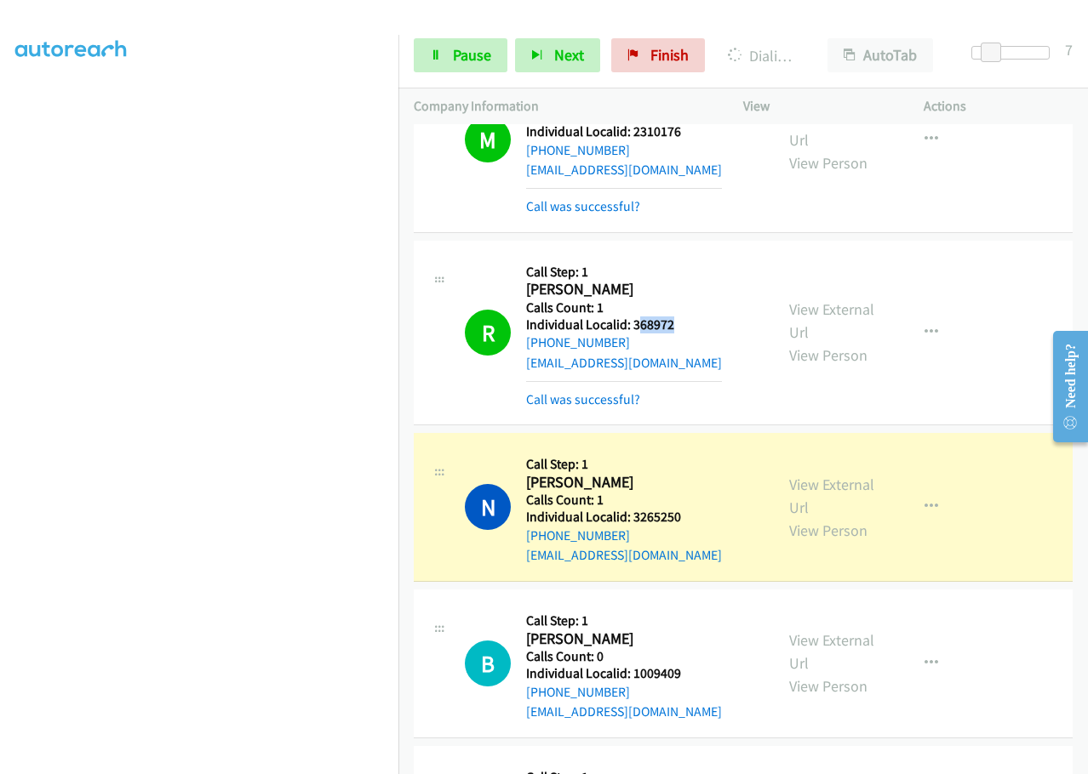
drag, startPoint x: 636, startPoint y: 325, endPoint x: 687, endPoint y: 323, distance: 51.1
click at [687, 323] on h5 "Individual Localid: 368972" at bounding box center [624, 325] width 196 height 17
click at [649, 300] on h5 "Calls Count: 1" at bounding box center [624, 308] width 196 height 17
drag, startPoint x: 633, startPoint y: 325, endPoint x: 683, endPoint y: 326, distance: 49.4
click at [683, 326] on h5 "Individual Localid: 368972" at bounding box center [624, 325] width 196 height 17
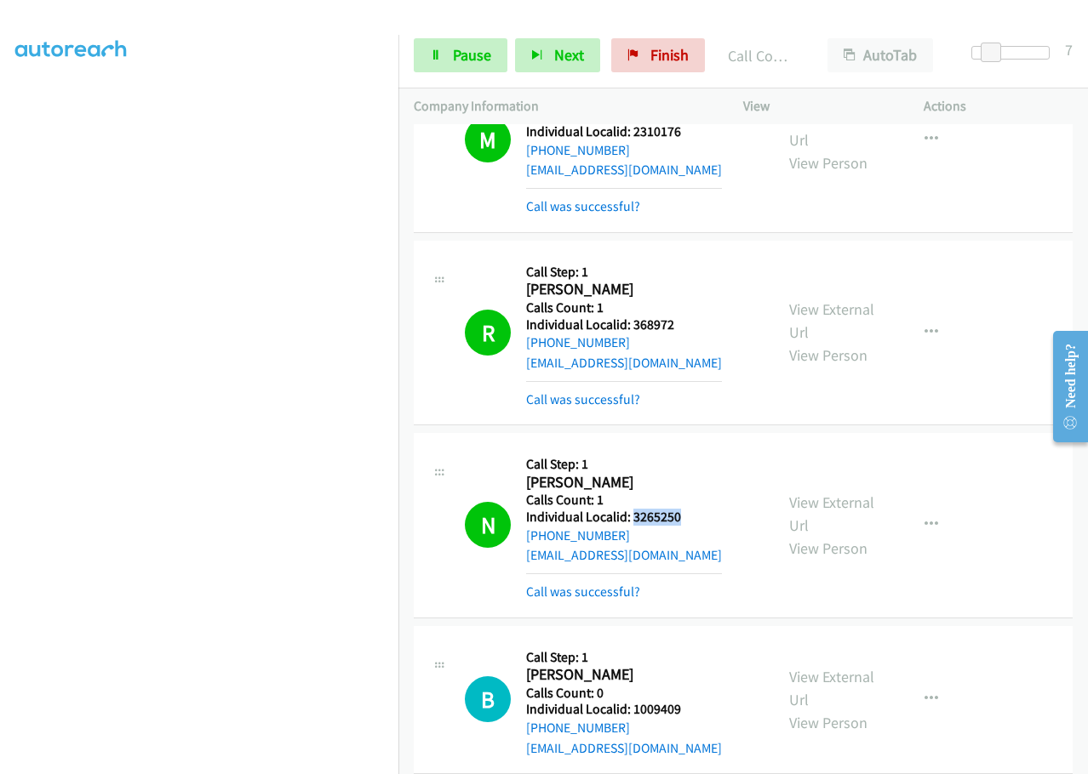
drag, startPoint x: 632, startPoint y: 517, endPoint x: 694, endPoint y: 514, distance: 61.3
click at [694, 514] on h5 "Individual Localid: 3265250" at bounding box center [624, 517] width 196 height 17
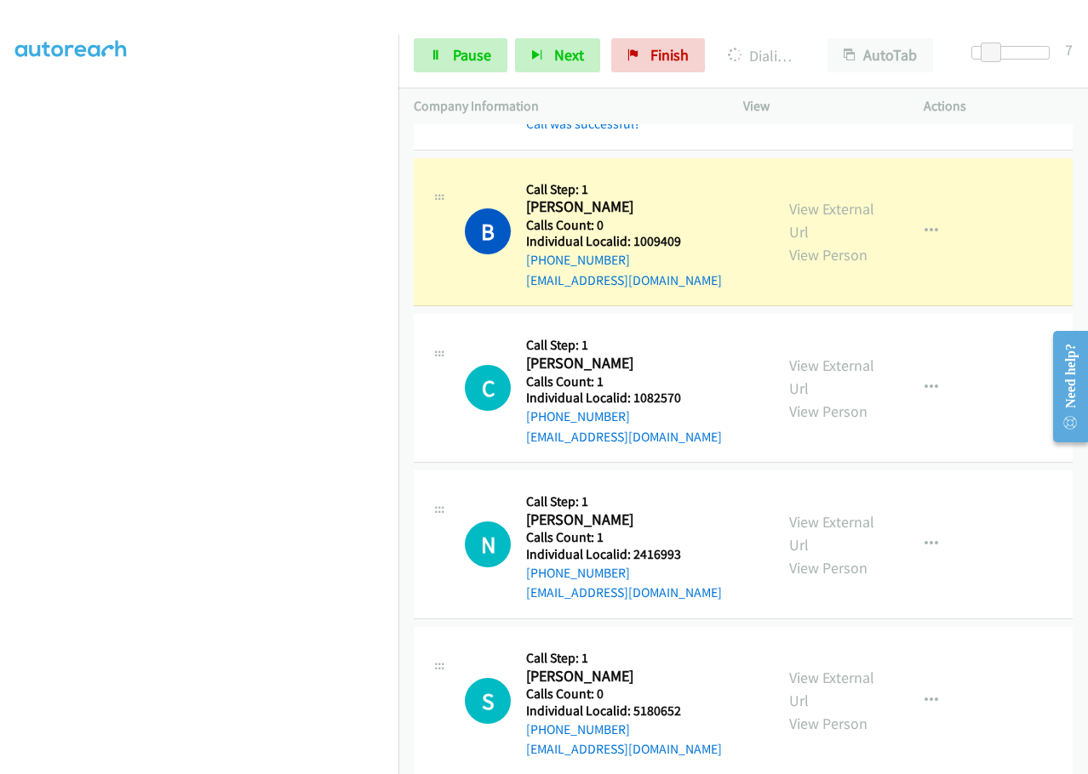
scroll to position [1340, 0]
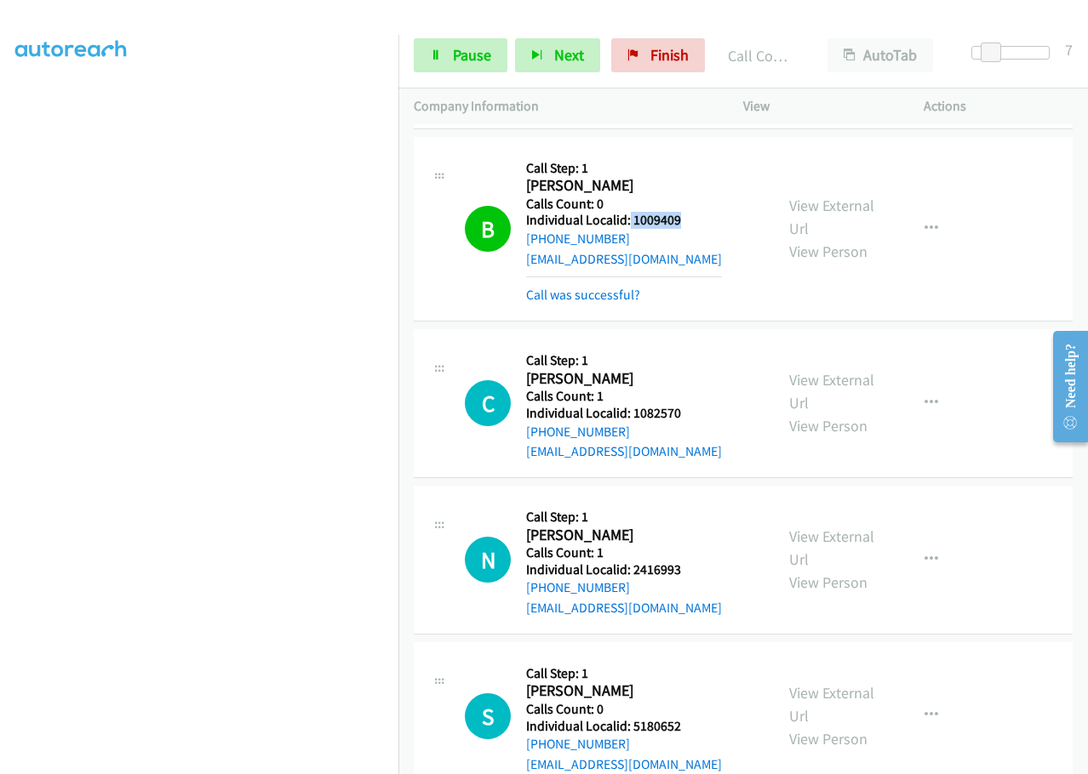
drag, startPoint x: 648, startPoint y: 220, endPoint x: 689, endPoint y: 220, distance: 40.9
click at [689, 220] on h5 "Individual Localid: 1009409" at bounding box center [624, 220] width 196 height 17
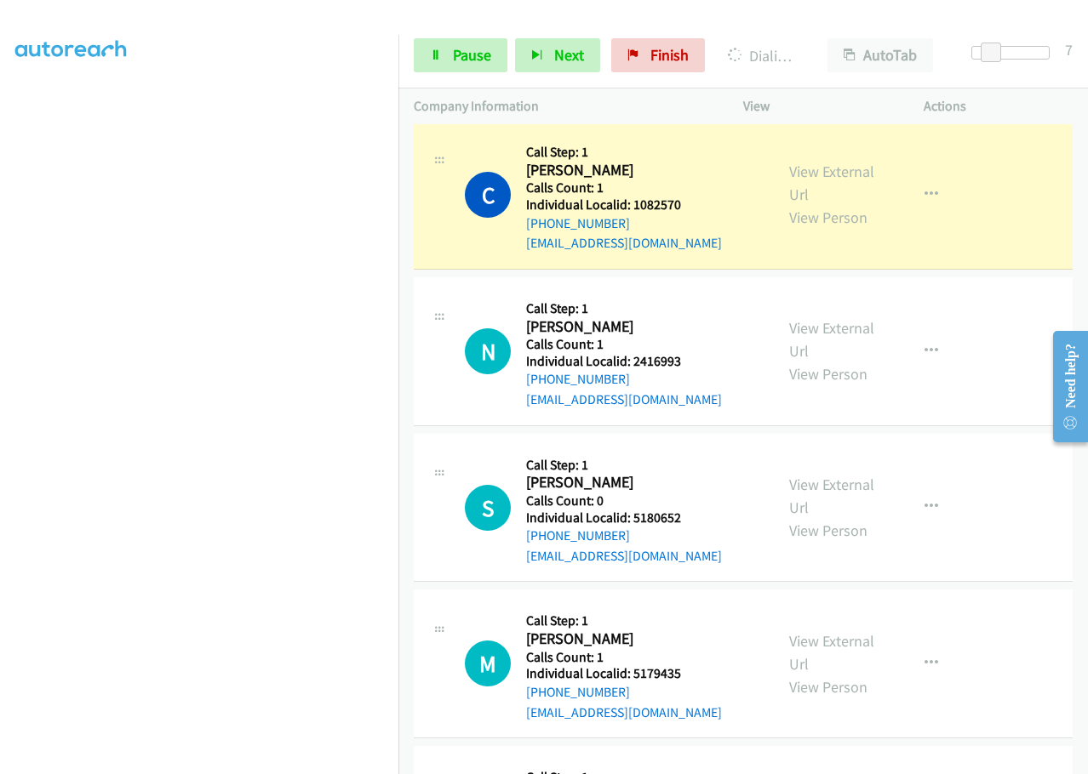
scroll to position [1553, 0]
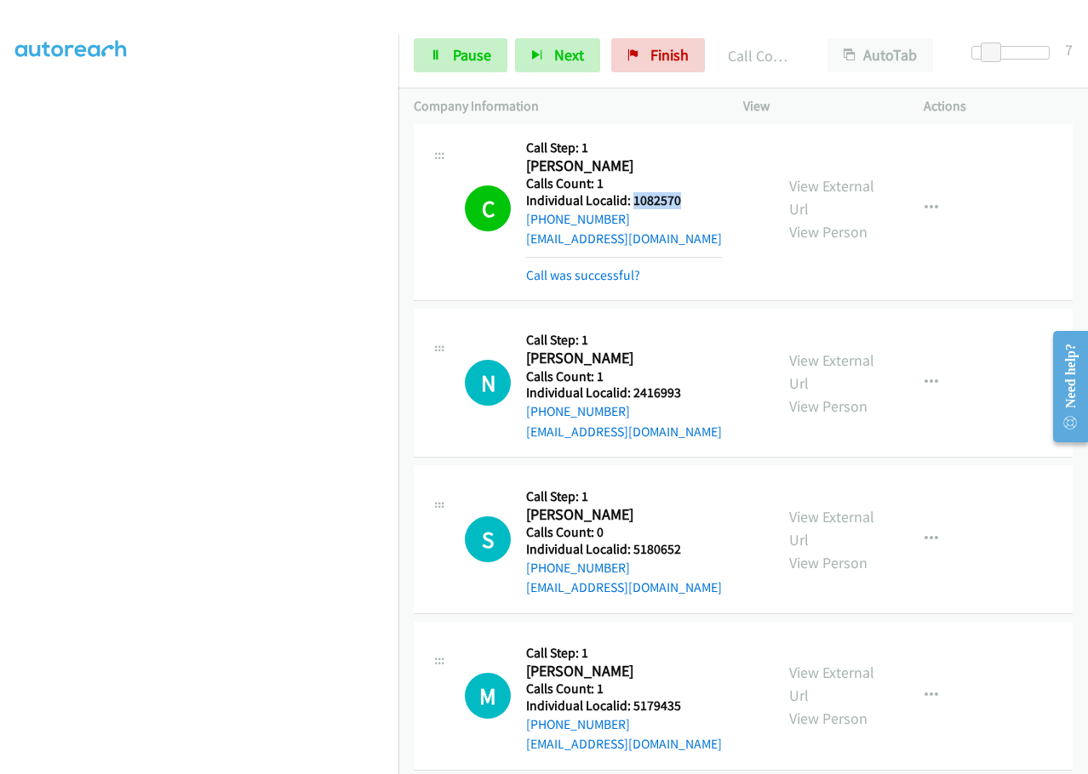
drag, startPoint x: 630, startPoint y: 201, endPoint x: 676, endPoint y: 203, distance: 46.0
click at [676, 203] on h5 "Individual Localid: 1082570" at bounding box center [624, 200] width 196 height 17
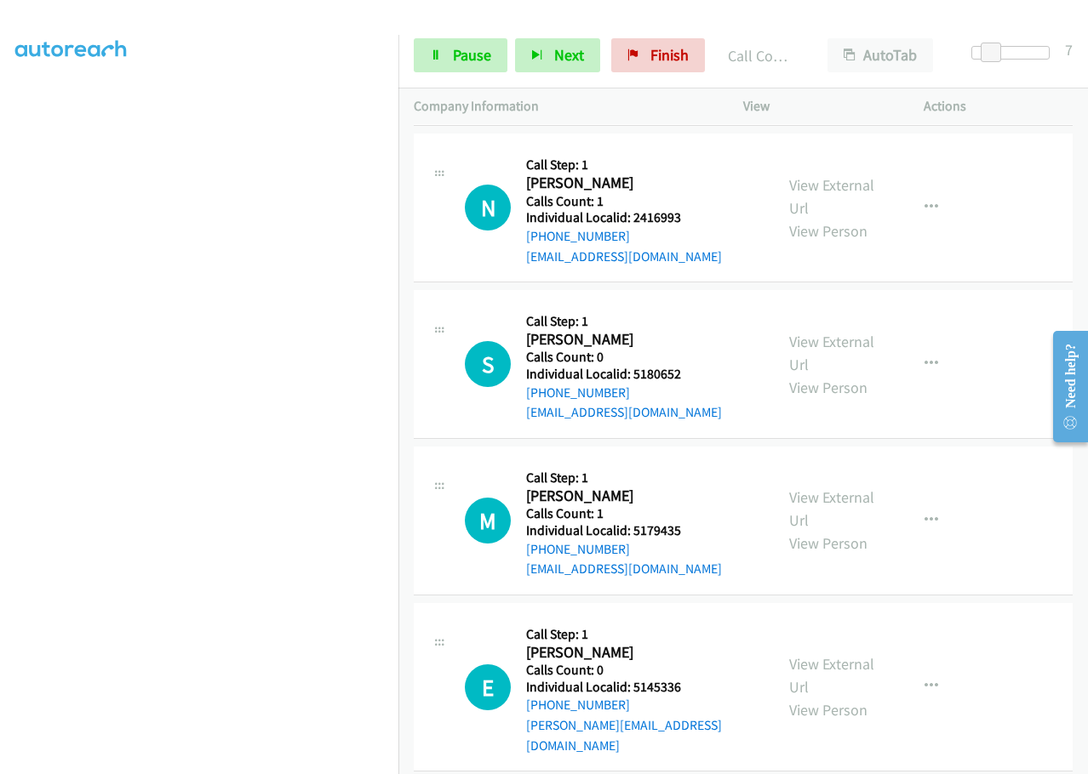
scroll to position [1766, 0]
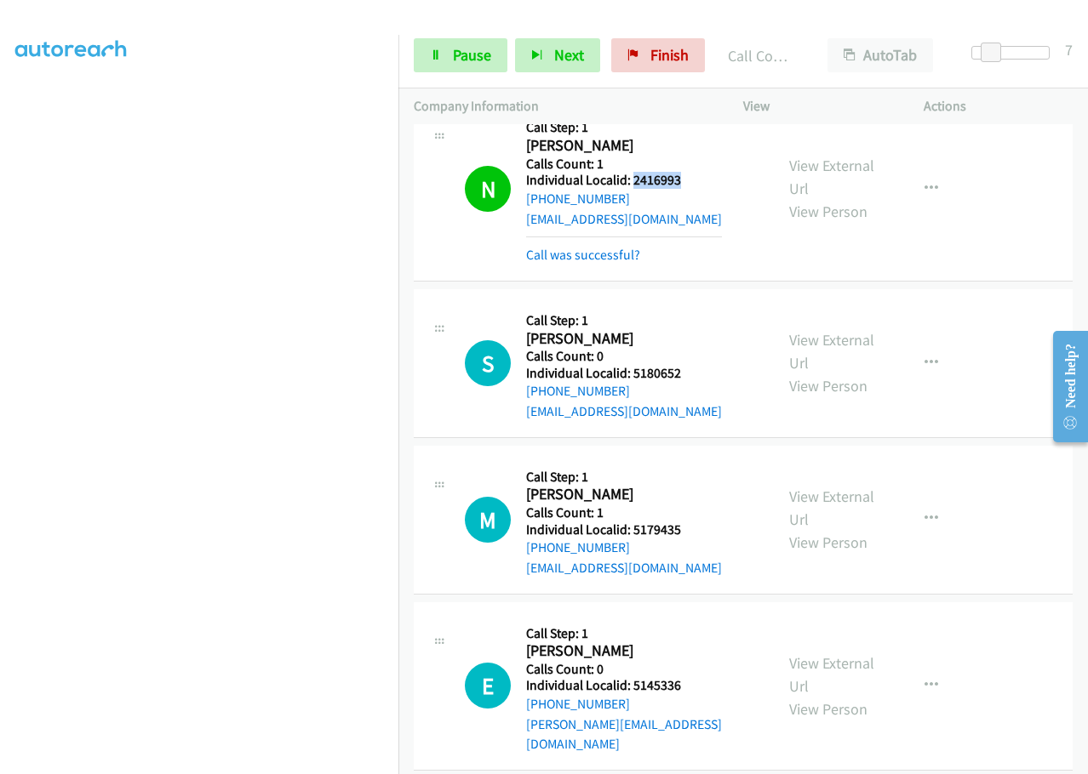
drag, startPoint x: 633, startPoint y: 180, endPoint x: 712, endPoint y: 184, distance: 79.3
click at [712, 184] on div "N Callback Scheduled Call Step: 1 Nicholas Husarik America/Chicago Calls Count:…" at bounding box center [612, 187] width 294 height 153
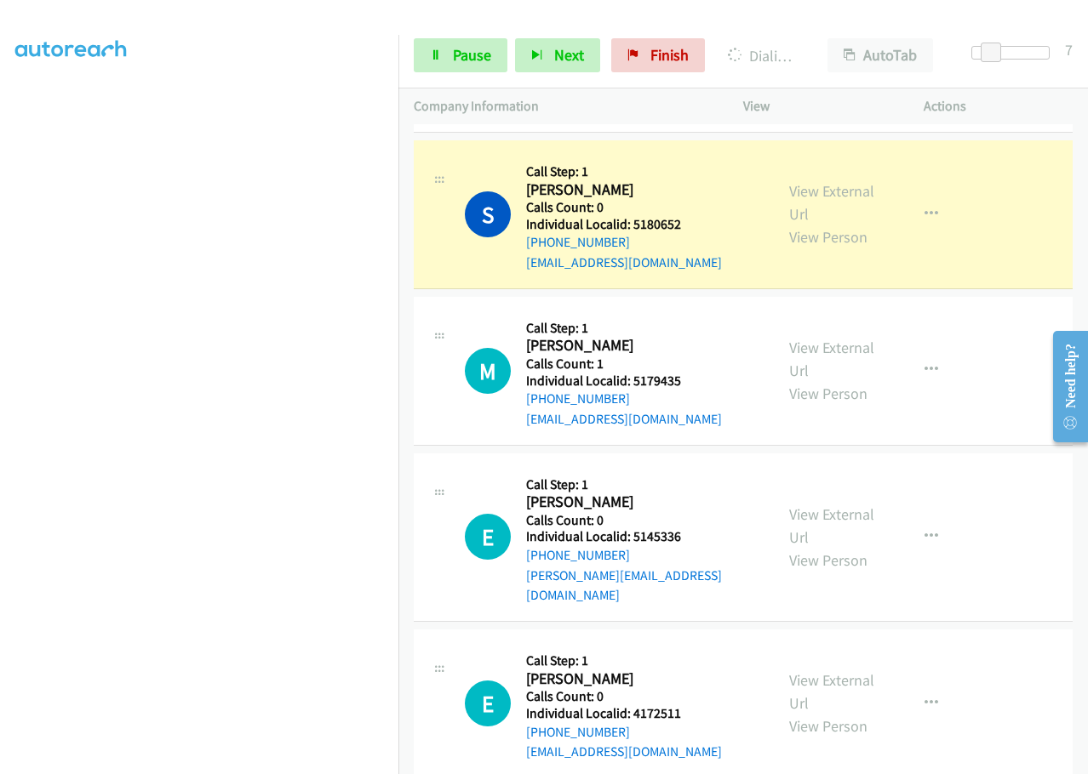
scroll to position [1936, 0]
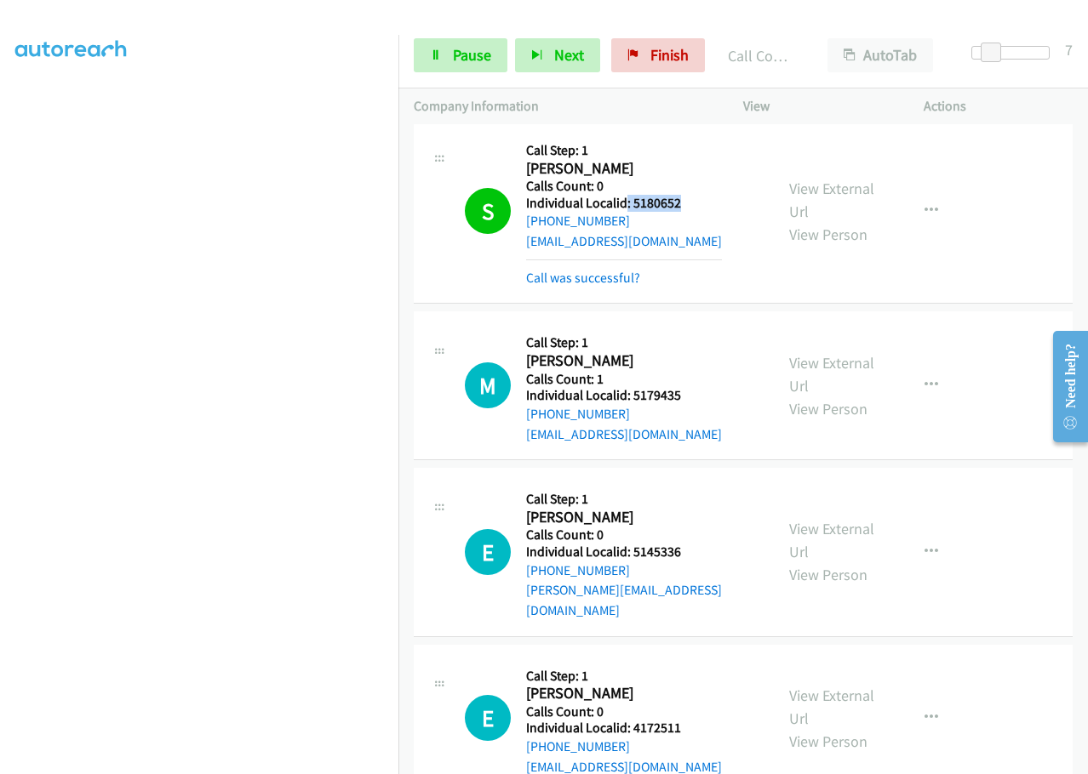
drag, startPoint x: 626, startPoint y: 201, endPoint x: 697, endPoint y: 209, distance: 71.1
click at [697, 209] on h5 "Individual Localid: 5180652" at bounding box center [624, 203] width 196 height 17
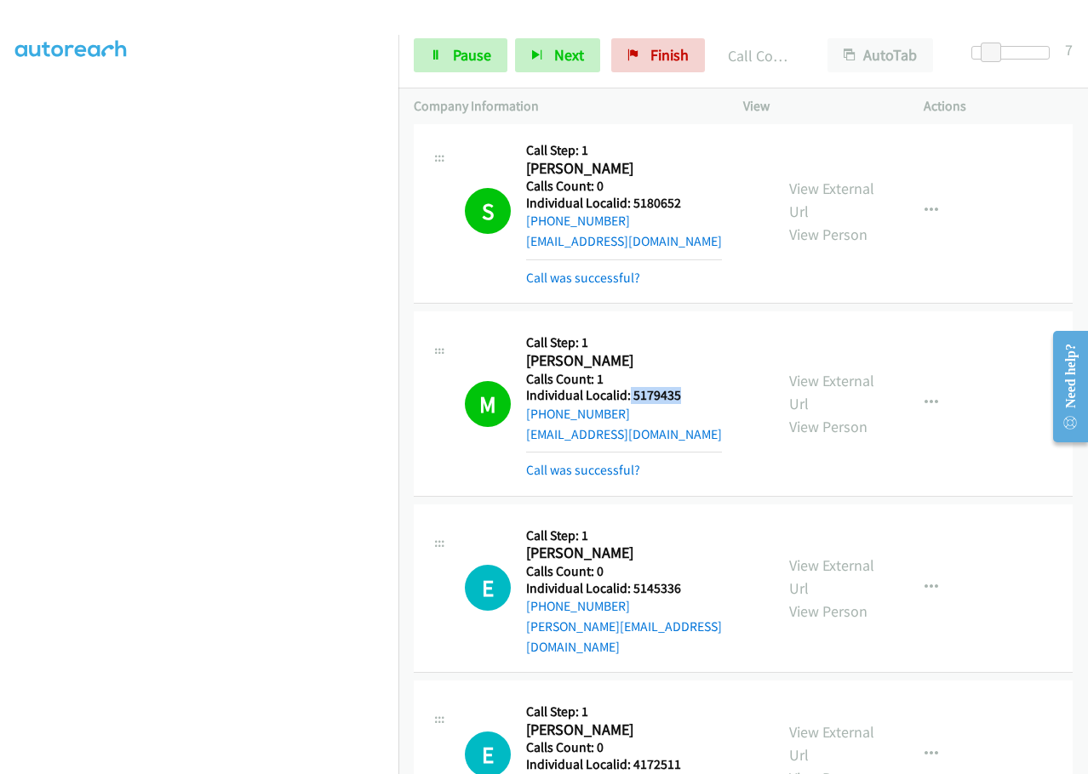
drag, startPoint x: 650, startPoint y: 396, endPoint x: 686, endPoint y: 399, distance: 35.9
click at [686, 399] on h5 "Individual Localid: 5179435" at bounding box center [624, 395] width 196 height 17
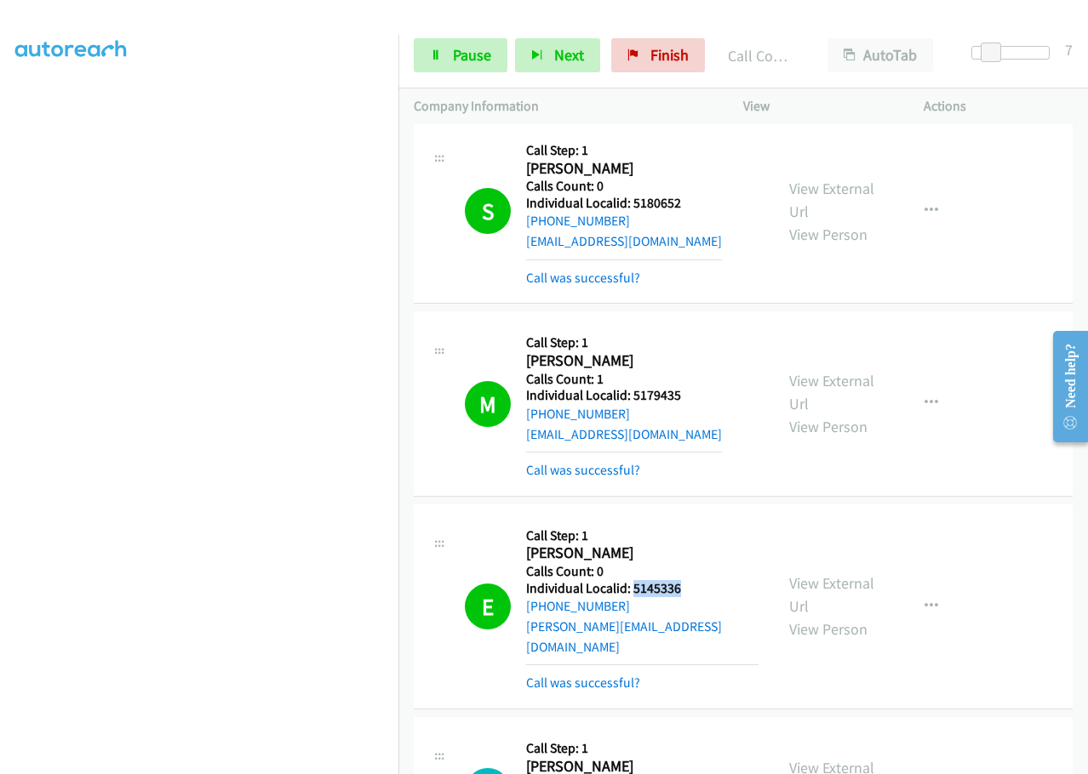
drag, startPoint x: 631, startPoint y: 587, endPoint x: 694, endPoint y: 583, distance: 63.1
click at [694, 583] on h5 "Individual Localid: 5145336" at bounding box center [642, 588] width 232 height 17
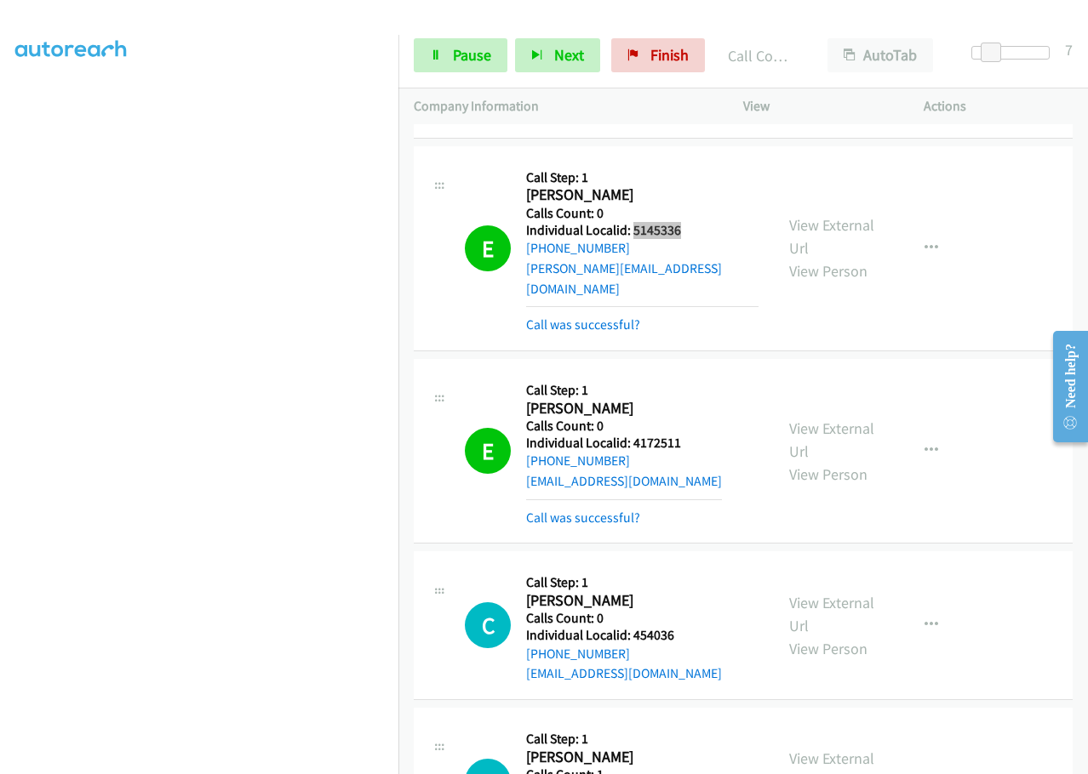
scroll to position [2340, 0]
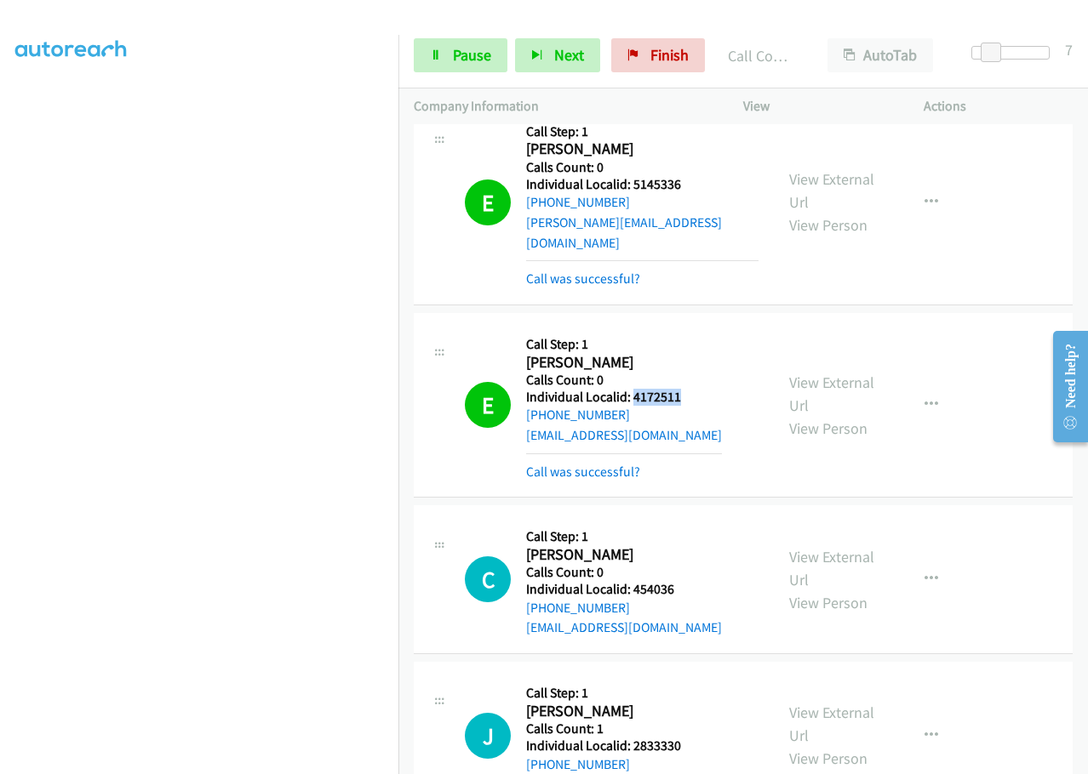
drag, startPoint x: 643, startPoint y: 375, endPoint x: 706, endPoint y: 375, distance: 63.8
click at [706, 375] on div "E Callback Scheduled Call Step: 1 Eric Reinbold America/New_York Calls Count: 0…" at bounding box center [612, 405] width 294 height 153
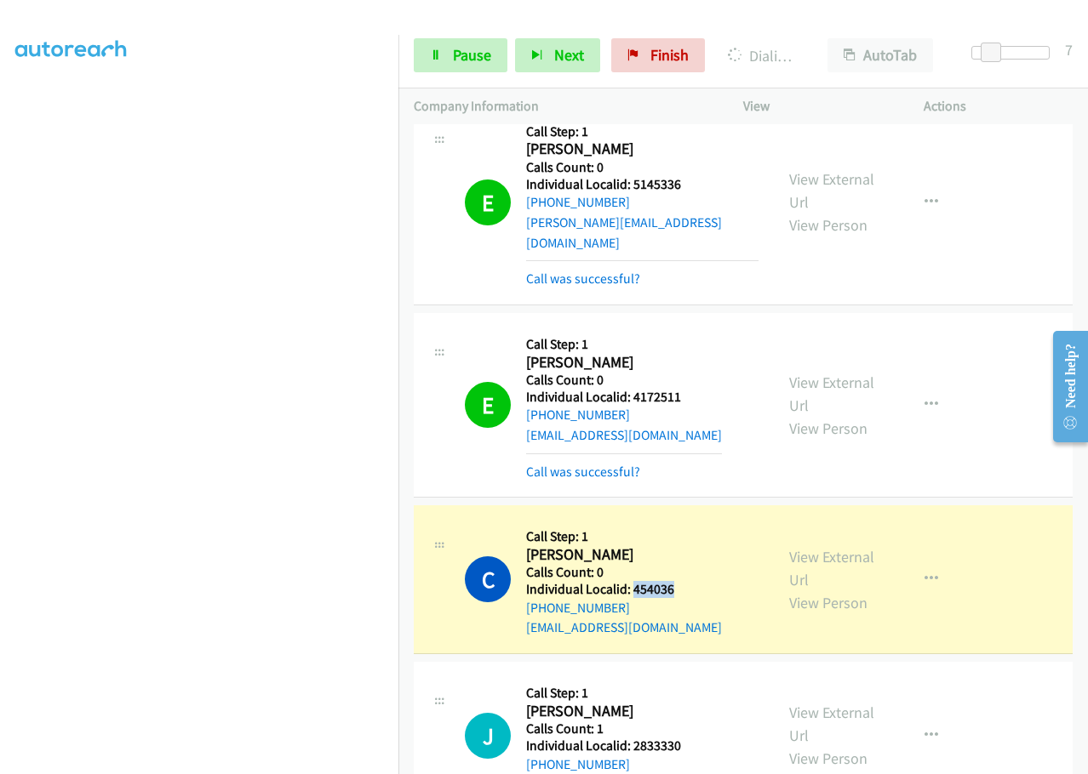
drag, startPoint x: 632, startPoint y: 570, endPoint x: 697, endPoint y: 567, distance: 64.8
click at [697, 581] on h5 "Individual Localid: 454036" at bounding box center [624, 589] width 196 height 17
click at [463, 61] on span "Pause" at bounding box center [472, 55] width 38 height 20
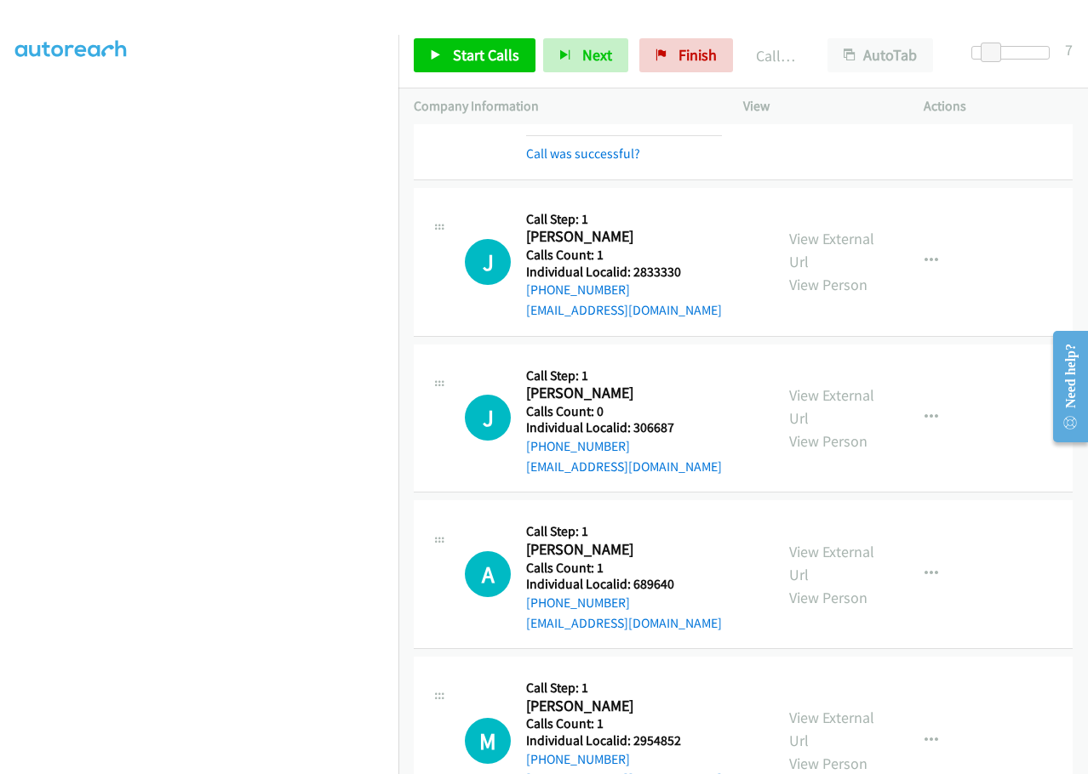
scroll to position [2894, 0]
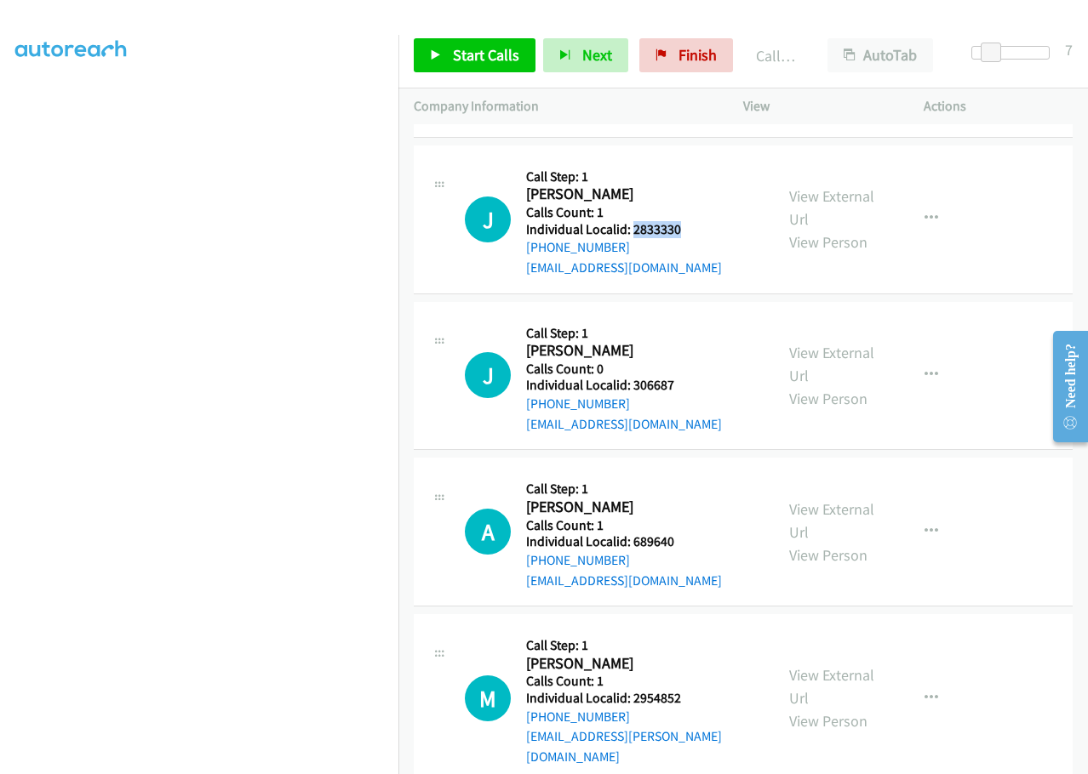
drag, startPoint x: 634, startPoint y: 214, endPoint x: 688, endPoint y: 210, distance: 53.7
click at [688, 221] on h5 "Individual Localid: 2833330" at bounding box center [624, 229] width 196 height 17
drag, startPoint x: 636, startPoint y: 361, endPoint x: 706, endPoint y: 363, distance: 69.8
click at [706, 363] on div "J Callback Scheduled Call Step: 1 Jason J Gombert America/New_York Calls Count:…" at bounding box center [612, 375] width 294 height 117
drag, startPoint x: 631, startPoint y: 523, endPoint x: 689, endPoint y: 518, distance: 58.0
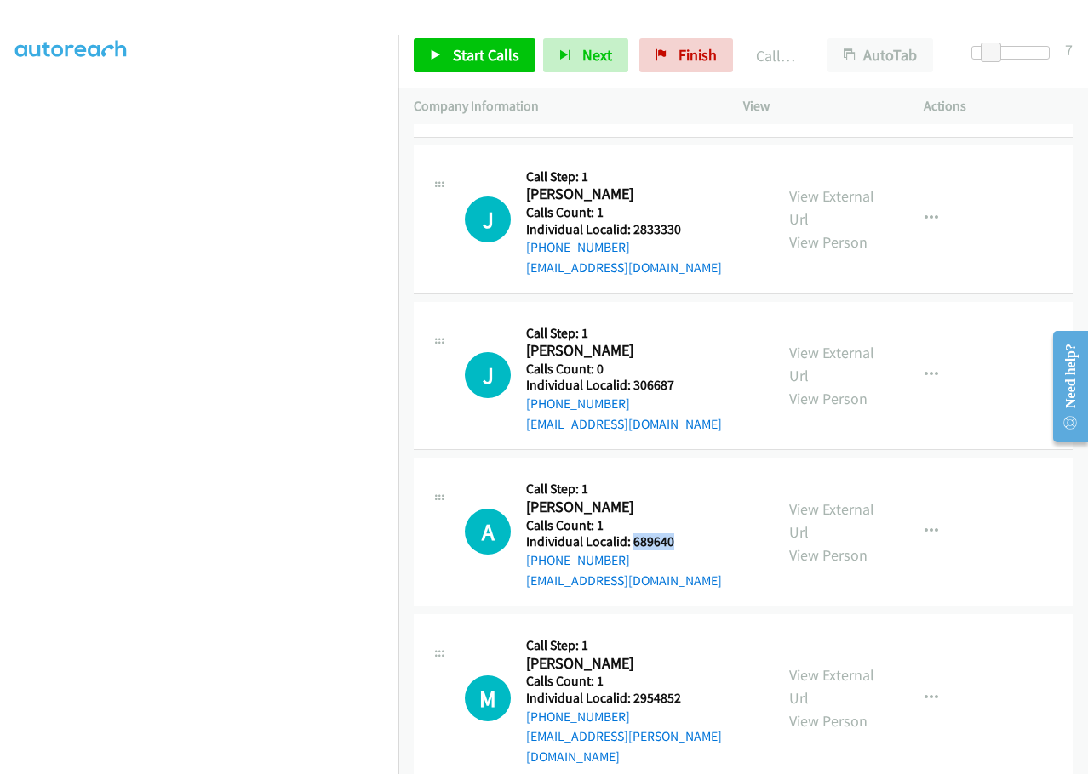
click at [689, 534] on h5 "Individual Localid: 689640" at bounding box center [624, 542] width 196 height 17
drag, startPoint x: 628, startPoint y: 677, endPoint x: 687, endPoint y: 678, distance: 58.7
click at [687, 690] on h5 "Individual Localid: 2954852" at bounding box center [642, 698] width 232 height 17
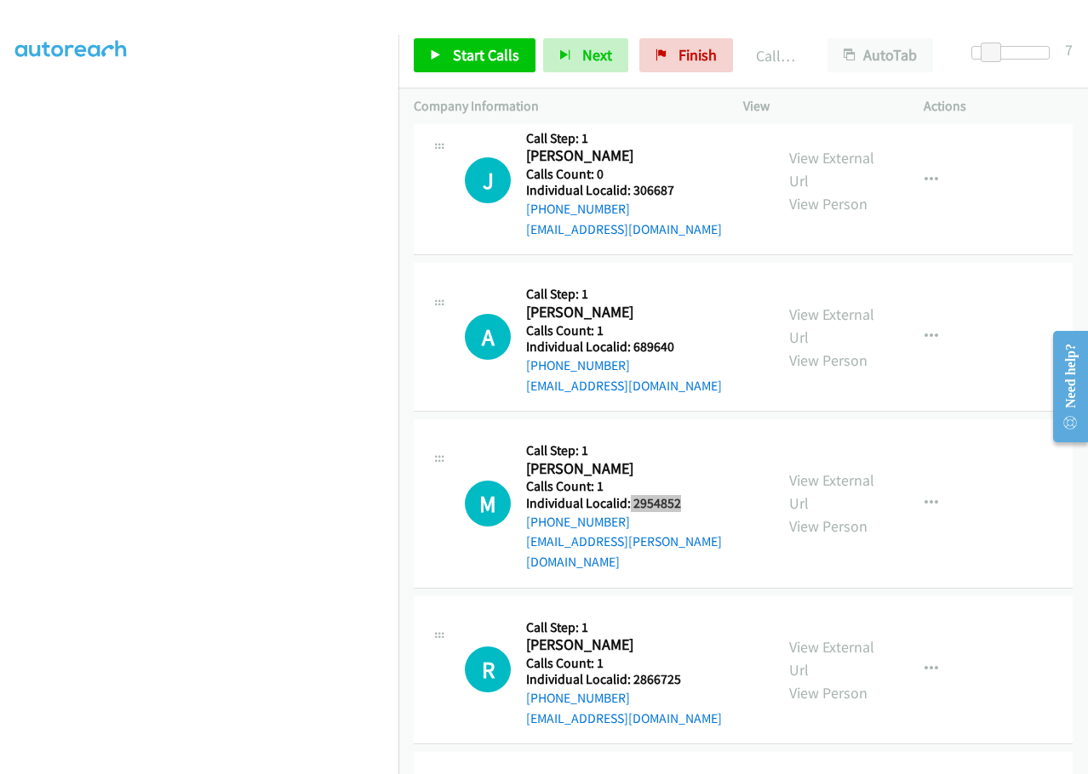
scroll to position [3170, 0]
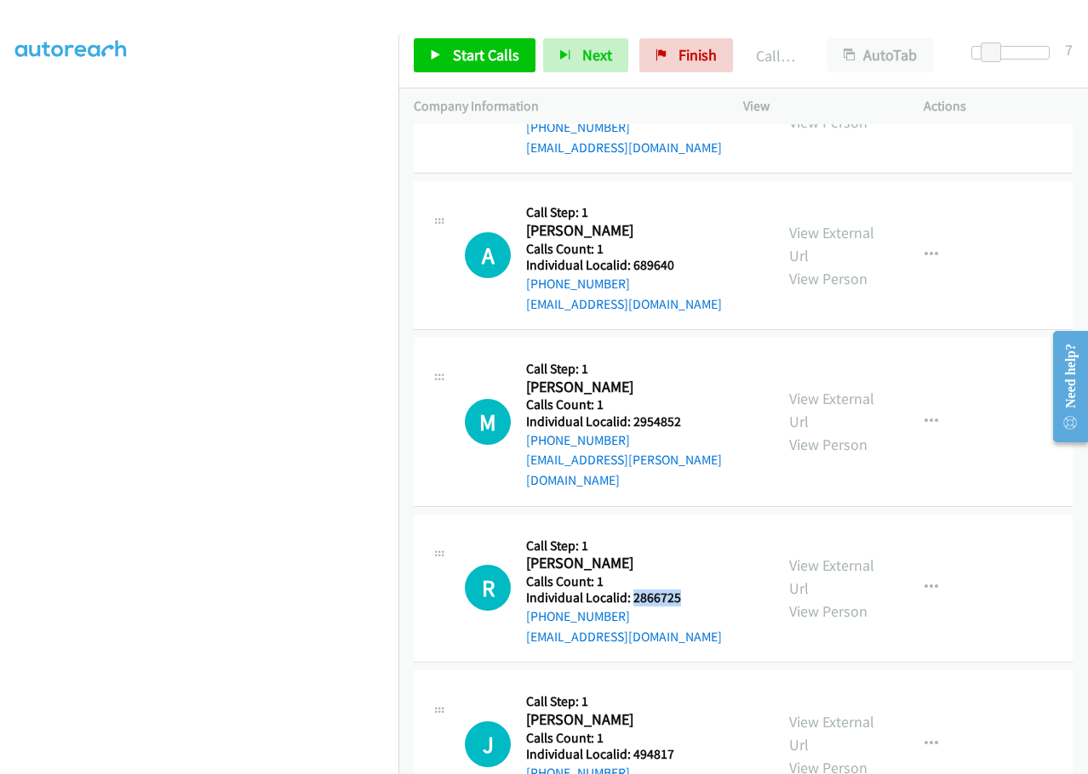
drag, startPoint x: 631, startPoint y: 556, endPoint x: 690, endPoint y: 557, distance: 59.6
click at [690, 590] on h5 "Individual Localid: 2866725" at bounding box center [624, 598] width 196 height 17
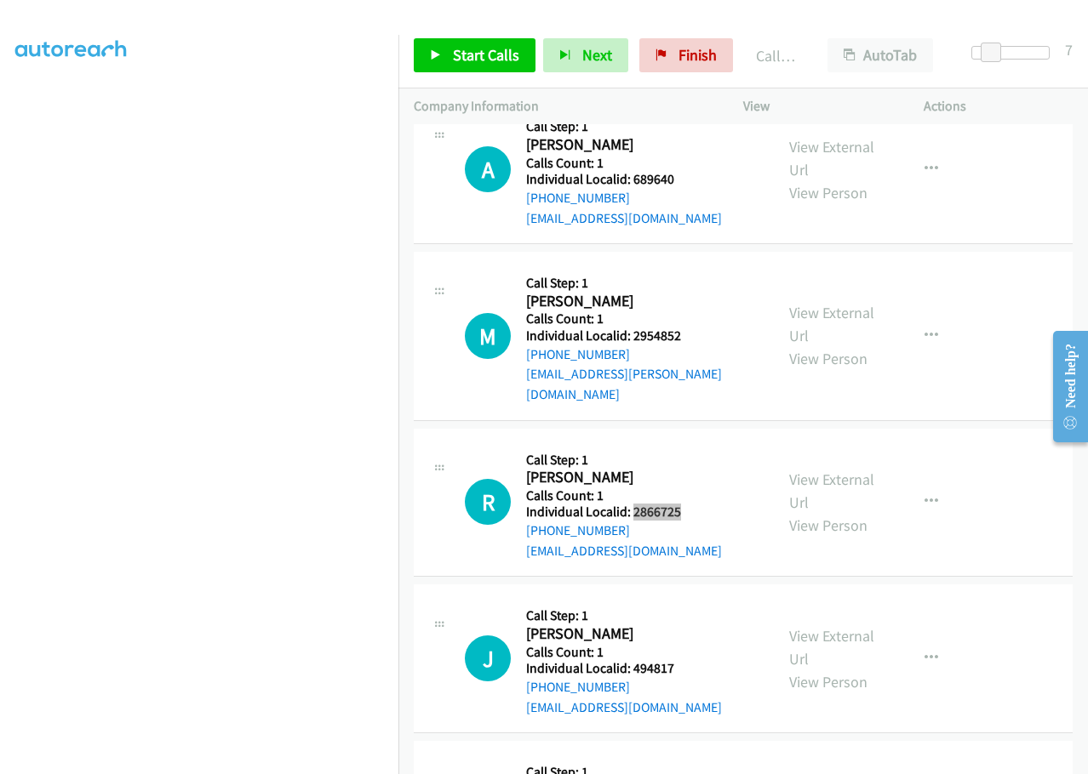
scroll to position [3277, 0]
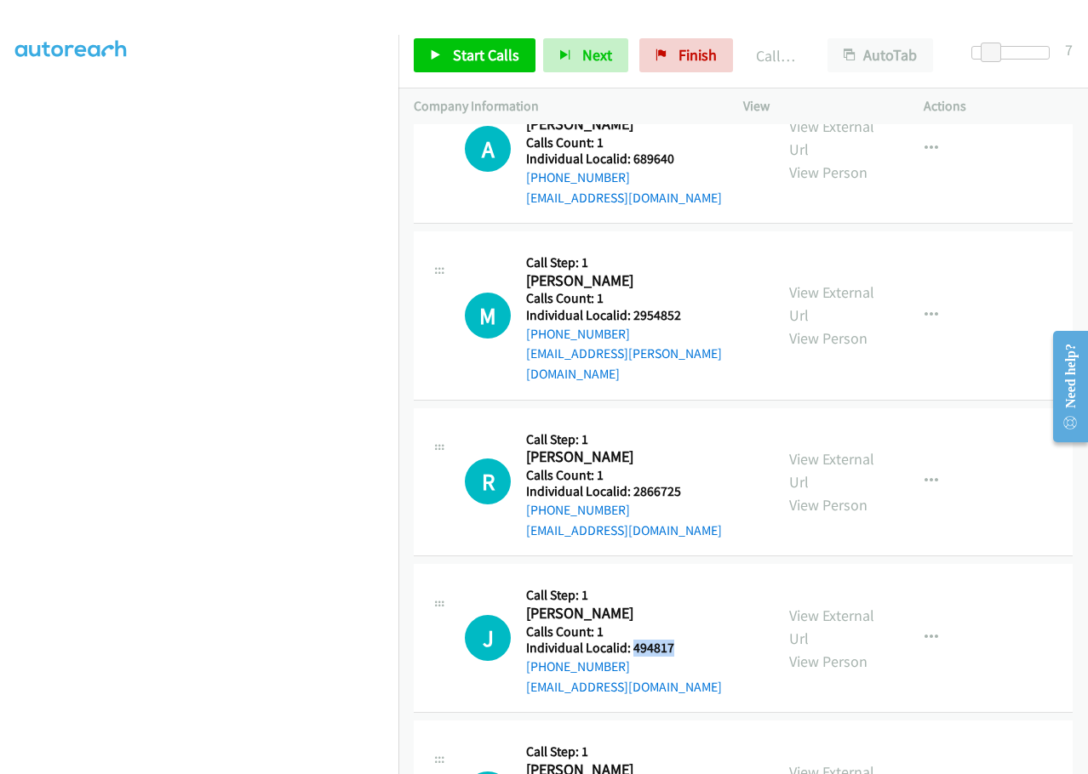
drag, startPoint x: 631, startPoint y: 609, endPoint x: 683, endPoint y: 607, distance: 52.8
click at [683, 640] on h5 "Individual Localid: 494817" at bounding box center [624, 648] width 196 height 17
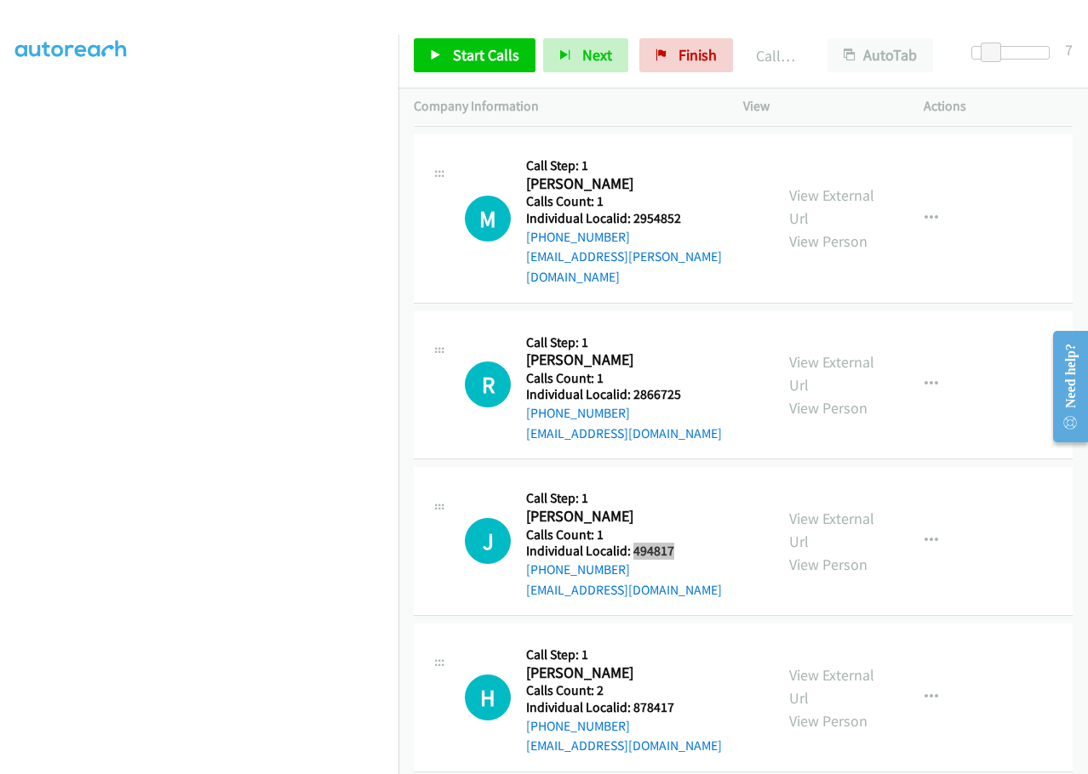
scroll to position [3383, 0]
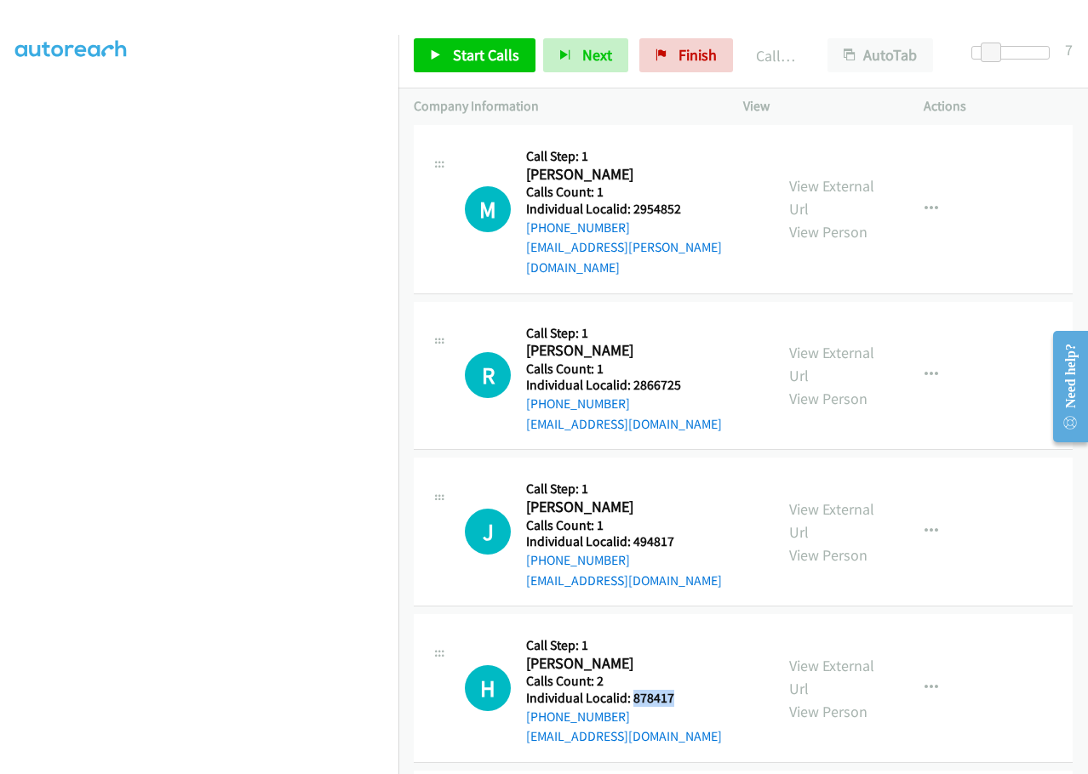
drag, startPoint x: 632, startPoint y: 654, endPoint x: 676, endPoint y: 655, distance: 43.4
click at [676, 690] on h5 "Individual Localid: 878417" at bounding box center [624, 698] width 196 height 17
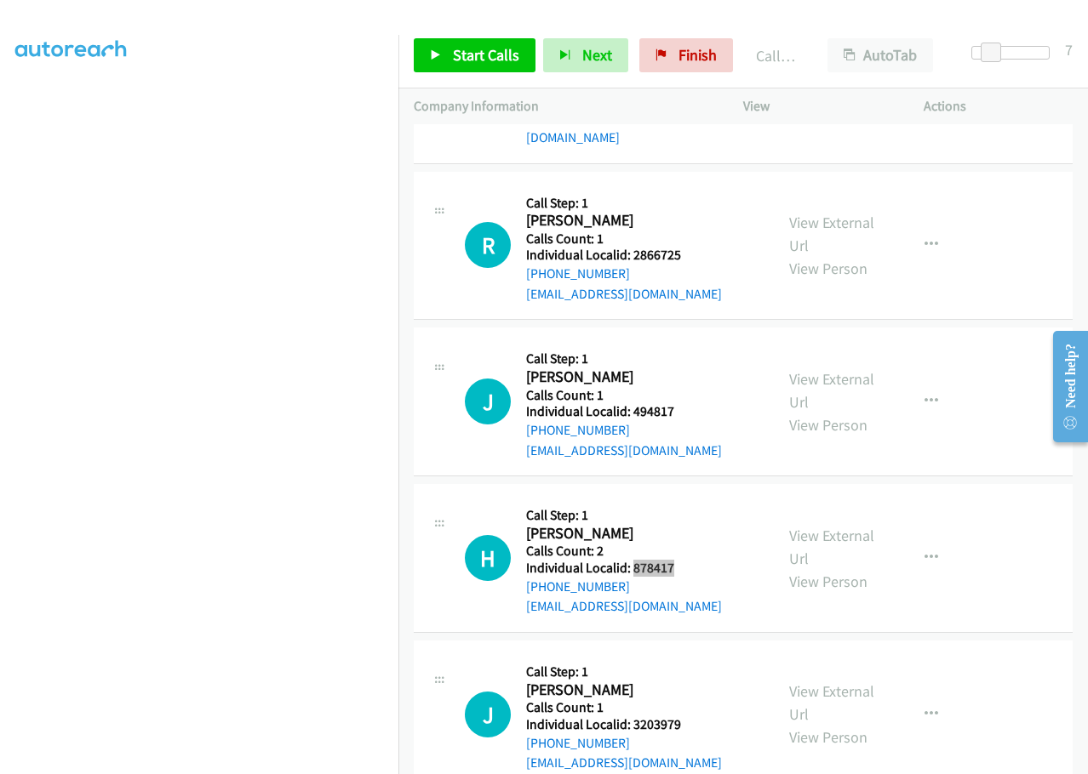
scroll to position [3532, 0]
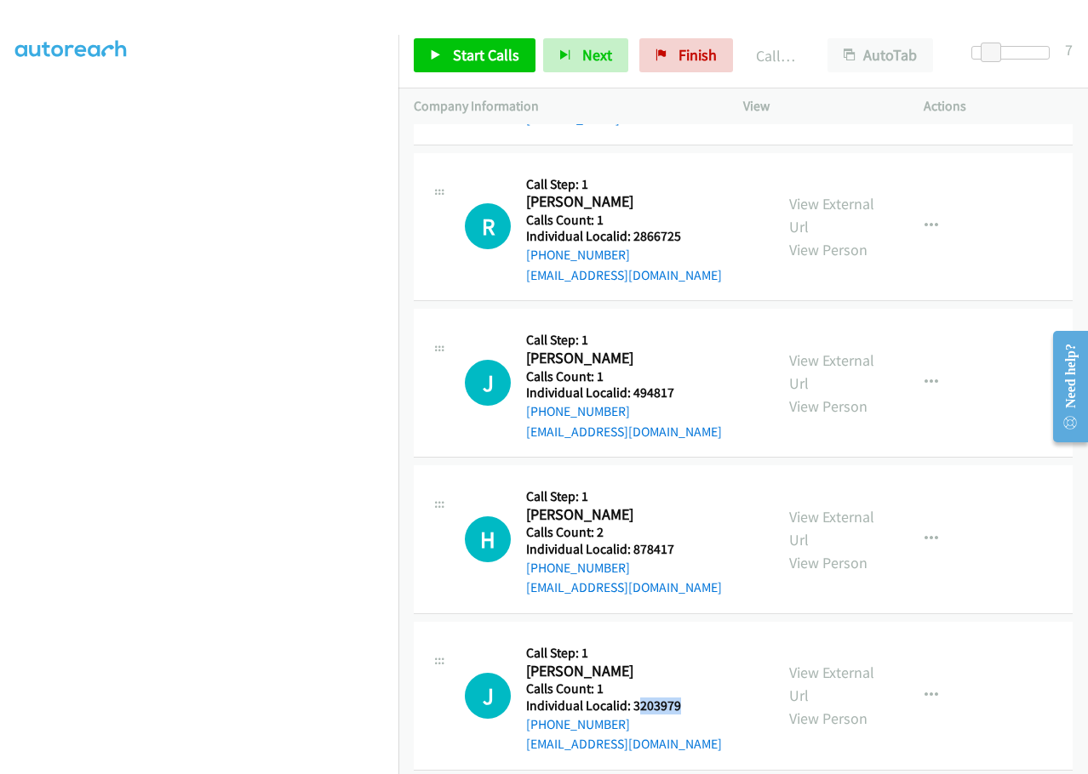
drag, startPoint x: 638, startPoint y: 668, endPoint x: 688, endPoint y: 665, distance: 49.5
click at [688, 698] on h5 "Individual Localid: 3203979" at bounding box center [624, 706] width 196 height 17
click at [654, 637] on div "Callback Scheduled Call Step: 1 Jeffrey Bass America/New_York Calls Count: 1 In…" at bounding box center [624, 695] width 196 height 117
drag, startPoint x: 631, startPoint y: 664, endPoint x: 693, endPoint y: 660, distance: 62.2
click at [693, 698] on h5 "Individual Localid: 3203979" at bounding box center [624, 706] width 196 height 17
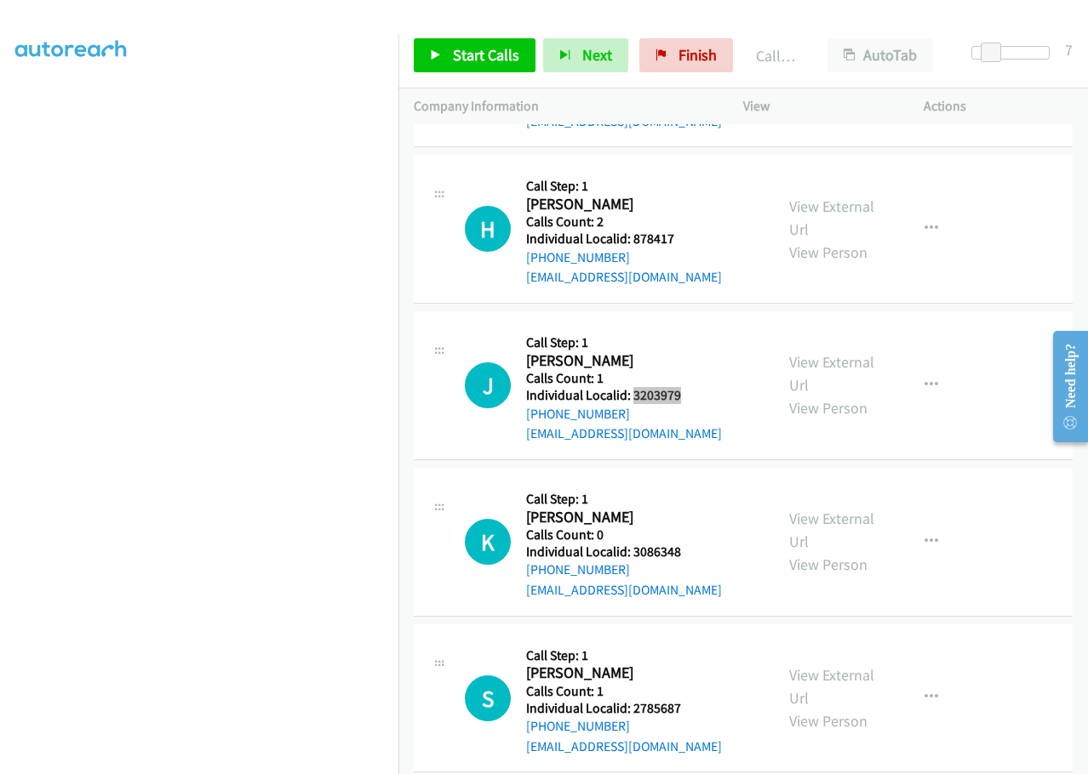
scroll to position [3851, 0]
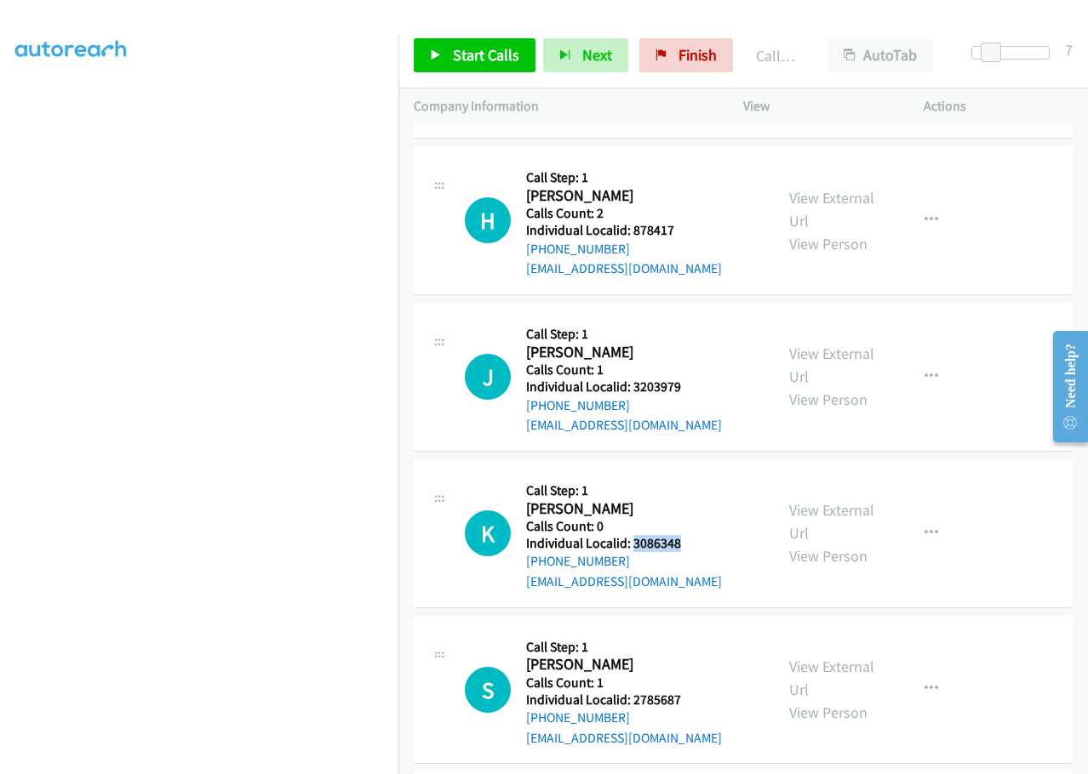
drag, startPoint x: 654, startPoint y: 507, endPoint x: 685, endPoint y: 503, distance: 31.8
click at [685, 535] on h5 "Individual Localid: 3086348" at bounding box center [624, 543] width 196 height 17
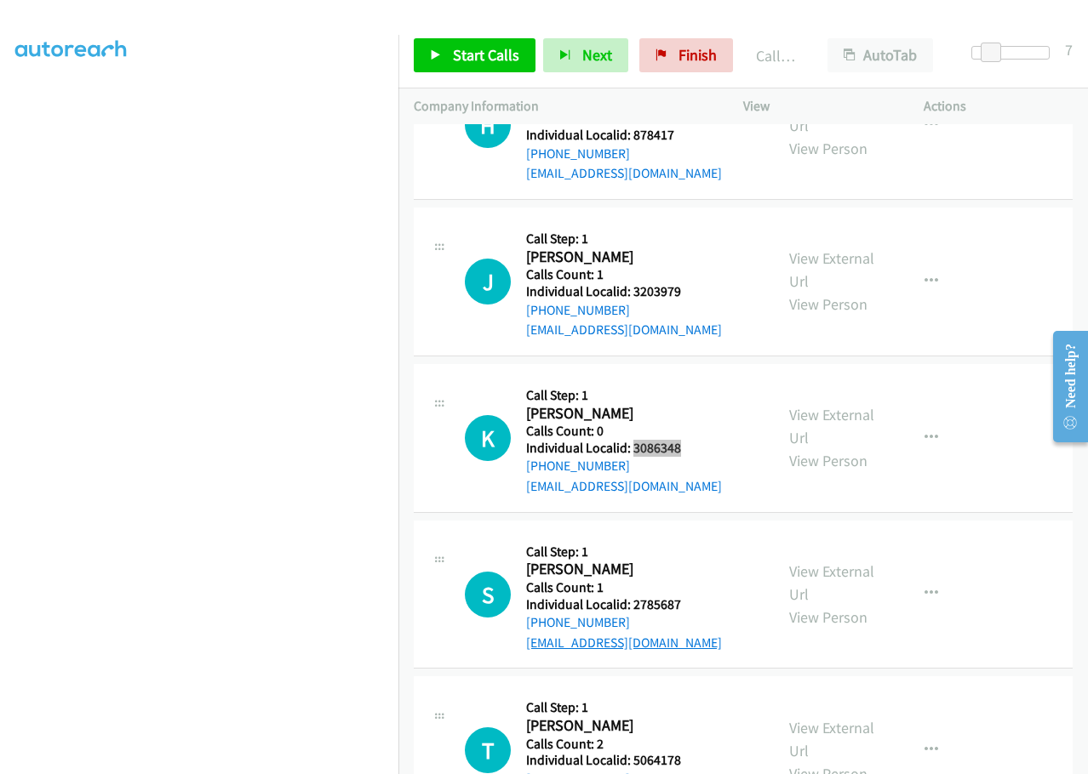
scroll to position [3957, 0]
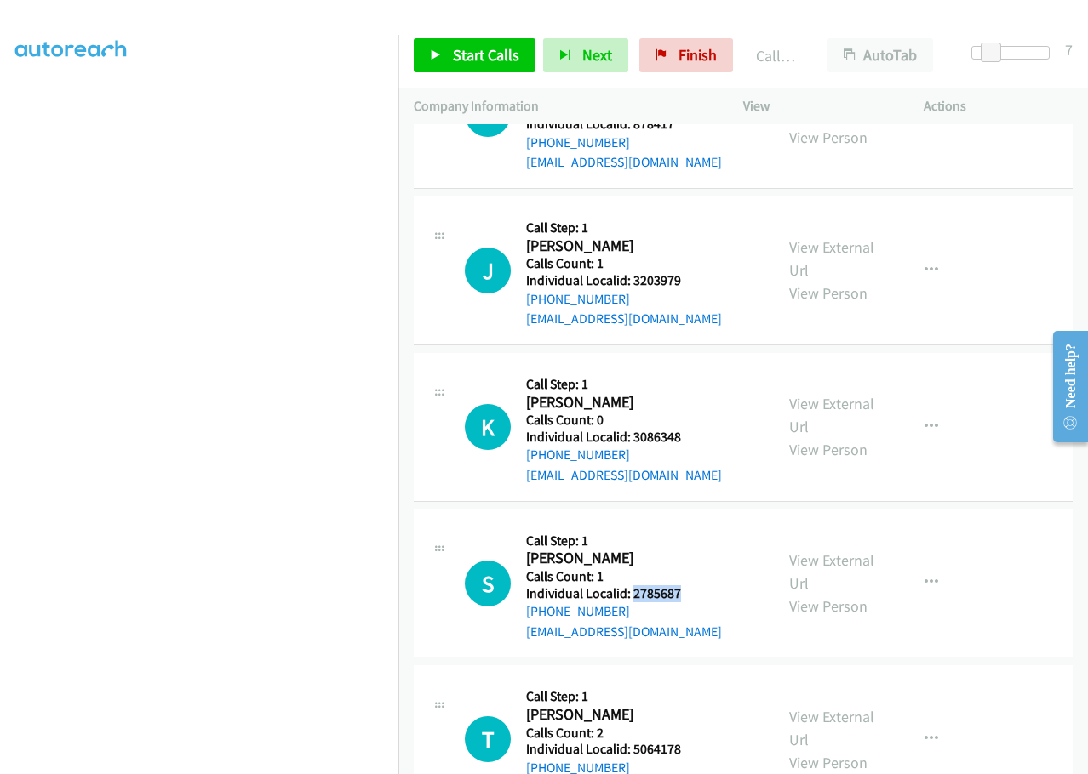
drag, startPoint x: 631, startPoint y: 553, endPoint x: 684, endPoint y: 552, distance: 53.6
click at [684, 586] on h5 "Individual Localid: 2785687" at bounding box center [624, 594] width 196 height 17
